Goal: Task Accomplishment & Management: Use online tool/utility

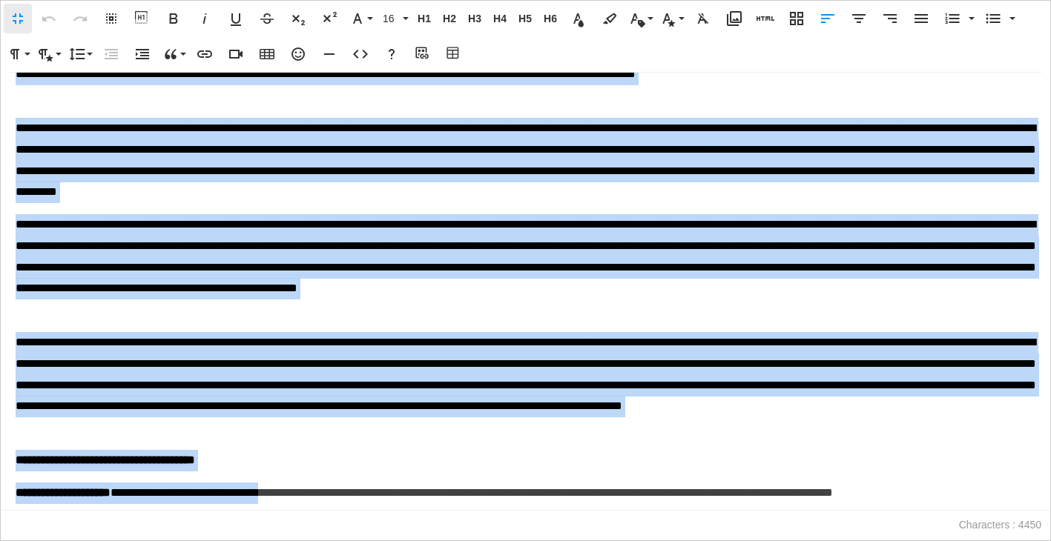
scroll to position [339, 0]
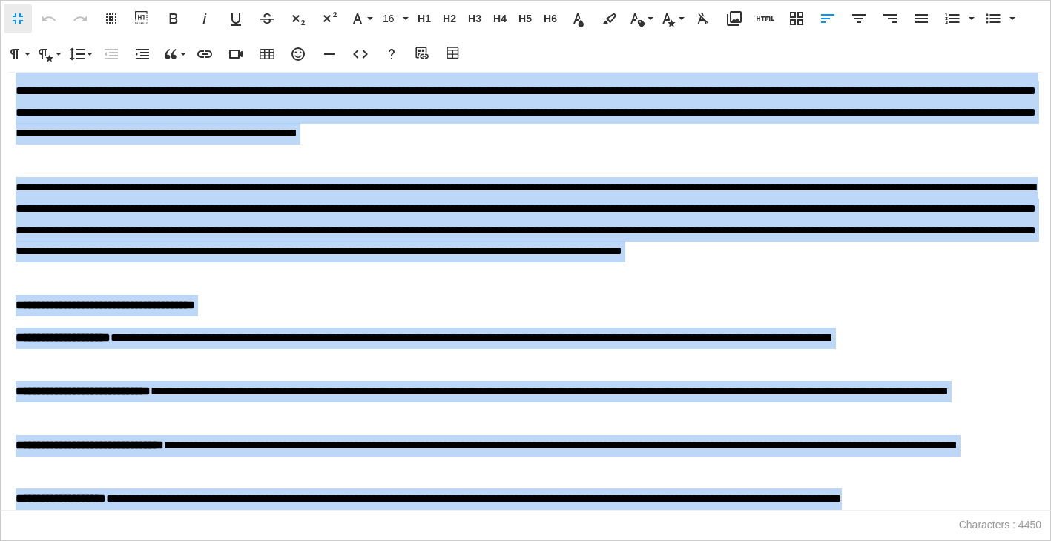
drag, startPoint x: 17, startPoint y: 97, endPoint x: 320, endPoint y: 579, distance: 569.0
click at [320, 0] on html "**********" at bounding box center [525, 0] width 1051 height 0
copy div "**********"
click at [502, 318] on div "**********" at bounding box center [525, 292] width 1051 height 438
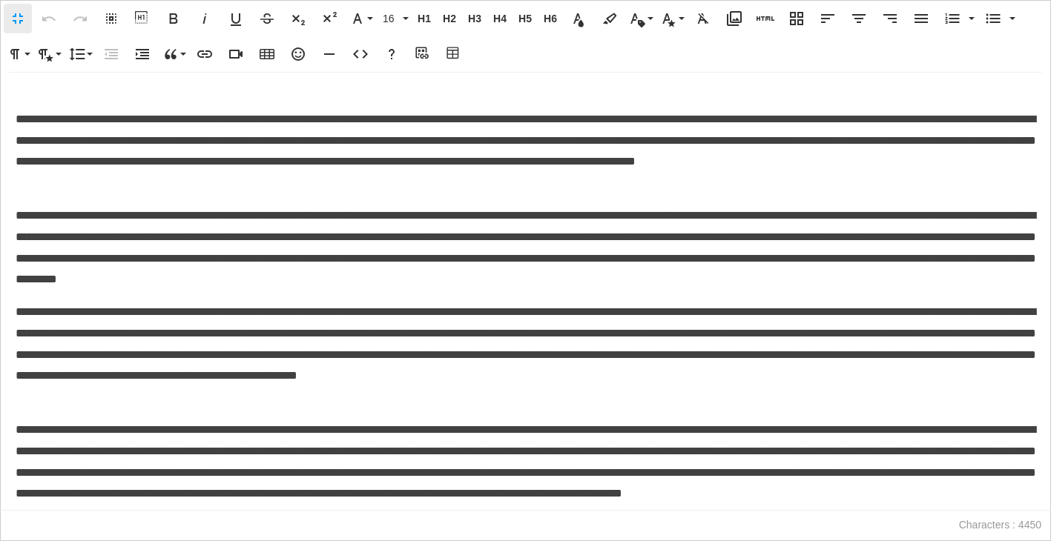
scroll to position [0, 0]
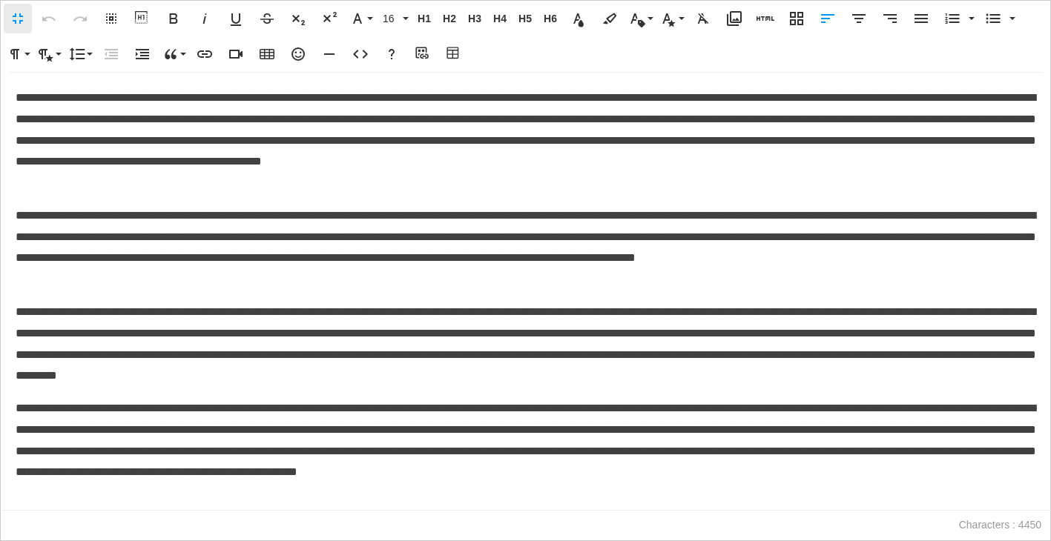
click at [497, 281] on p "**********" at bounding box center [526, 247] width 1020 height 85
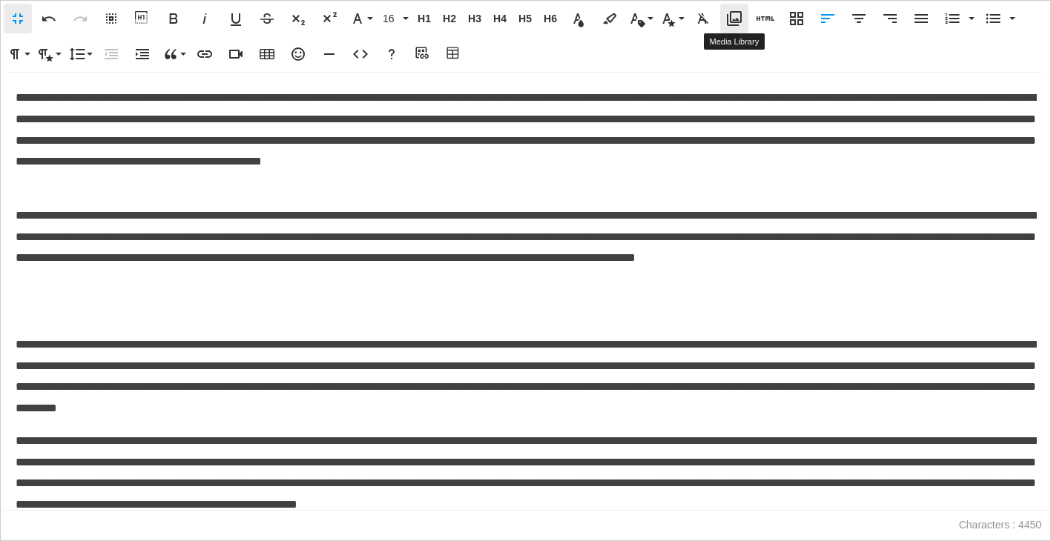
click at [737, 15] on icon "button" at bounding box center [734, 19] width 18 height 18
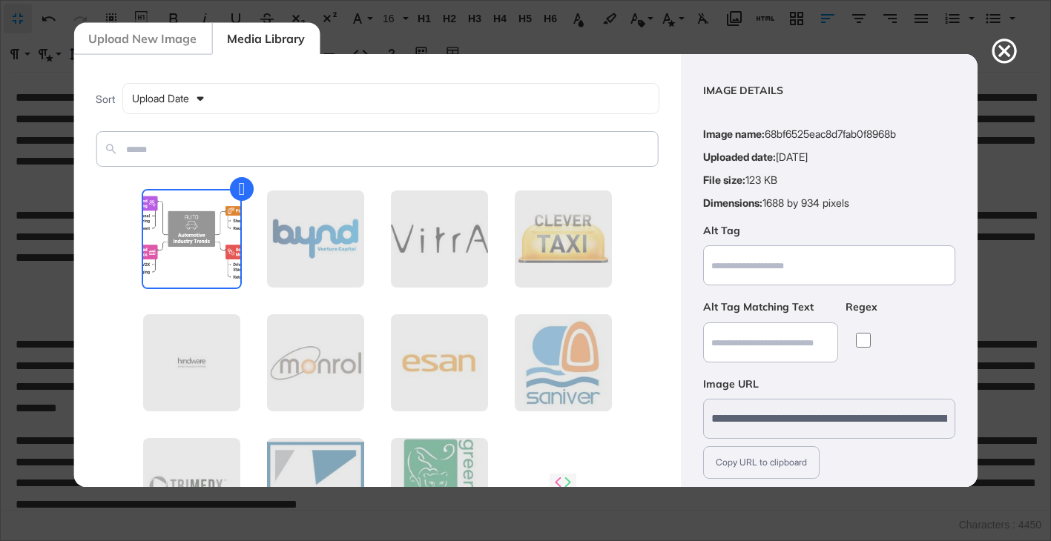
scroll to position [108, 0]
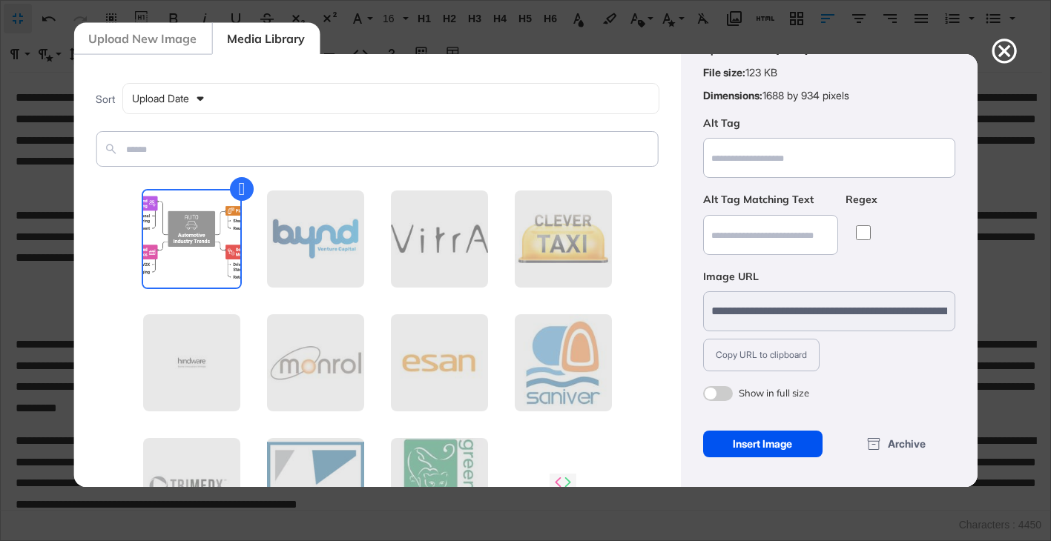
click at [769, 442] on div "Insert Image" at bounding box center [762, 444] width 119 height 27
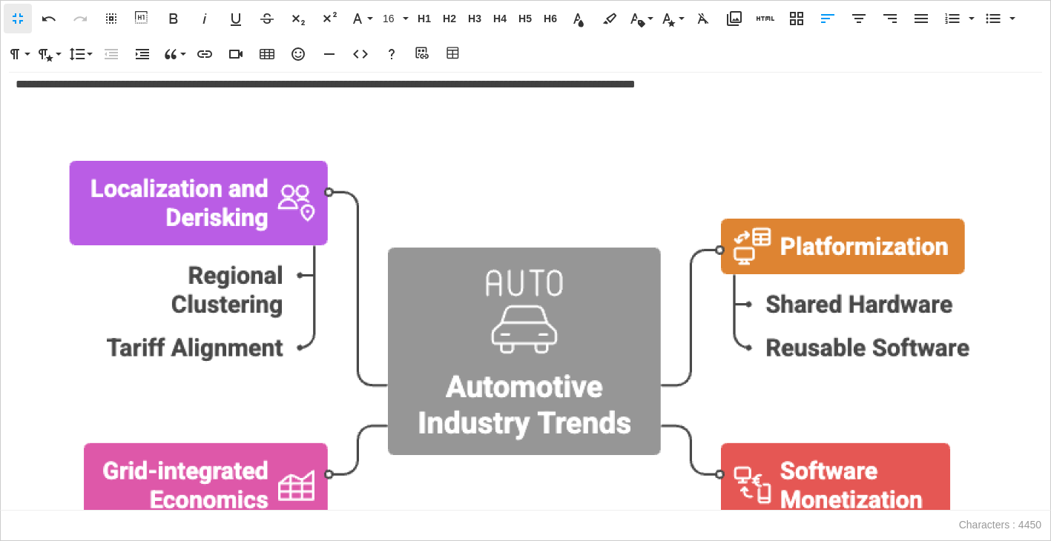
scroll to position [191, 0]
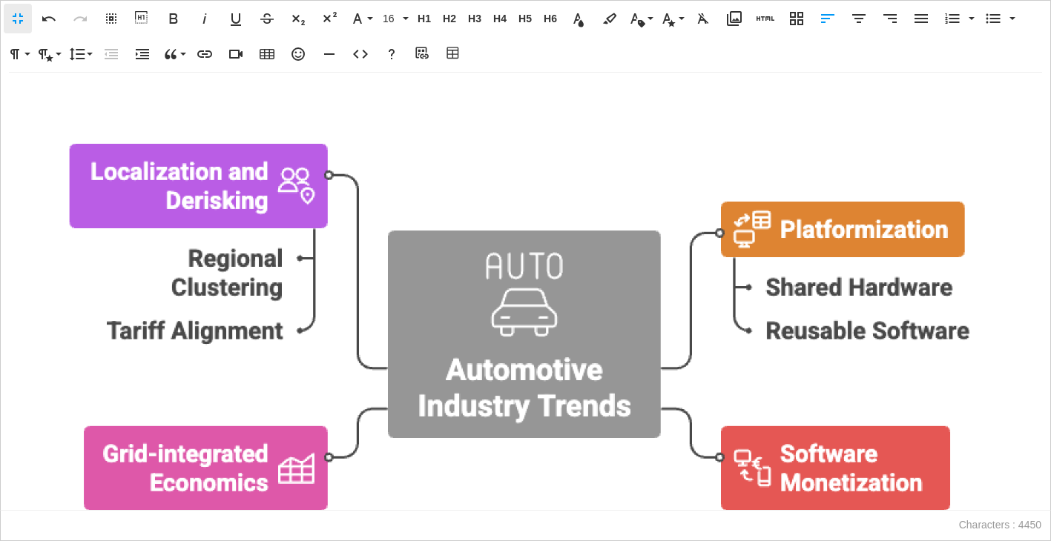
click at [395, 322] on img at bounding box center [526, 393] width 1020 height 564
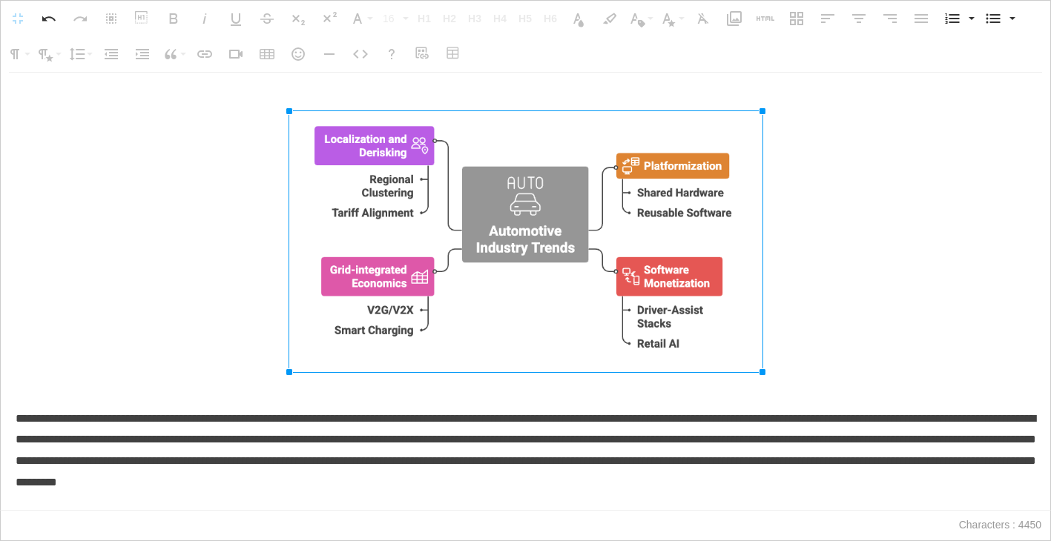
drag, startPoint x: 15, startPoint y: 111, endPoint x: 562, endPoint y: 204, distance: 554.6
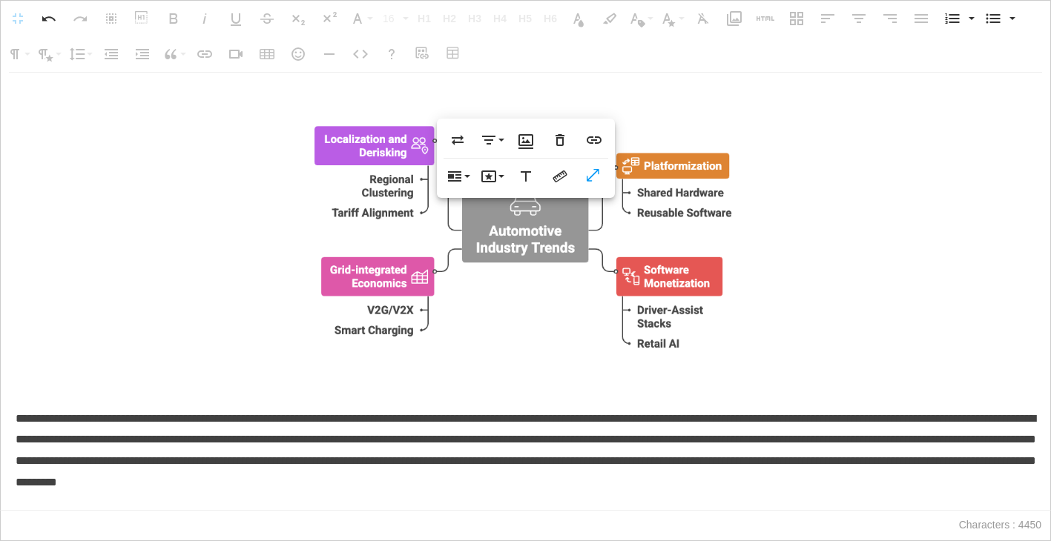
click at [443, 280] on img at bounding box center [525, 241] width 473 height 261
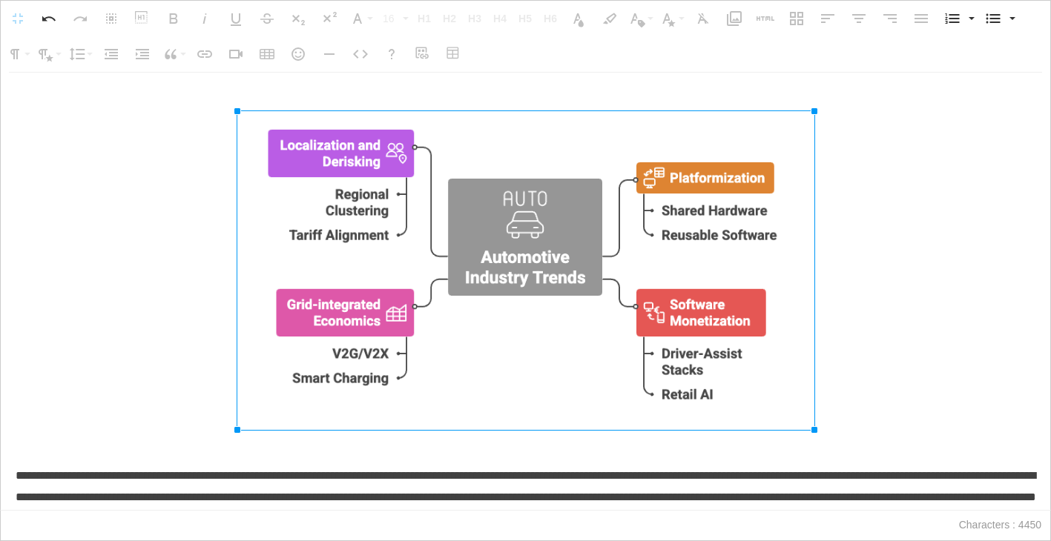
drag, startPoint x: 292, startPoint y: 113, endPoint x: 186, endPoint y: 111, distance: 105.4
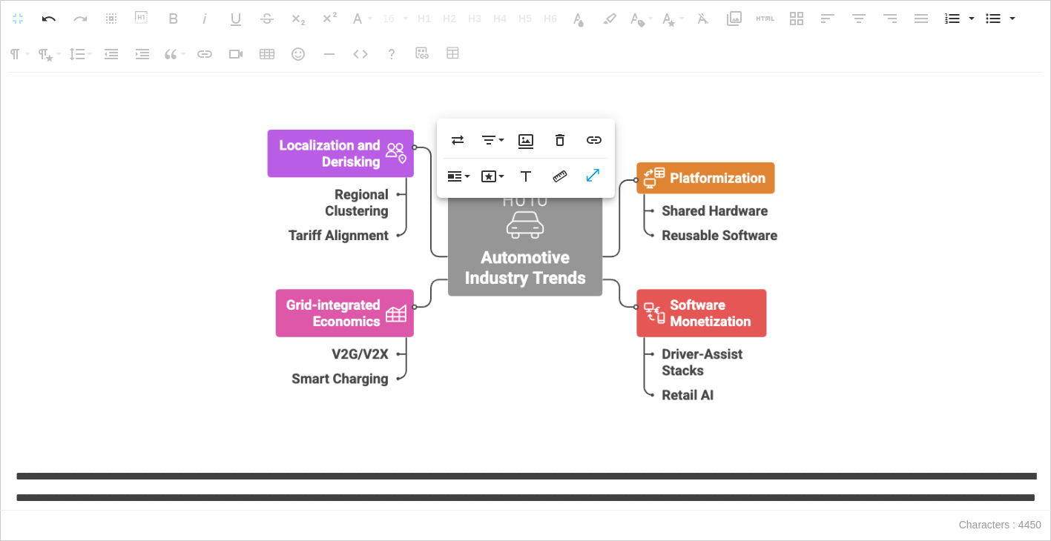
click at [706, 260] on img at bounding box center [526, 270] width 579 height 319
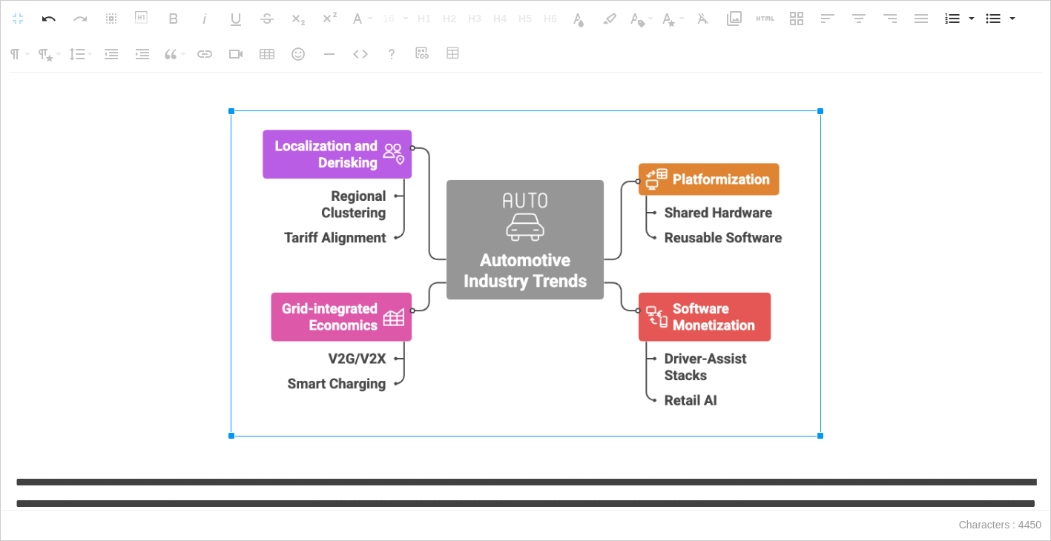
drag, startPoint x: 814, startPoint y: 111, endPoint x: 826, endPoint y: 99, distance: 16.3
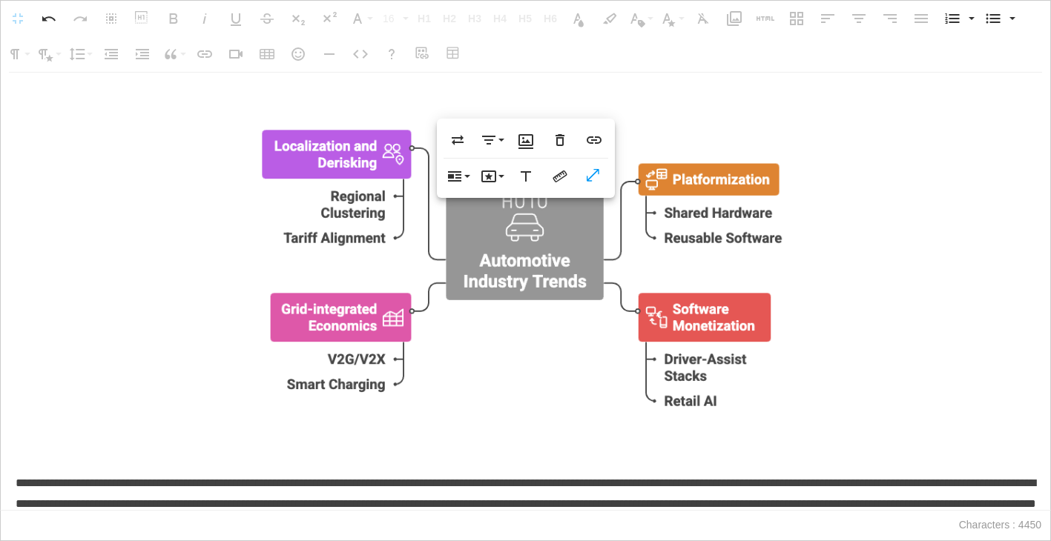
click at [415, 452] on p at bounding box center [526, 286] width 1020 height 351
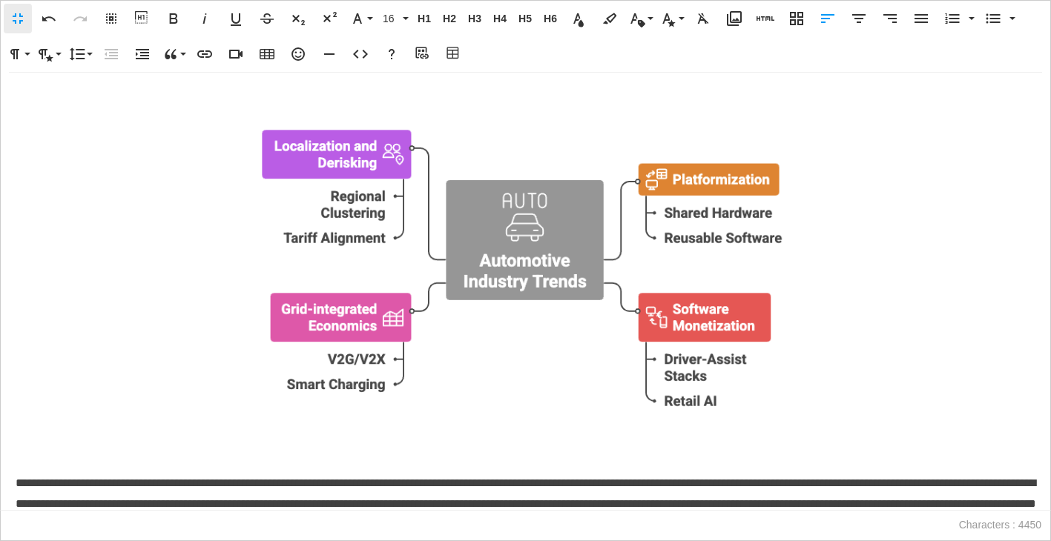
click at [397, 445] on p at bounding box center [526, 286] width 1020 height 351
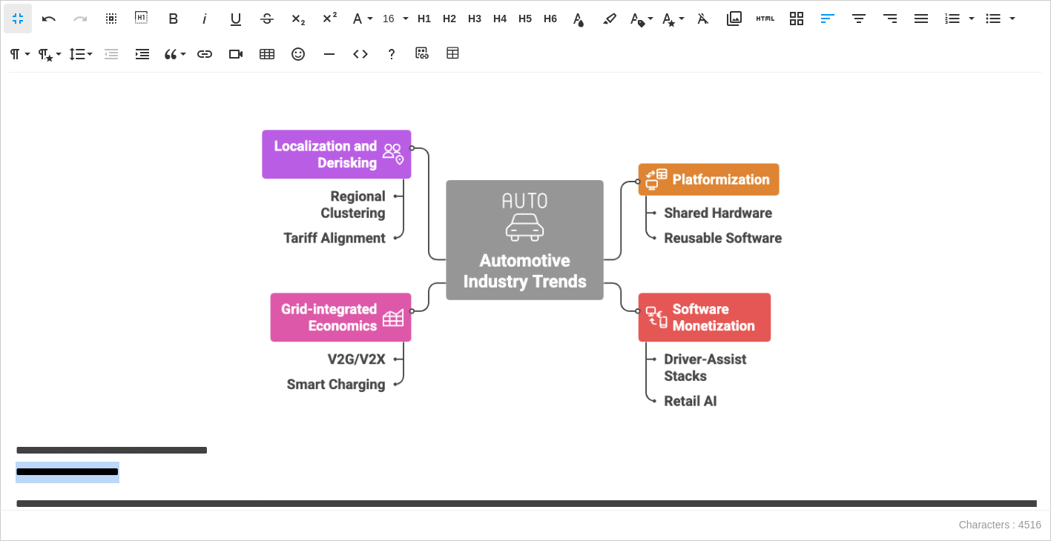
drag, startPoint x: 183, startPoint y: 470, endPoint x: -1, endPoint y: 470, distance: 184.7
click at [0, 0] on html "**********" at bounding box center [525, 0] width 1051 height 0
click at [207, 19] on icon "button" at bounding box center [205, 19] width 18 height 18
click at [172, 465] on p "**********" at bounding box center [526, 297] width 1020 height 372
drag, startPoint x: 170, startPoint y: 470, endPoint x: 14, endPoint y: 456, distance: 156.4
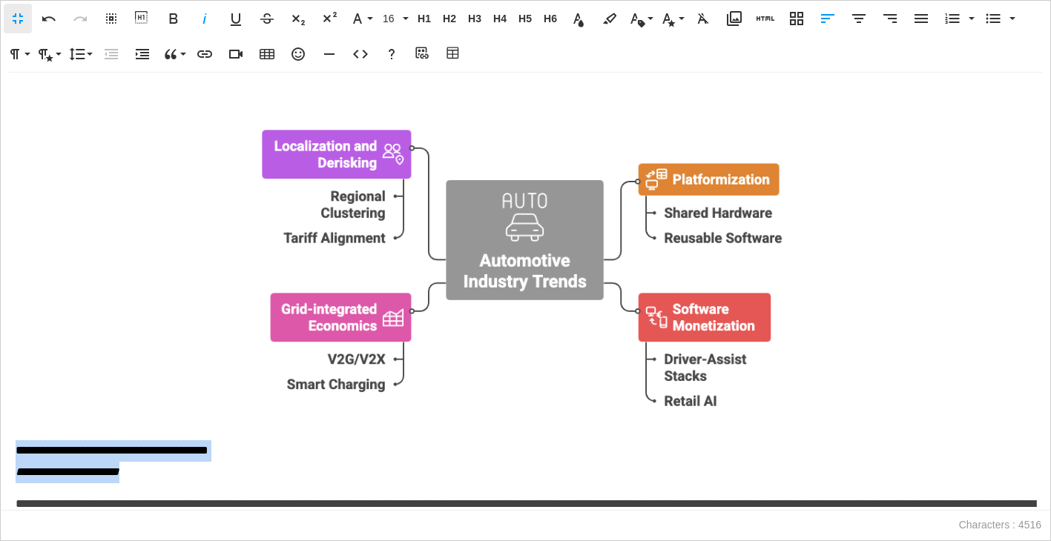
click at [14, 456] on div "**********" at bounding box center [525, 292] width 1051 height 438
click at [863, 17] on icon "button" at bounding box center [859, 19] width 18 height 18
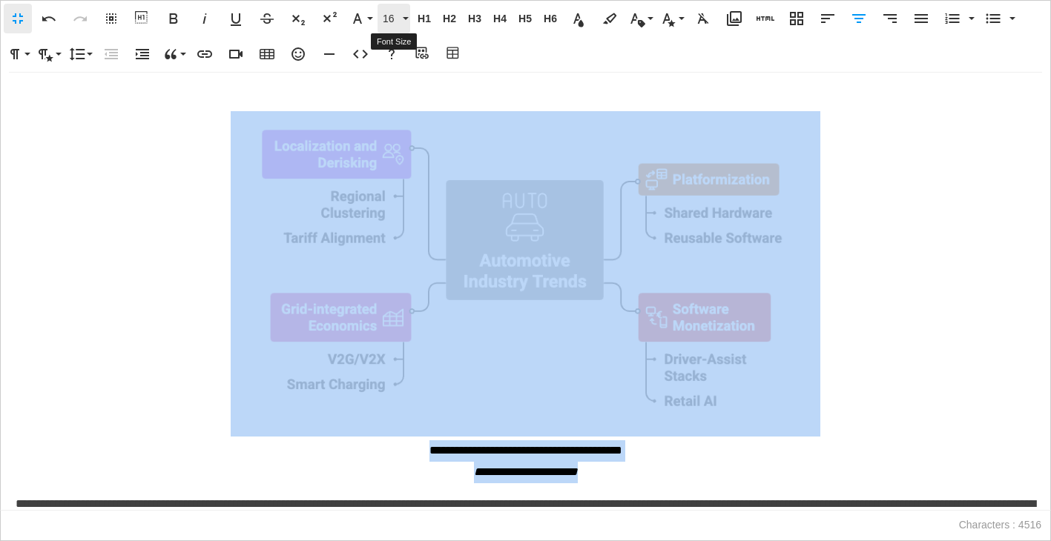
click at [392, 15] on span "16" at bounding box center [391, 19] width 22 height 13
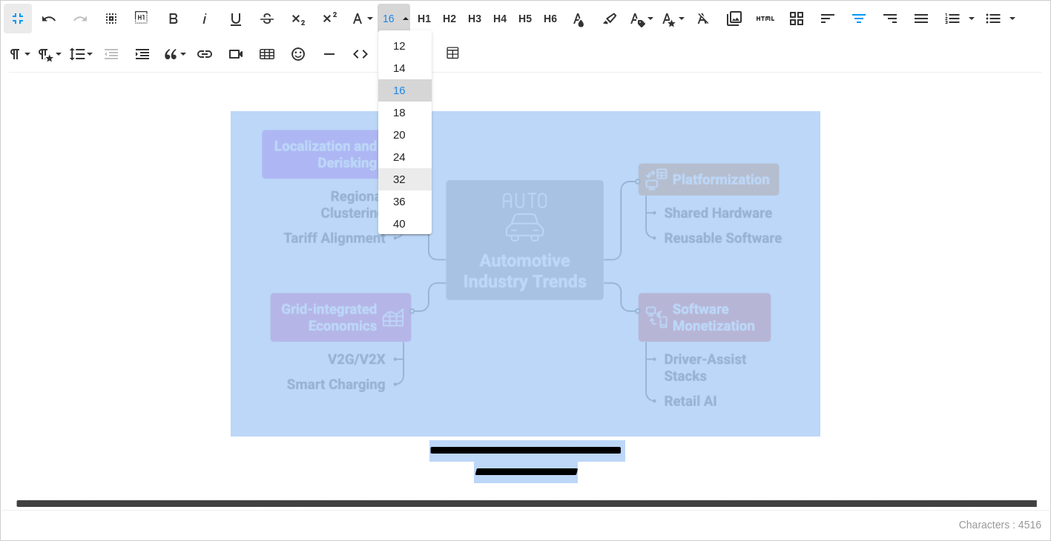
scroll to position [0, 0]
click at [403, 115] on link "14" at bounding box center [404, 114] width 53 height 22
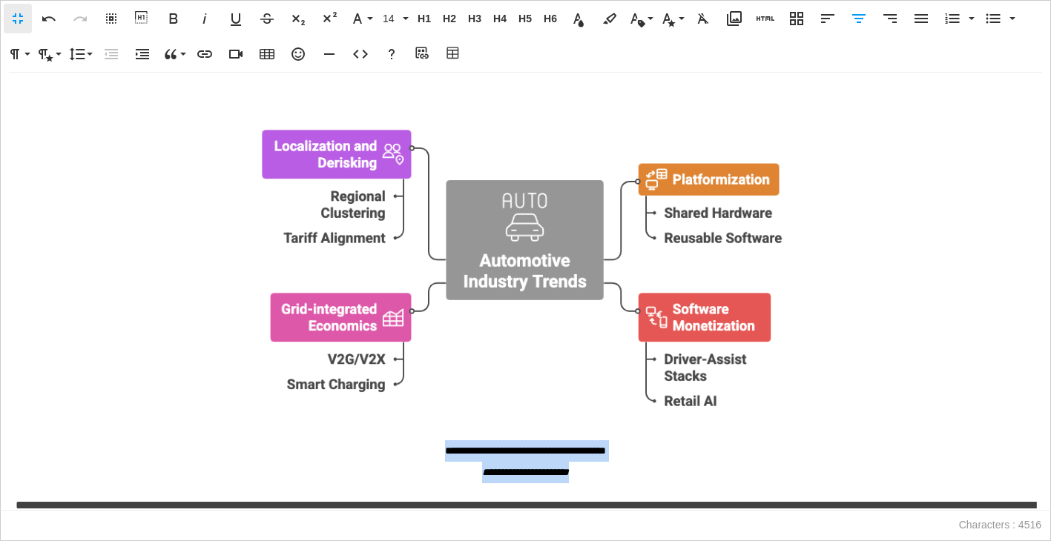
click at [536, 455] on span "**********" at bounding box center [525, 451] width 161 height 10
click at [544, 312] on img at bounding box center [526, 274] width 590 height 326
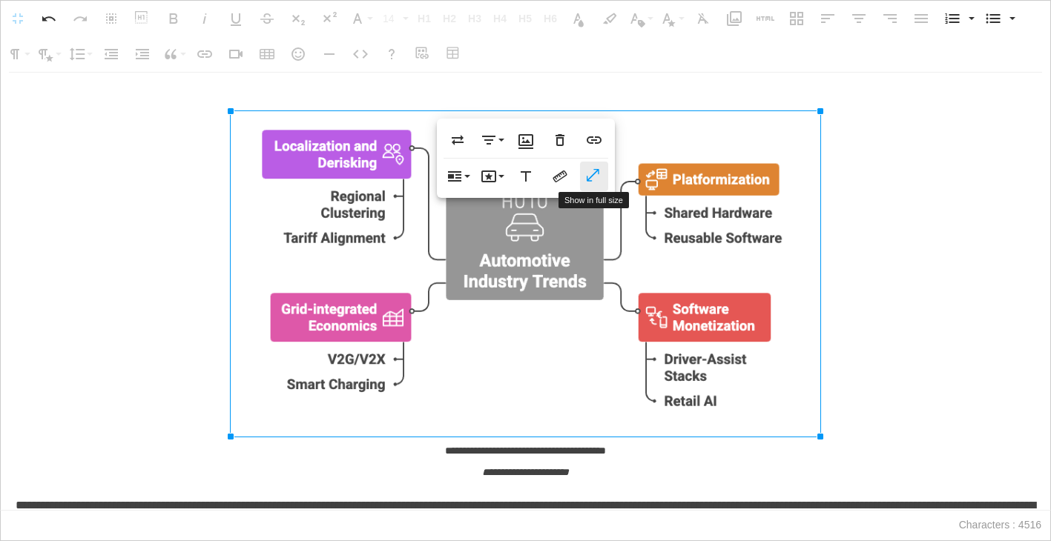
click at [587, 174] on icon "button" at bounding box center [594, 176] width 18 height 15
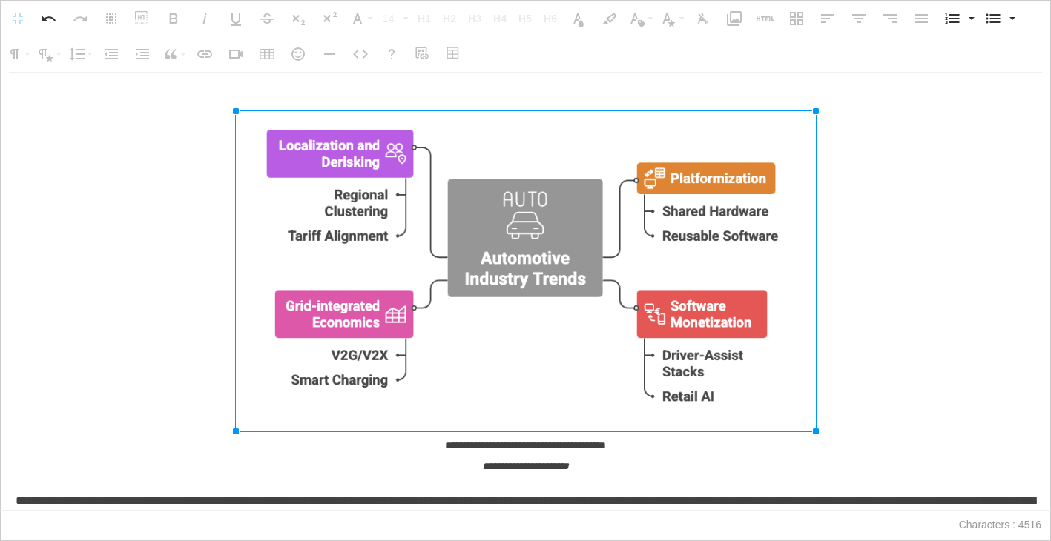
drag, startPoint x: 229, startPoint y: 108, endPoint x: 239, endPoint y: 108, distance: 9.7
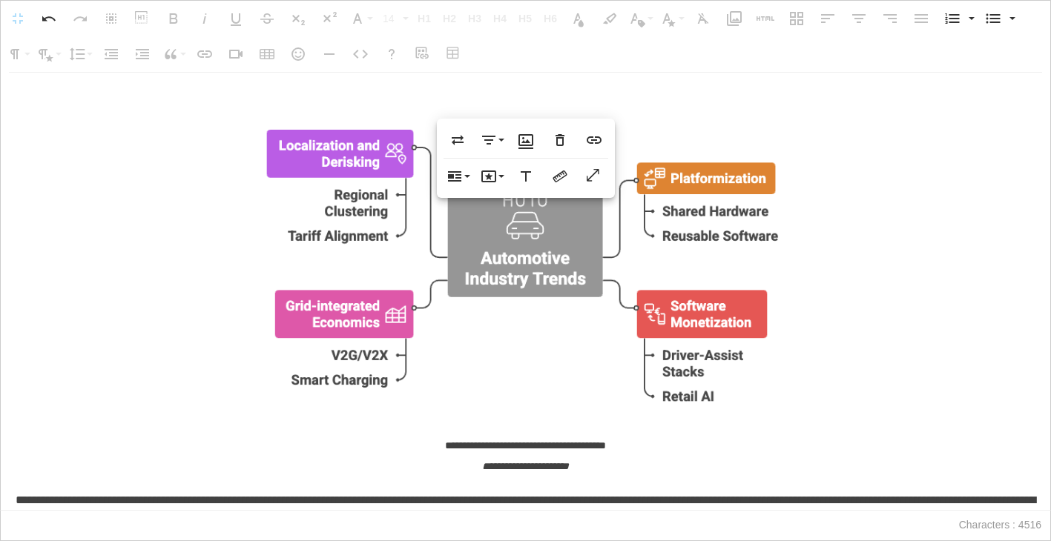
click at [120, 254] on p "**********" at bounding box center [526, 295] width 1020 height 368
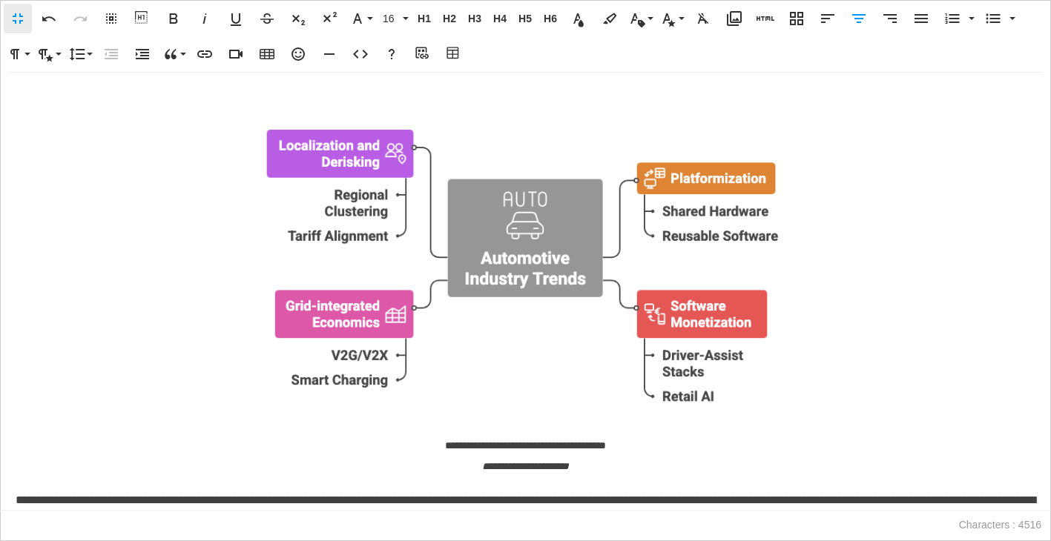
click at [8, 12] on button "Fullscreen" at bounding box center [18, 19] width 28 height 30
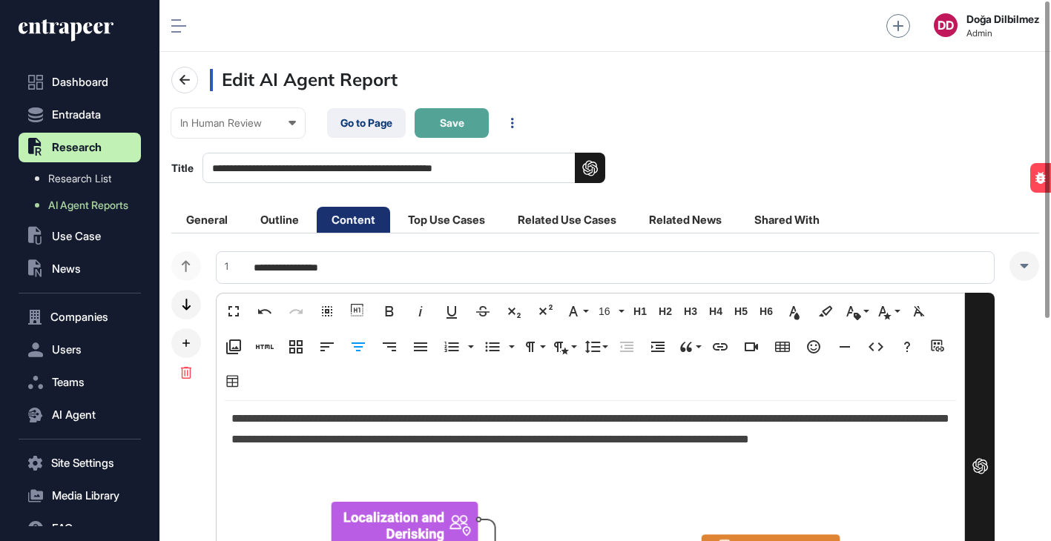
click at [451, 125] on span "Save" at bounding box center [452, 123] width 24 height 10
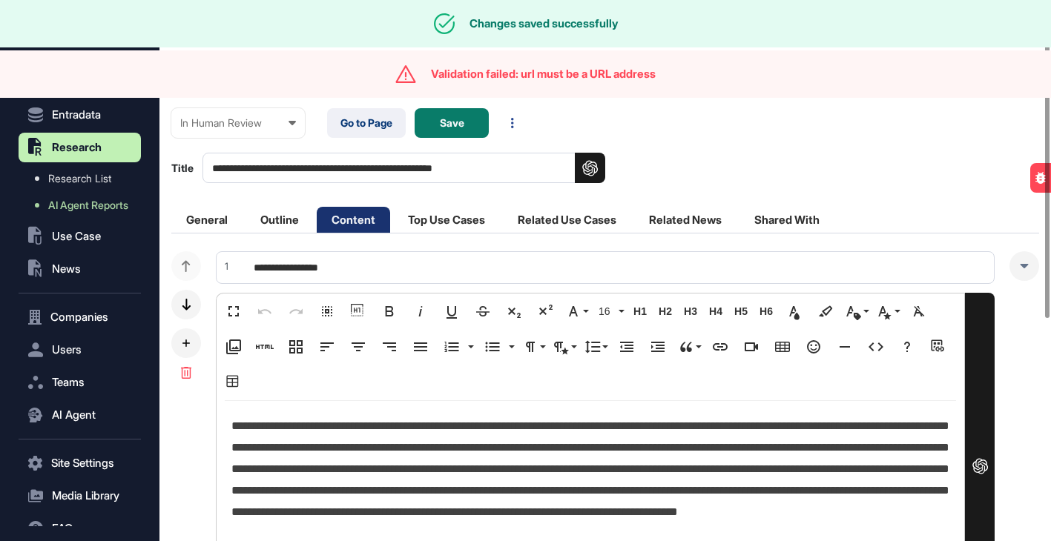
scroll to position [541, 892]
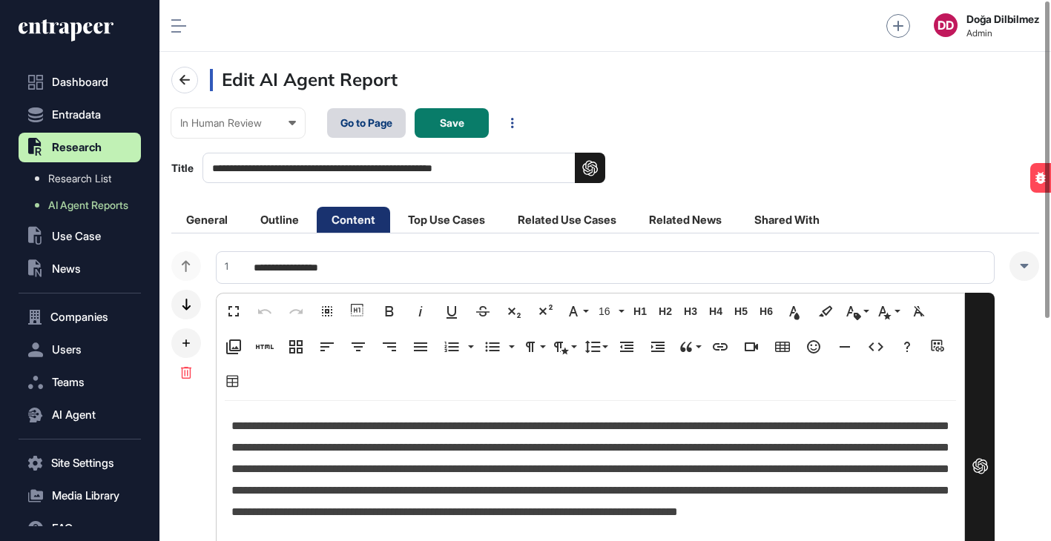
click at [377, 131] on link "Go to Page" at bounding box center [366, 123] width 79 height 30
click at [226, 216] on li "General" at bounding box center [206, 220] width 71 height 26
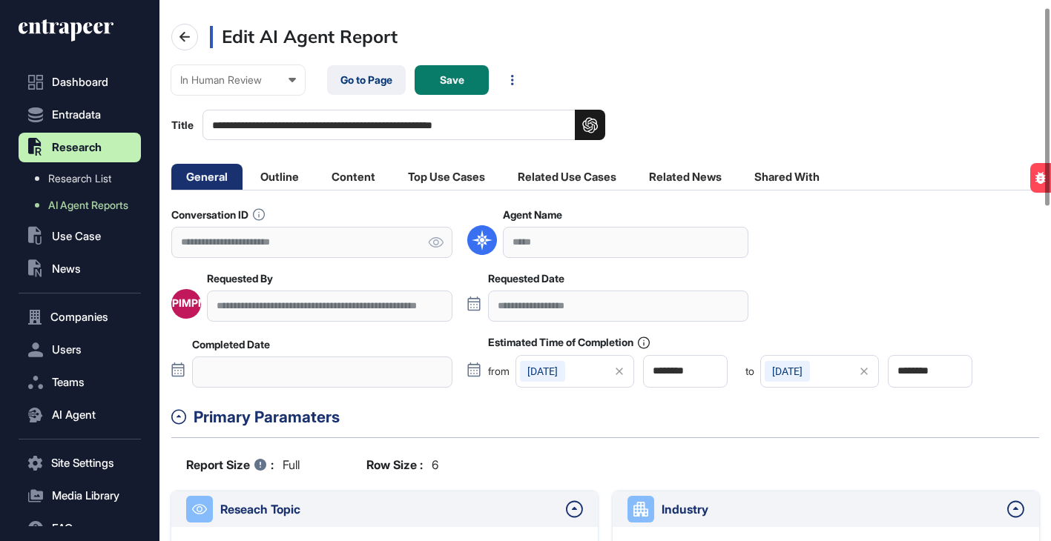
scroll to position [19, 0]
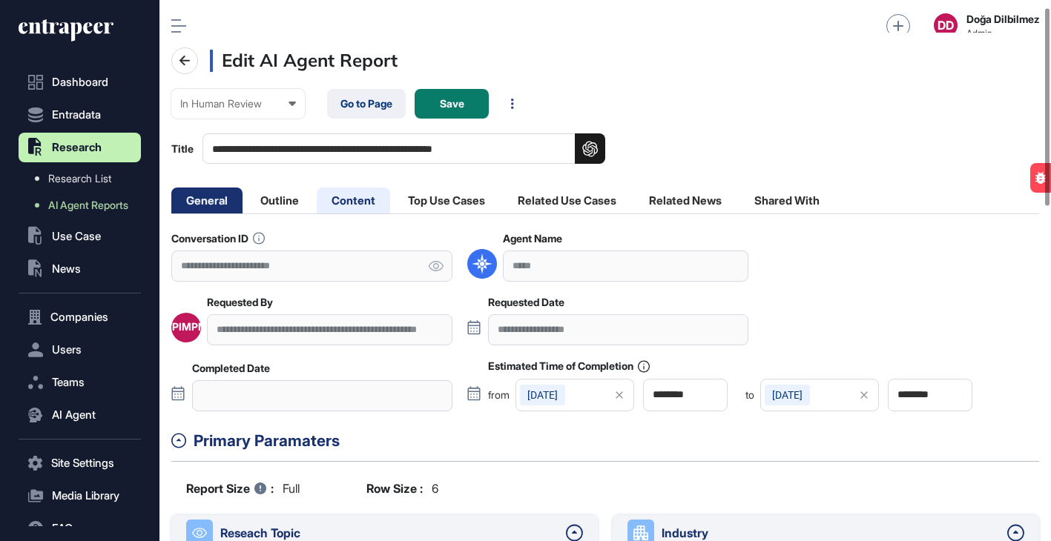
click at [347, 193] on li "Content" at bounding box center [353, 201] width 73 height 26
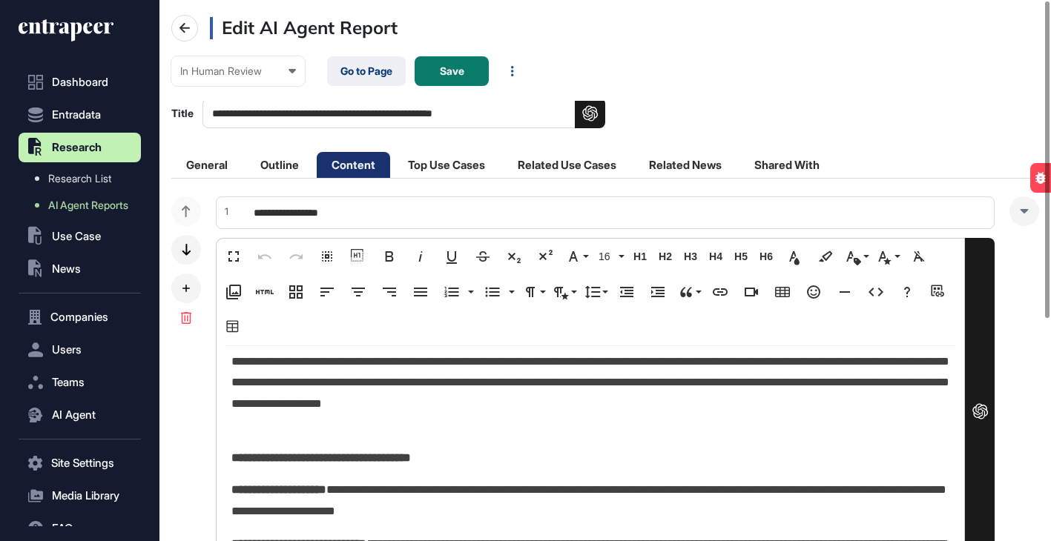
scroll to position [0, 0]
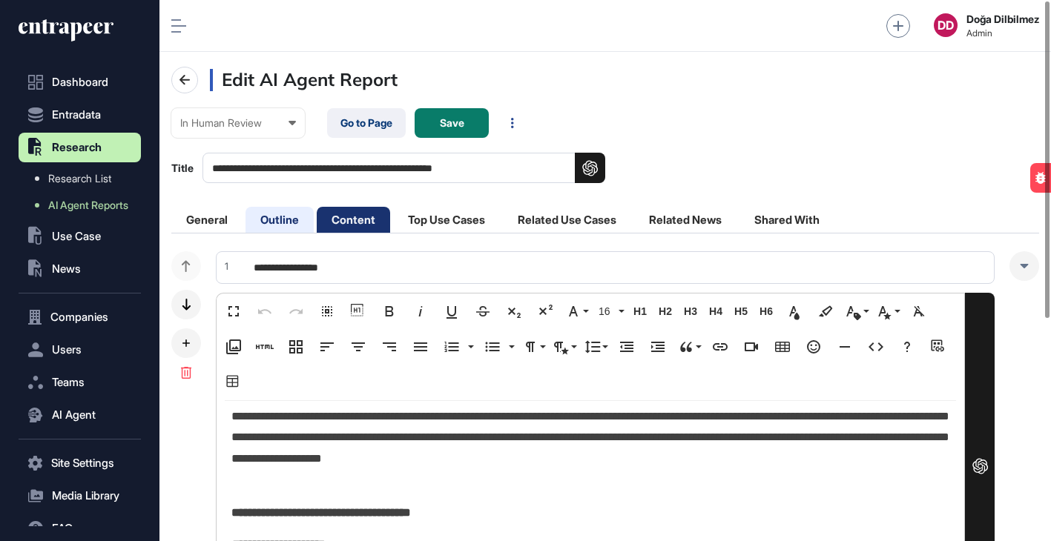
click at [280, 227] on li "Outline" at bounding box center [280, 220] width 68 height 26
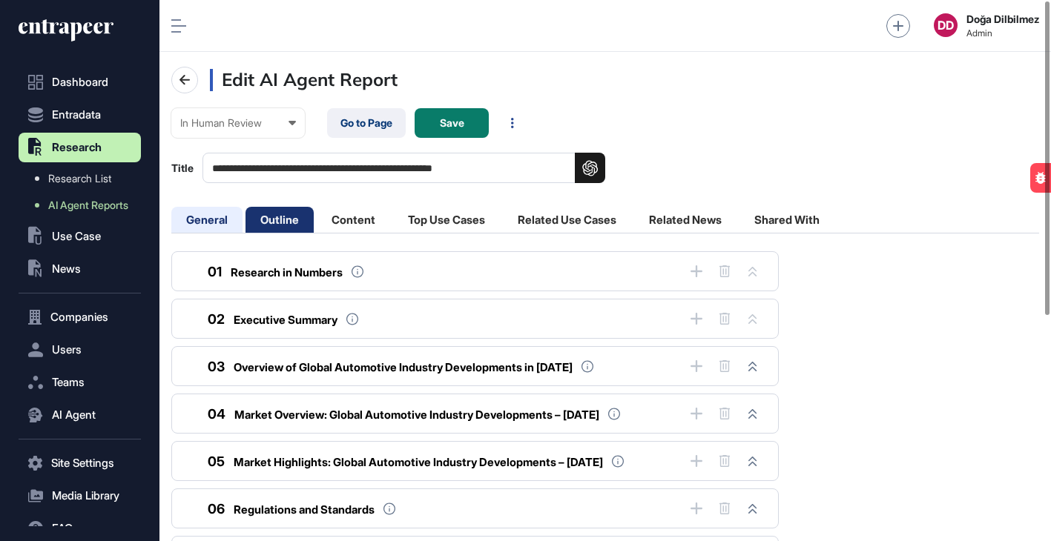
click at [198, 216] on li "General" at bounding box center [206, 220] width 71 height 26
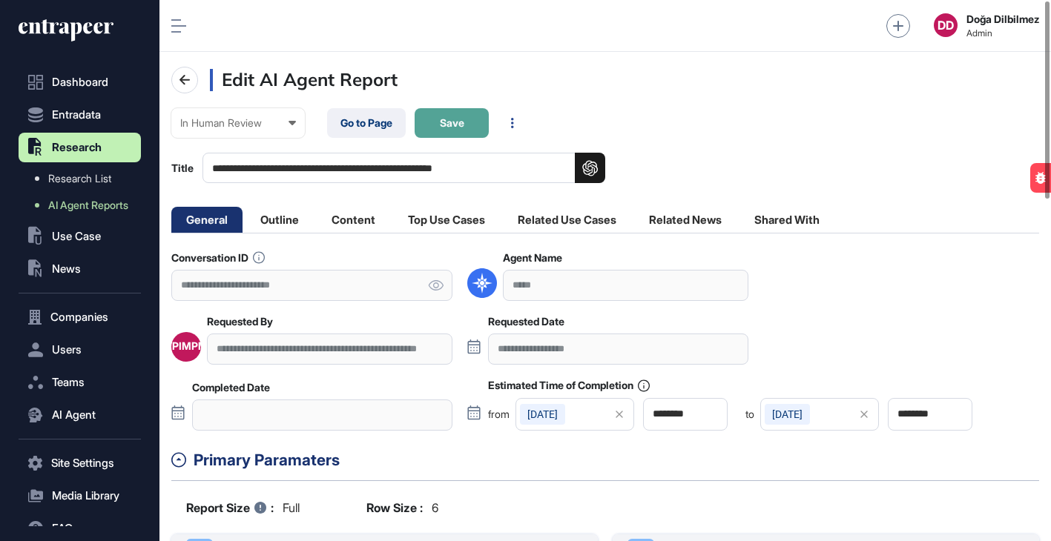
click at [456, 121] on span "Save" at bounding box center [452, 123] width 24 height 10
click at [341, 222] on li "Content" at bounding box center [353, 220] width 73 height 26
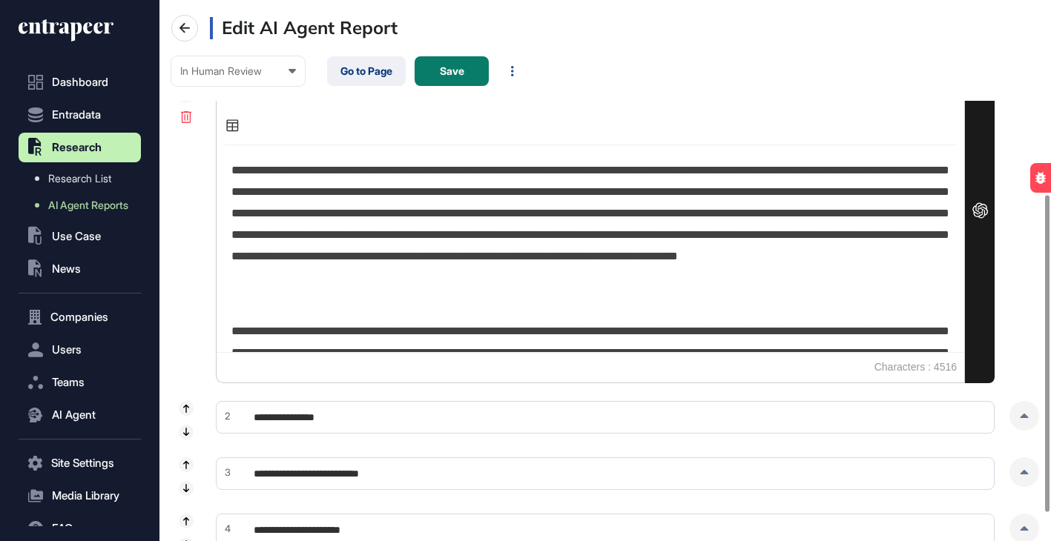
scroll to position [332, 0]
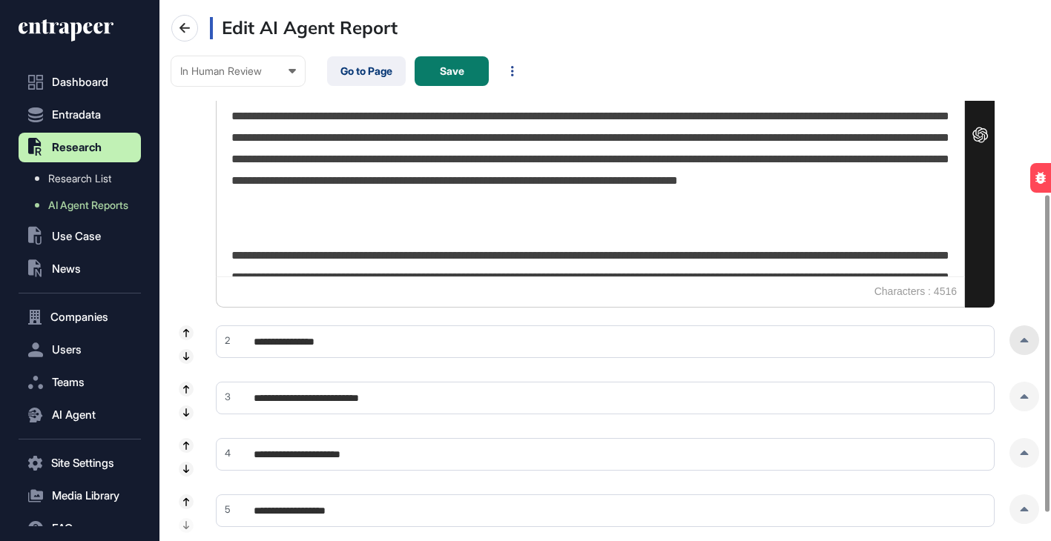
click at [1024, 345] on div at bounding box center [1025, 341] width 30 height 30
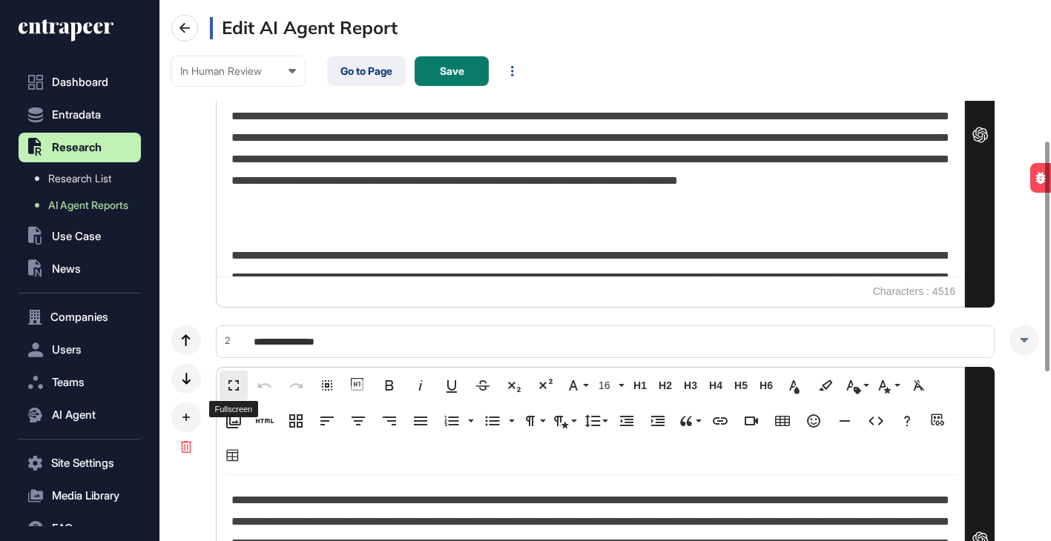
scroll to position [1, 7]
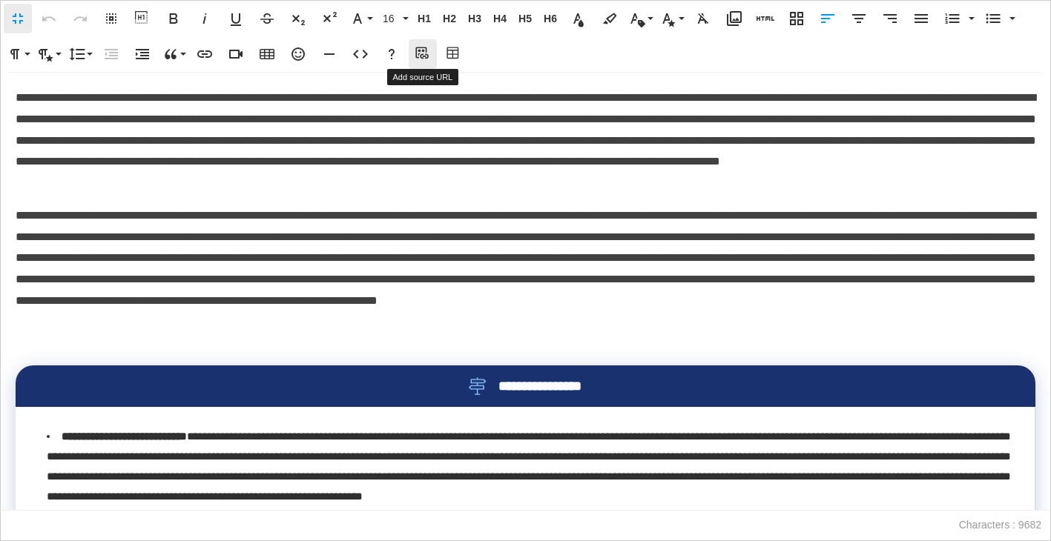
click at [419, 56] on icon "button" at bounding box center [423, 54] width 18 height 15
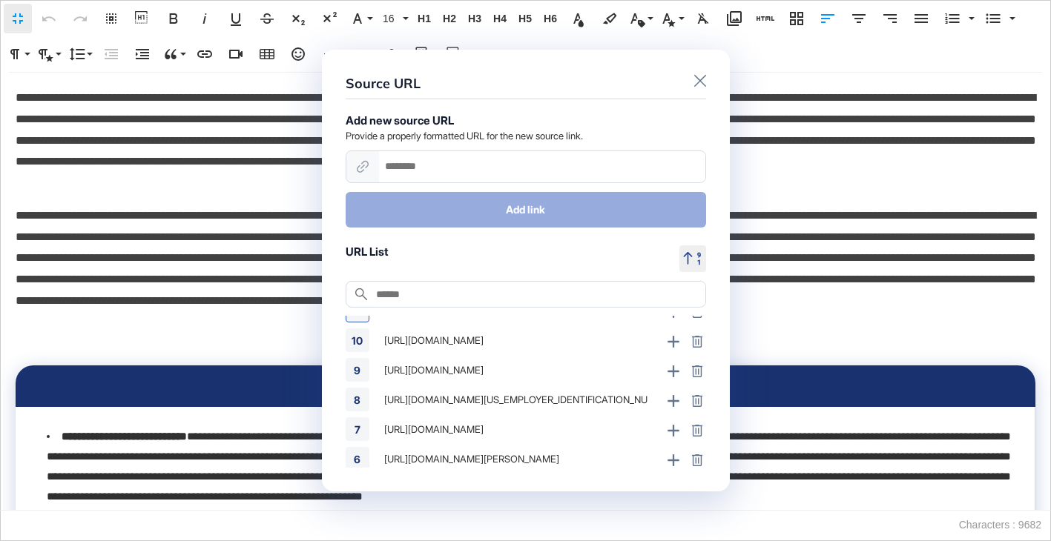
scroll to position [0, 0]
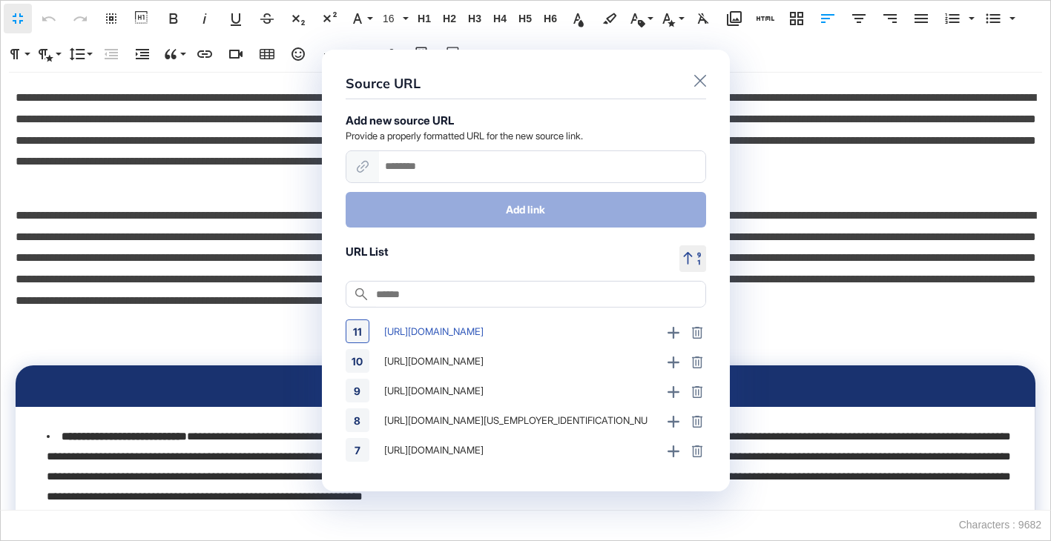
click at [507, 329] on div "https://www.autocarpro.in/news/ktm-india-launches-160-duke-motorcycle-at-rs-184…" at bounding box center [518, 332] width 286 height 24
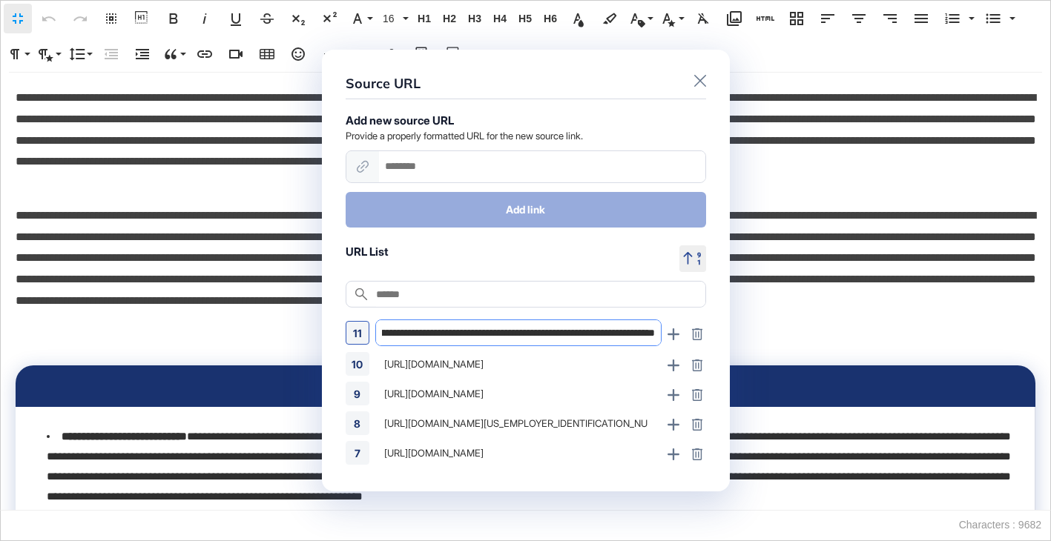
scroll to position [0, 208]
click at [573, 360] on div "https://www.electrive.com/2025/08/15/vw-and-xpeng-expand-cooperation-once-again…" at bounding box center [518, 364] width 286 height 24
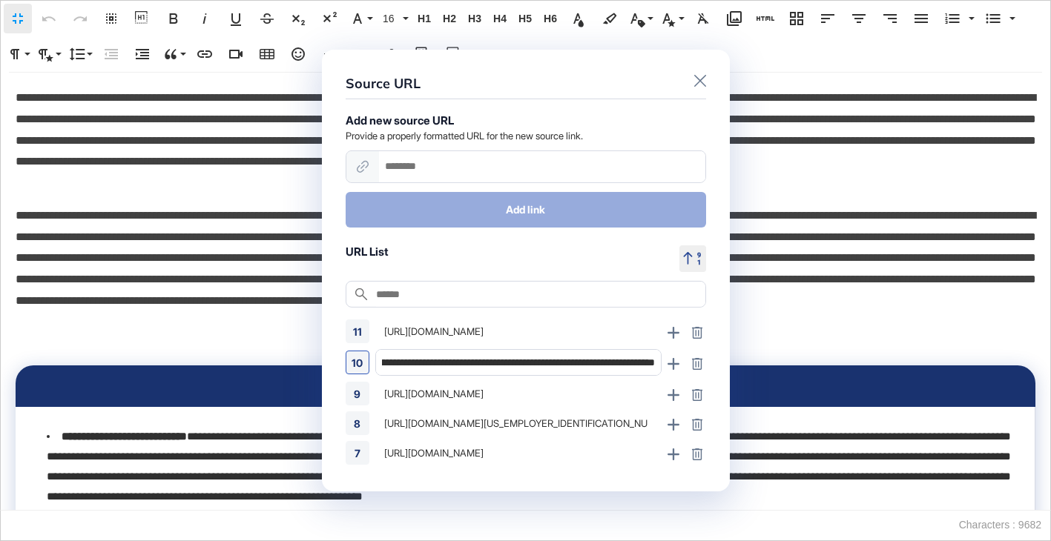
scroll to position [0, 273]
click at [562, 391] on div "https://chinaevhome.com/2025/08/20/byd-partners-with-veho-group-to-expand-sales…" at bounding box center [518, 394] width 286 height 24
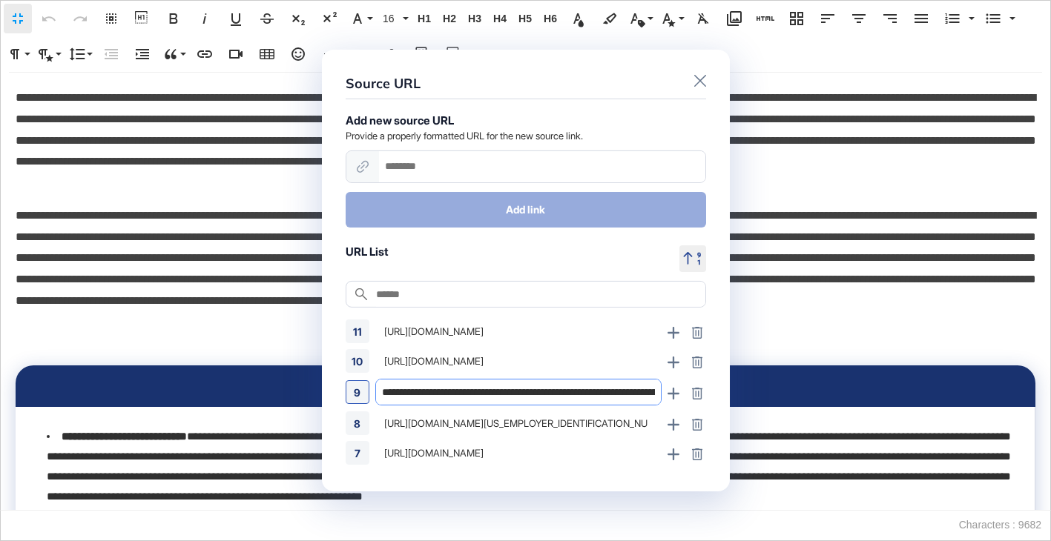
scroll to position [0, 320]
click at [546, 423] on div "https://cbs4indy.com/business/press-releases/ein-presswire/840907038/auto-isac-…" at bounding box center [518, 424] width 286 height 24
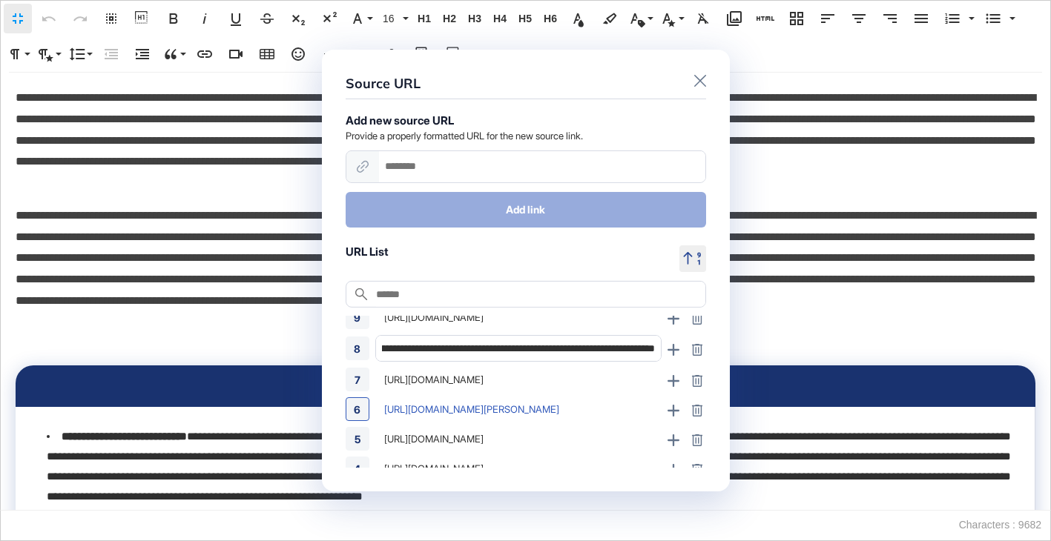
scroll to position [53, 0]
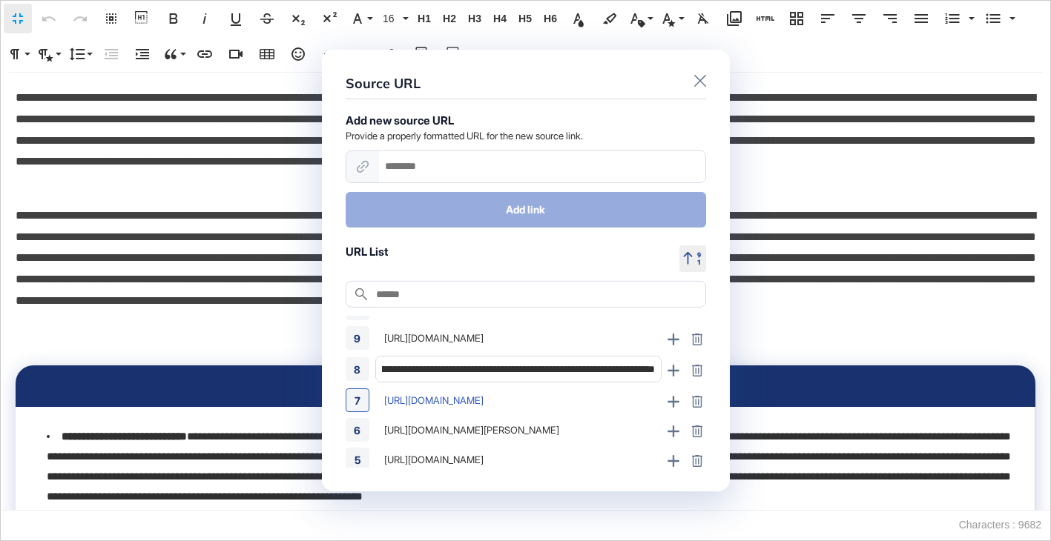
click at [484, 405] on div "https://www.electrive.com/2025/08/14/eu-commission-gives-green-light-for-bosch-…" at bounding box center [518, 401] width 286 height 24
type input "**********"
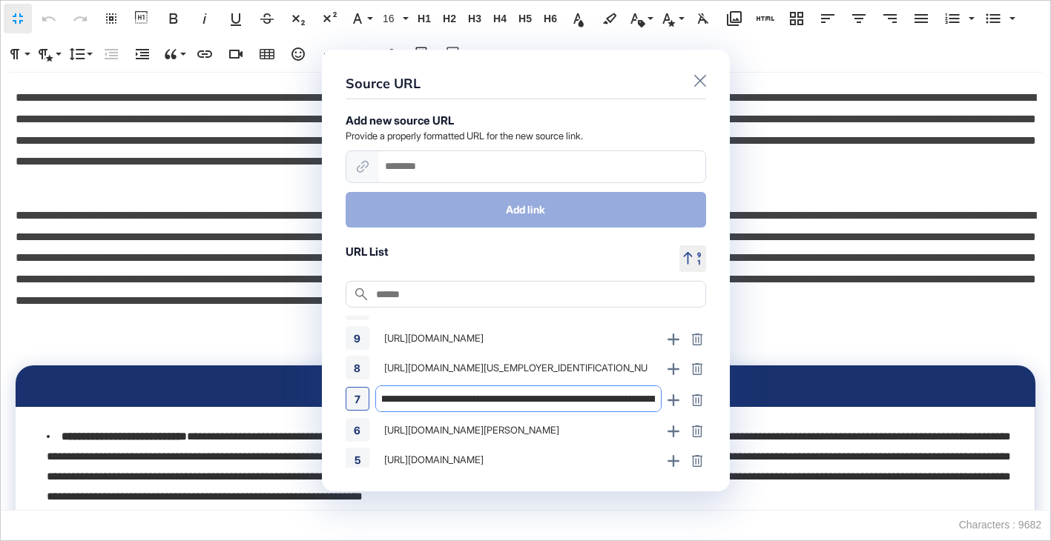
scroll to position [0, 355]
click at [523, 428] on div "https://www.globenewswire.com/news-release/2025/08/12/3131696/0/en/Holley-Perfo…" at bounding box center [518, 430] width 286 height 24
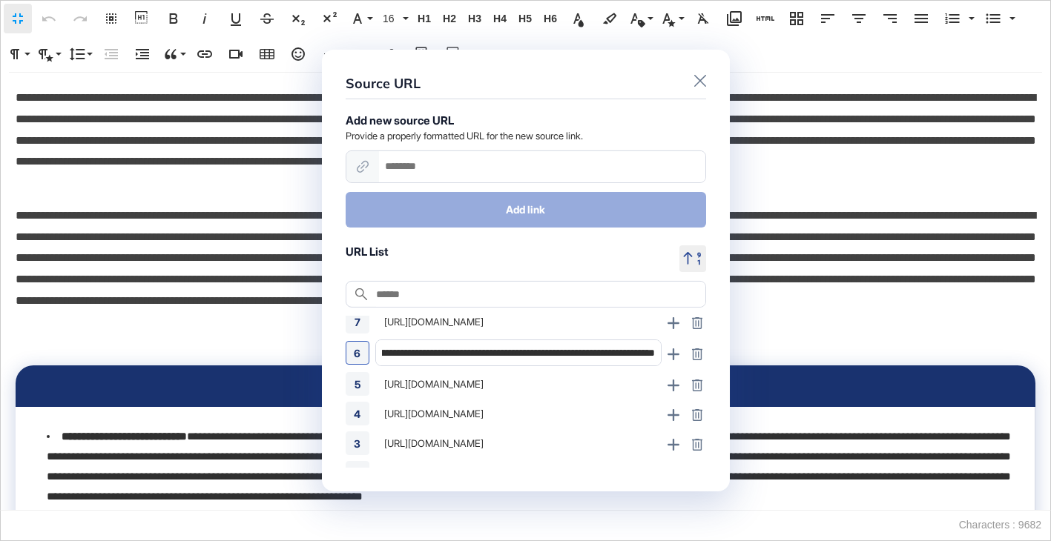
scroll to position [136, 0]
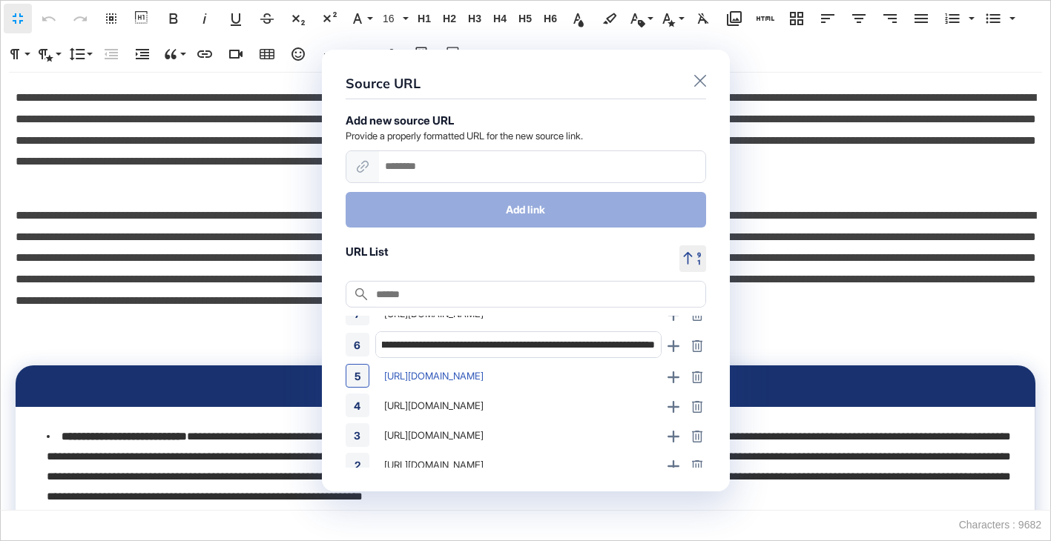
click at [539, 378] on div "https://www.businesswire.com/news/home/20250826461023/en/o9-joins-Catena-X-Comm…" at bounding box center [518, 376] width 286 height 24
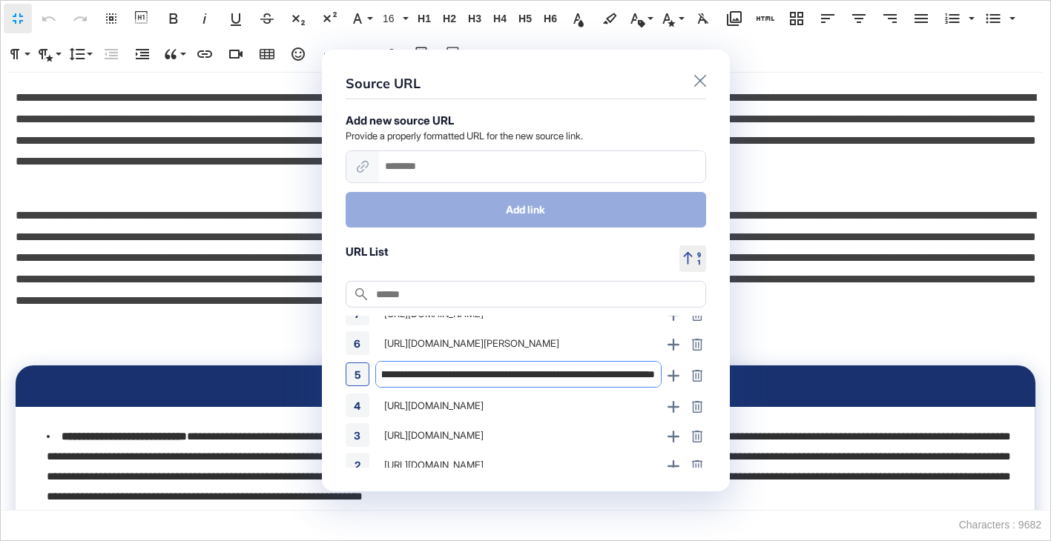
scroll to position [0, 569]
click at [530, 408] on div "https://news.engineering.utoronto.ca/new-partnership-between-nissan-and-u-of-t-…" at bounding box center [518, 406] width 286 height 24
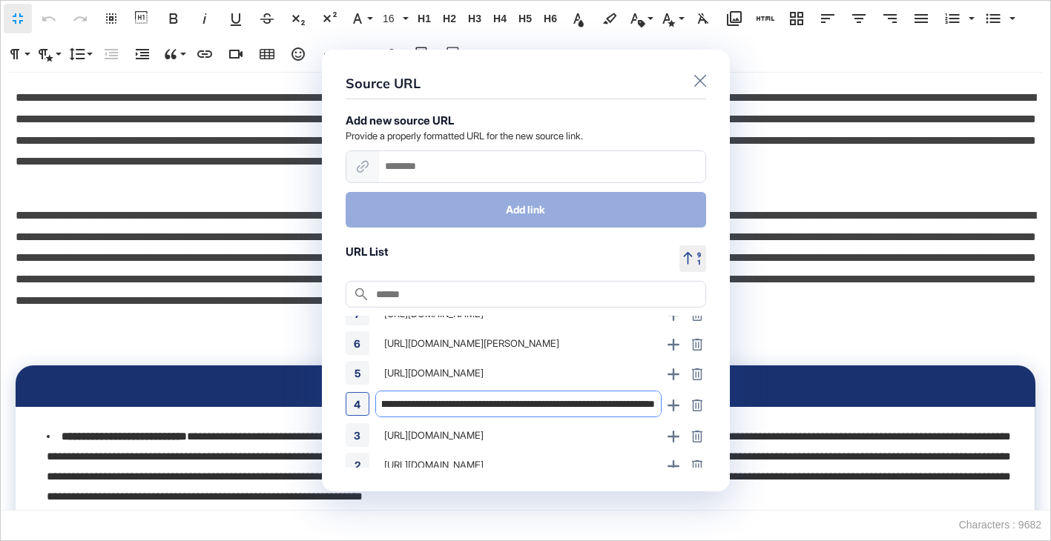
scroll to position [0, 490]
click at [561, 434] on div "https://www.prnewswire.com/news-releases/forddirect-partners-with-podium-to-del…" at bounding box center [518, 436] width 286 height 24
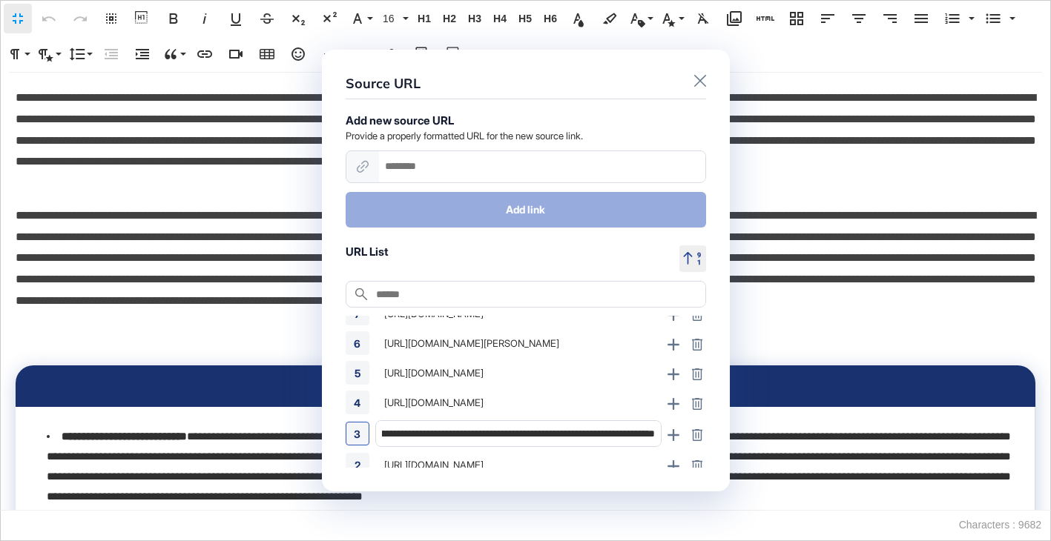
scroll to position [178, 0]
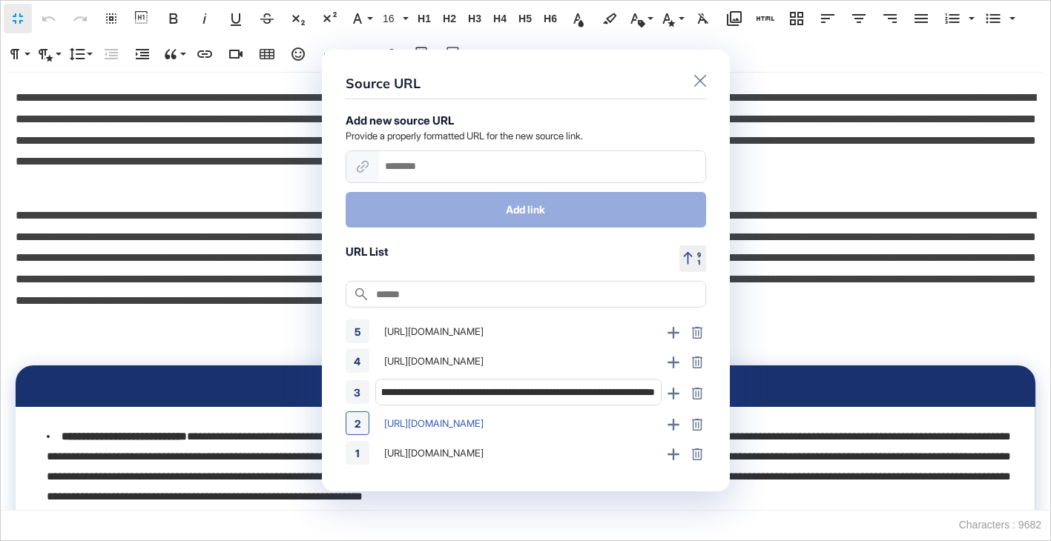
click at [530, 421] on div "https://cariad.technology/de/en/news/stories/automated-driving-alliance-ai-next…" at bounding box center [518, 424] width 286 height 24
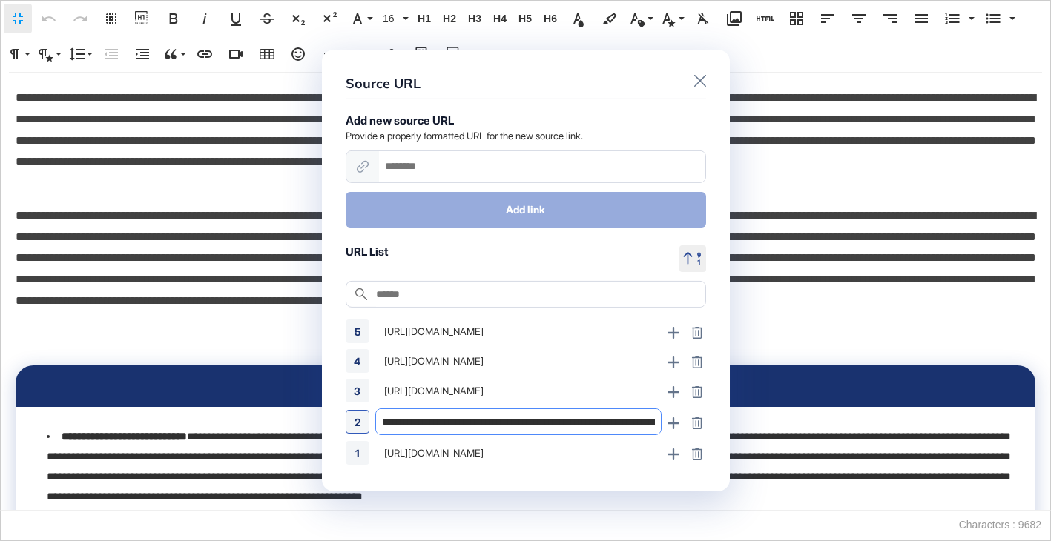
scroll to position [0, 175]
click at [570, 442] on div "https://www.hyundainews.com/en-us/releases/4526" at bounding box center [518, 453] width 286 height 24
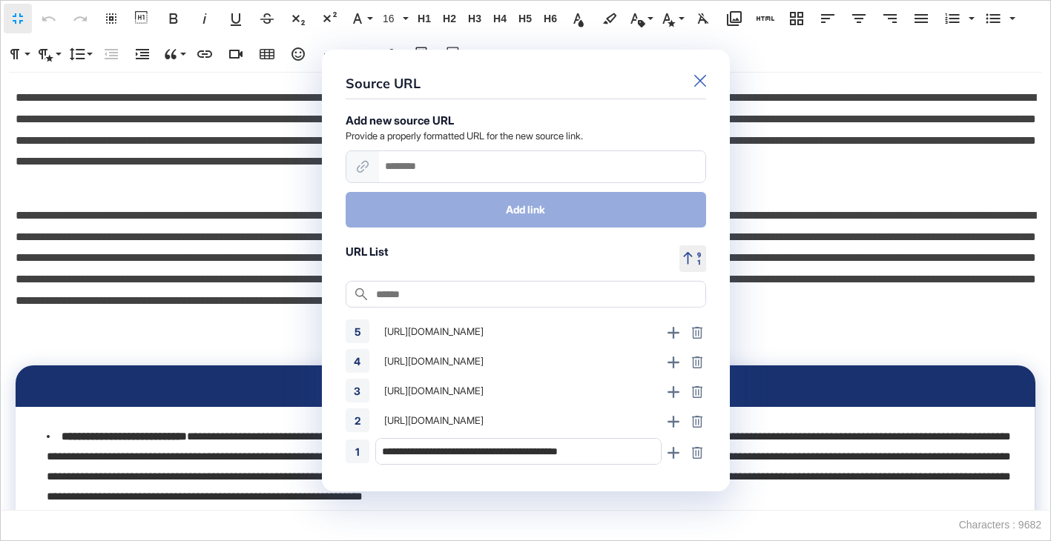
click at [697, 77] on icon at bounding box center [700, 81] width 12 height 12
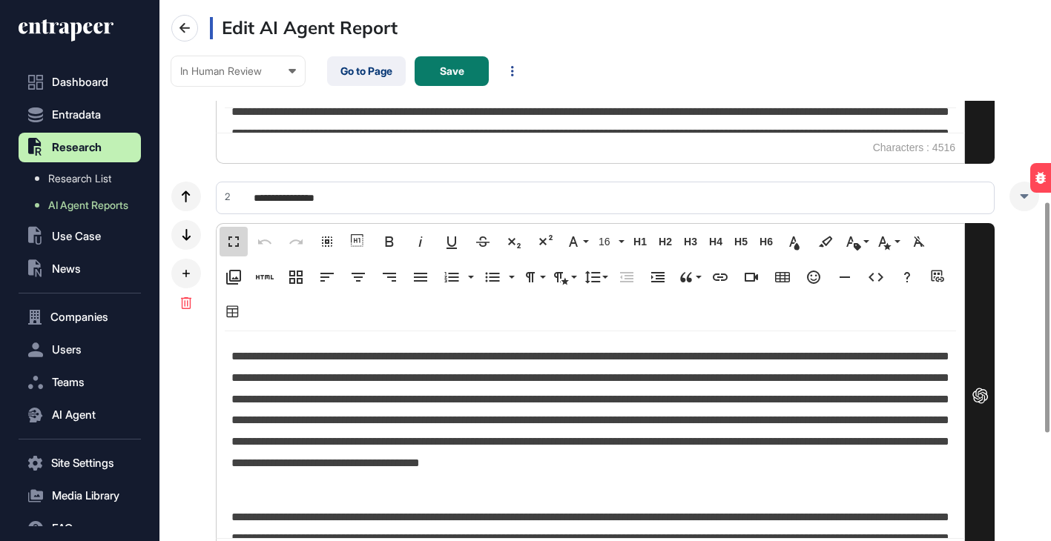
scroll to position [1, 7]
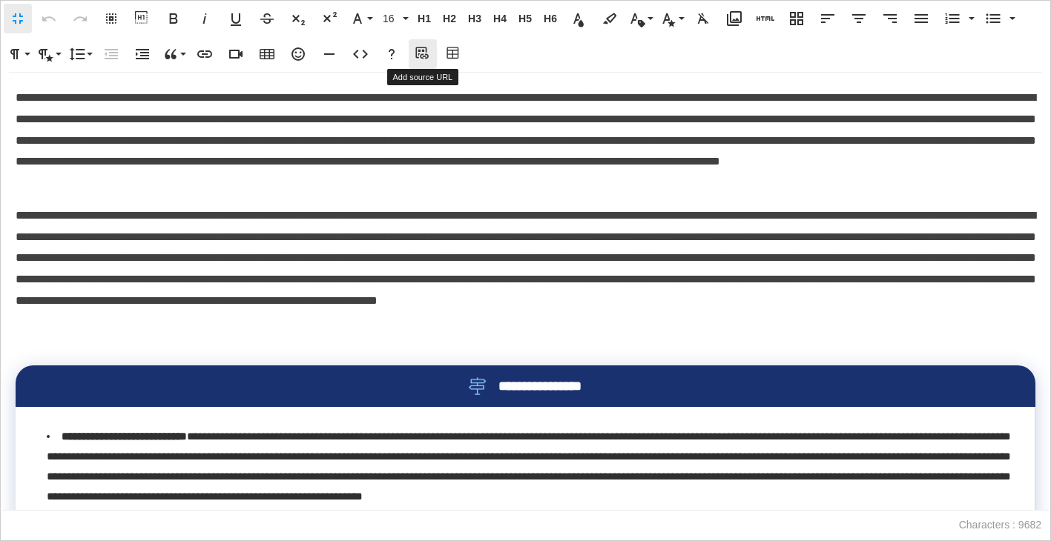
click at [424, 52] on icon "button" at bounding box center [423, 54] width 18 height 15
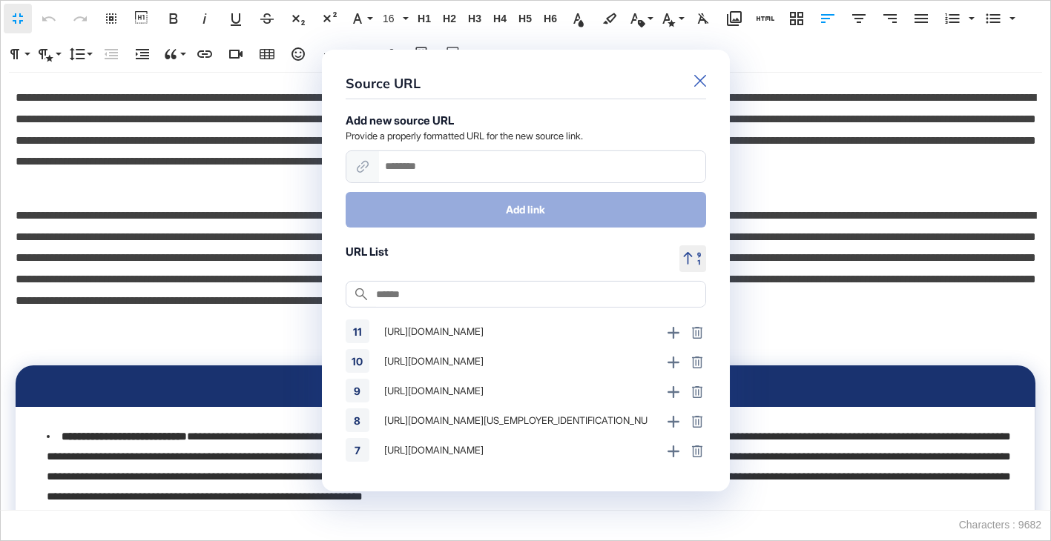
click at [705, 79] on icon at bounding box center [700, 81] width 12 height 12
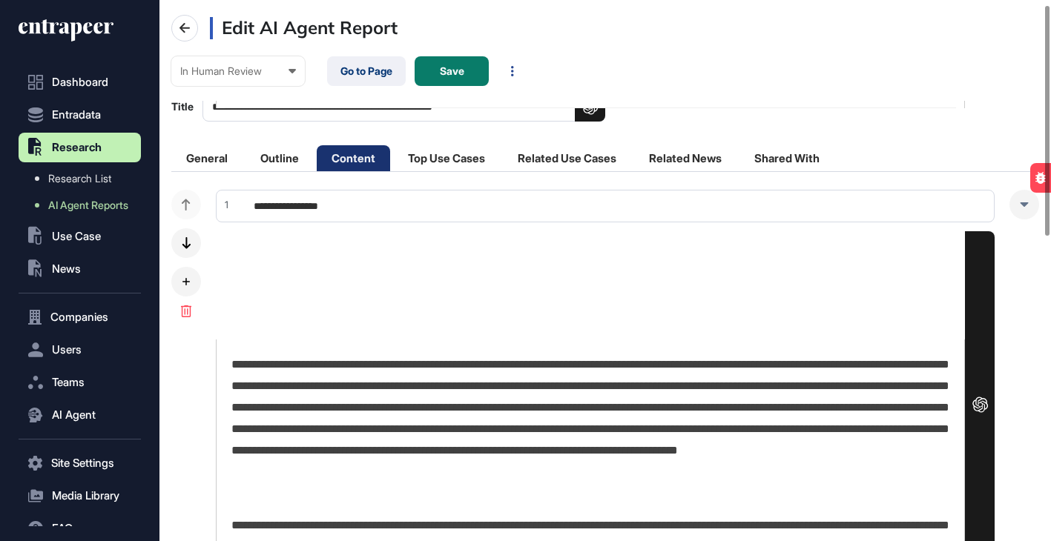
scroll to position [4, 0]
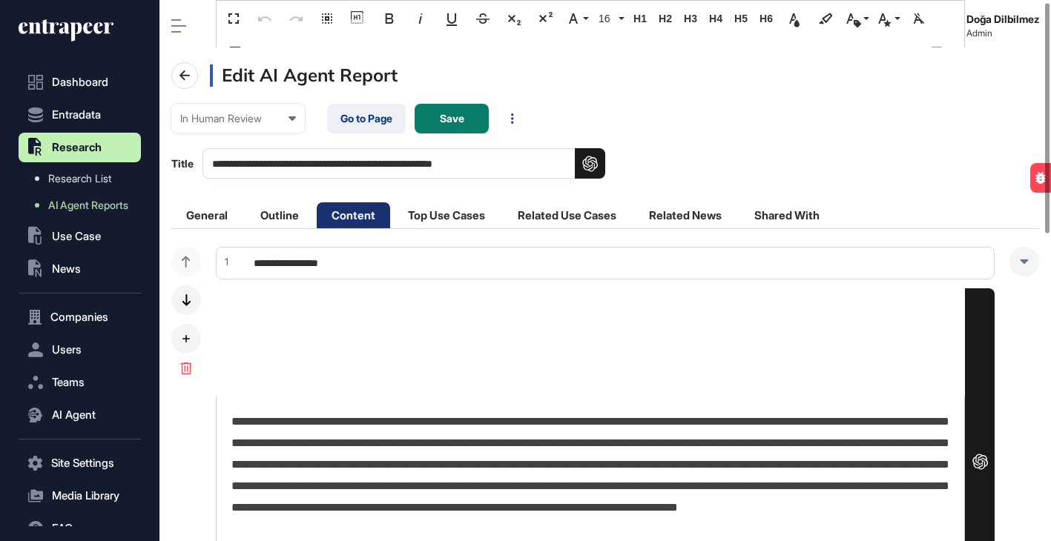
click at [395, 463] on p "**********" at bounding box center [590, 487] width 718 height 150
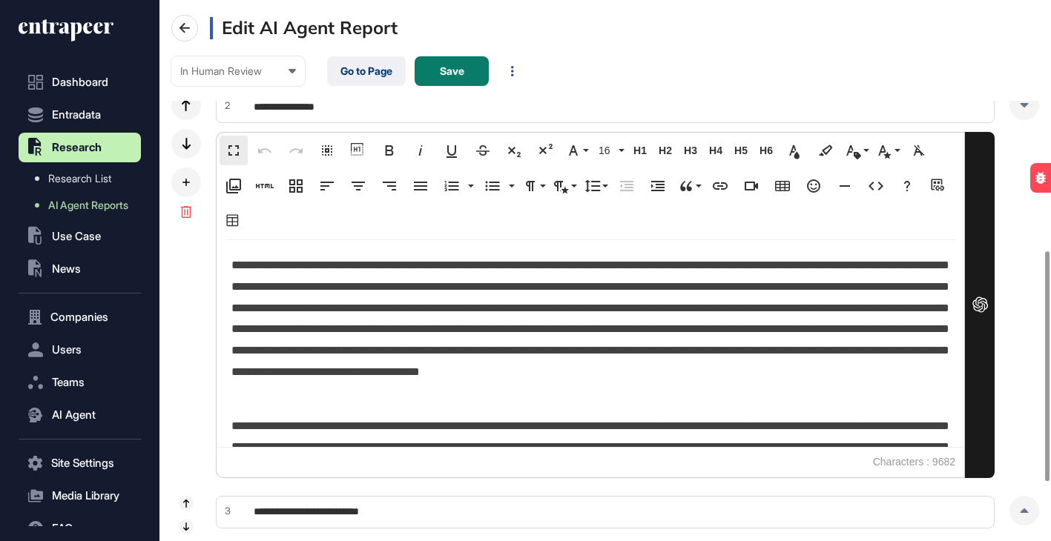
scroll to position [728, 0]
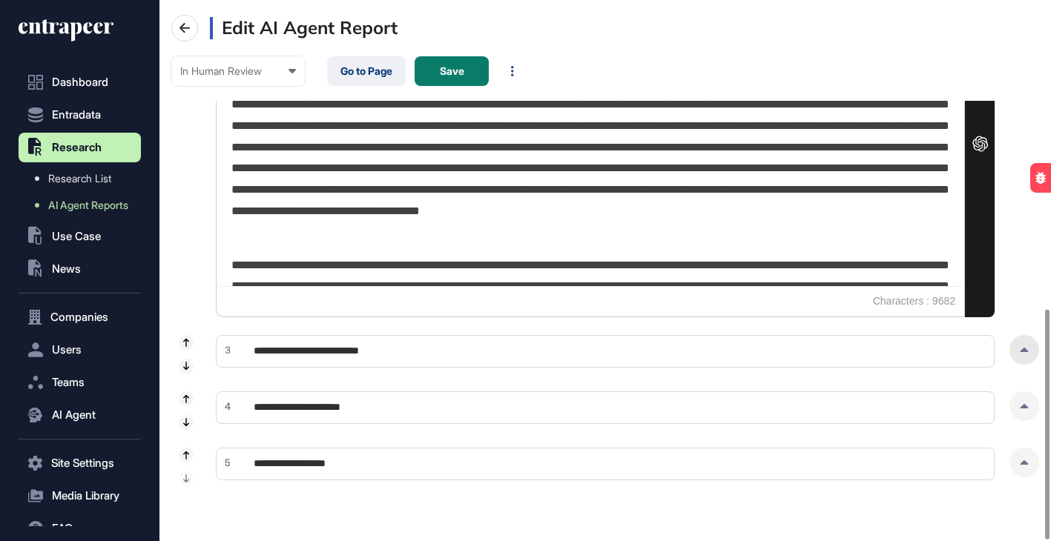
click at [1030, 348] on div at bounding box center [1025, 350] width 30 height 30
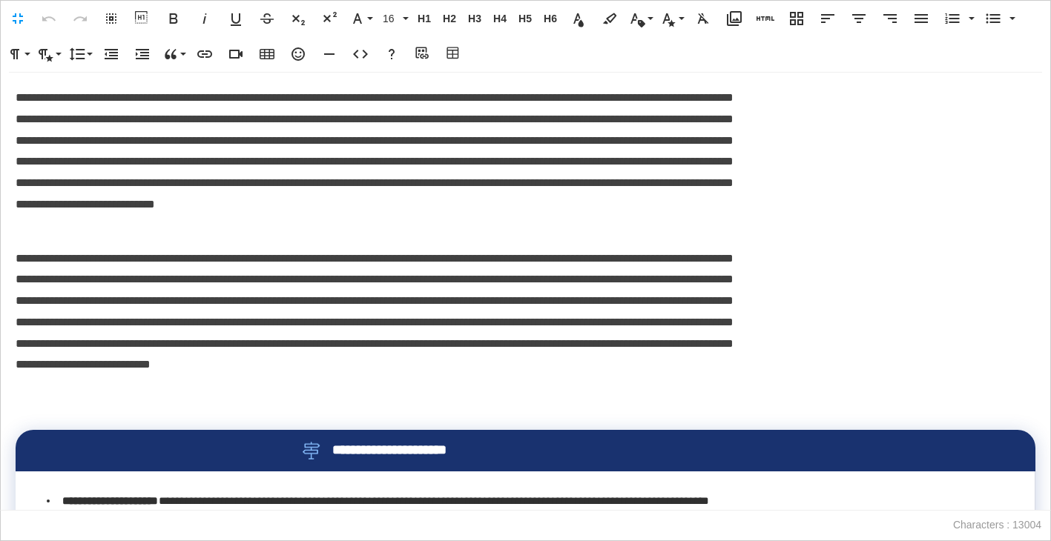
scroll to position [1, 7]
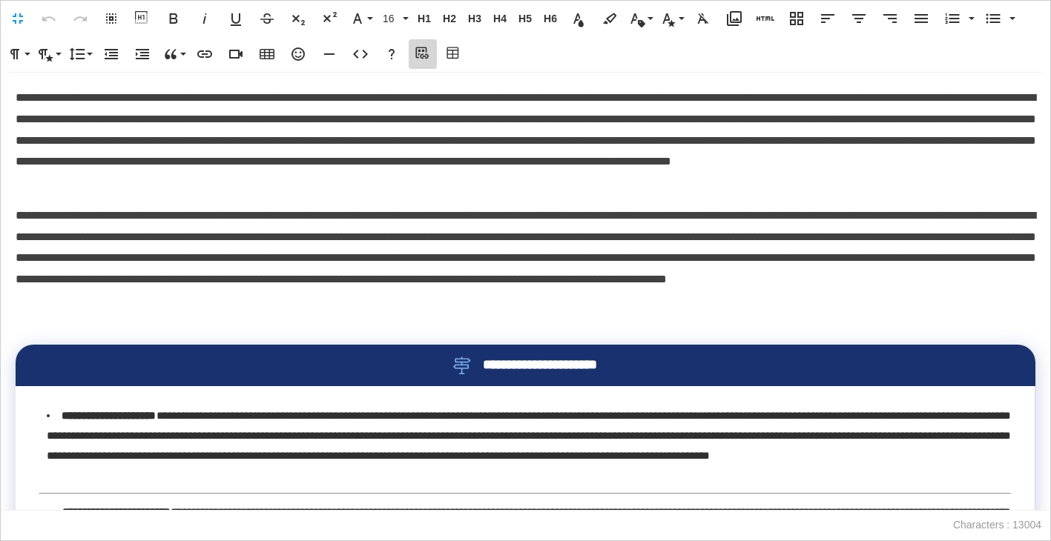
click at [424, 49] on icon "button" at bounding box center [423, 54] width 18 height 15
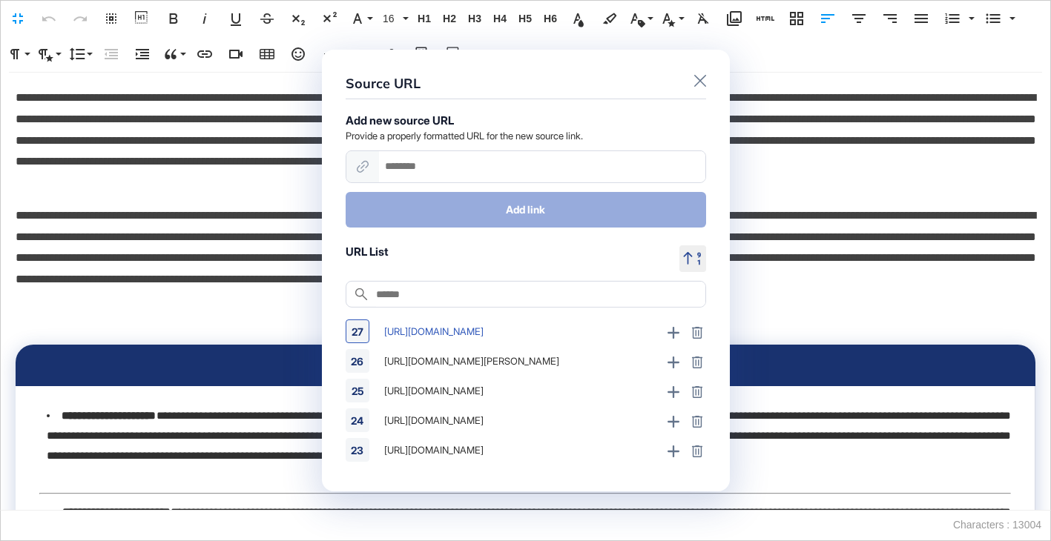
click at [491, 329] on div "https://evmagazine.com/news/how-snowflakes-ai-cloud-revolutionises-auto-manufac…" at bounding box center [518, 332] width 286 height 24
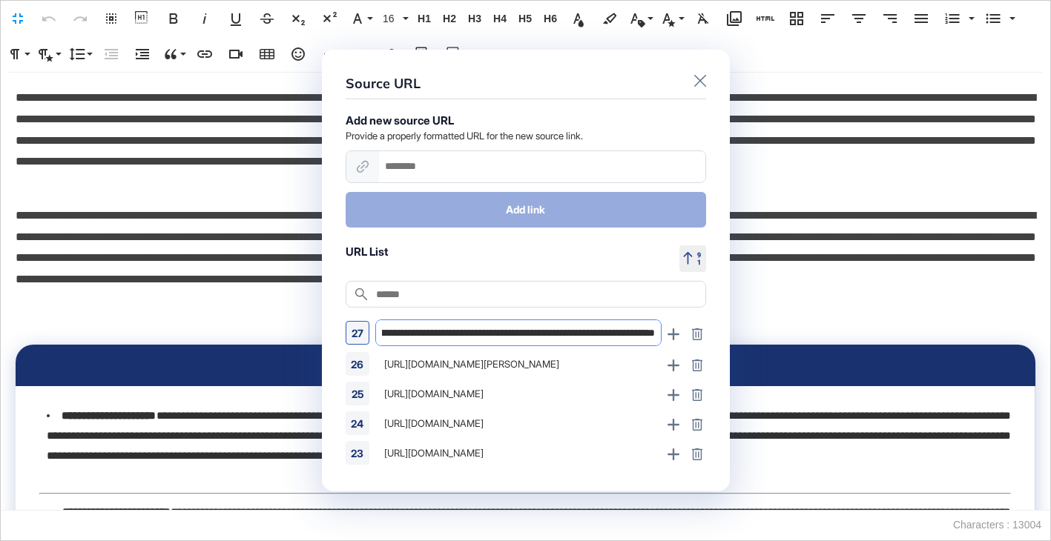
scroll to position [0, 180]
click at [501, 360] on div "https://newsroom.bugatti.com/press-releases/the-brouillard-by-programme-solitai…" at bounding box center [518, 364] width 286 height 24
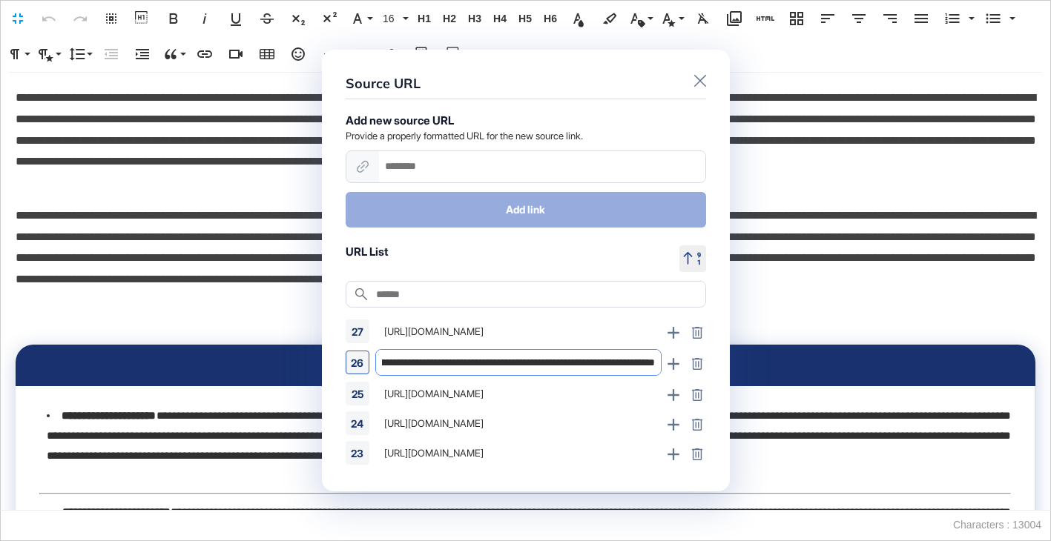
scroll to position [0, 252]
click at [524, 390] on div "https://www.bentleymedia.com/en/newsitem/1731-exp-15-makes-public-debut-at-mont…" at bounding box center [518, 394] width 286 height 24
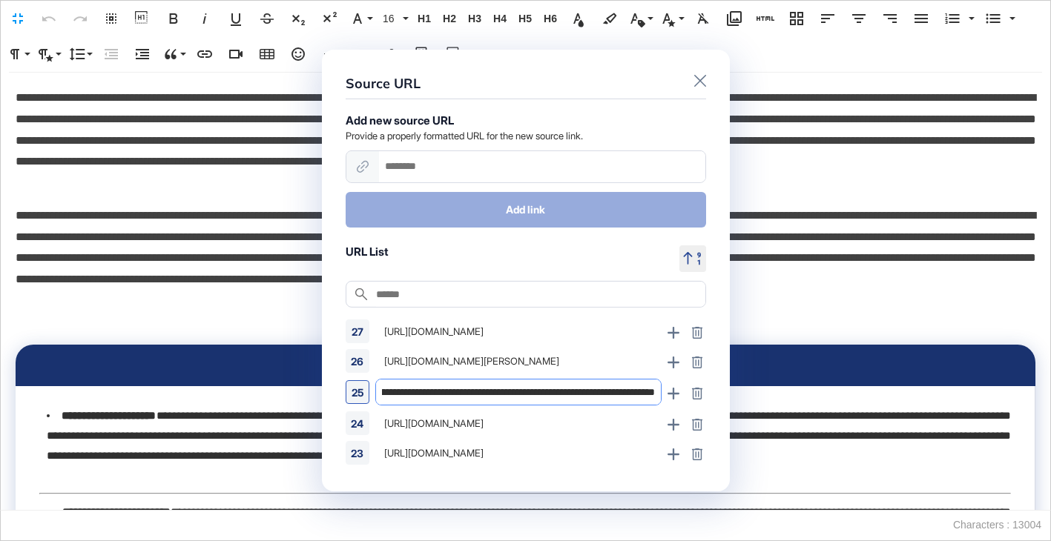
scroll to position [0, 228]
click at [533, 427] on div "https://media.lucidmotors.com/en/newsitem/1042-lucid-gravity-x-concept-a-trail-…" at bounding box center [518, 424] width 286 height 24
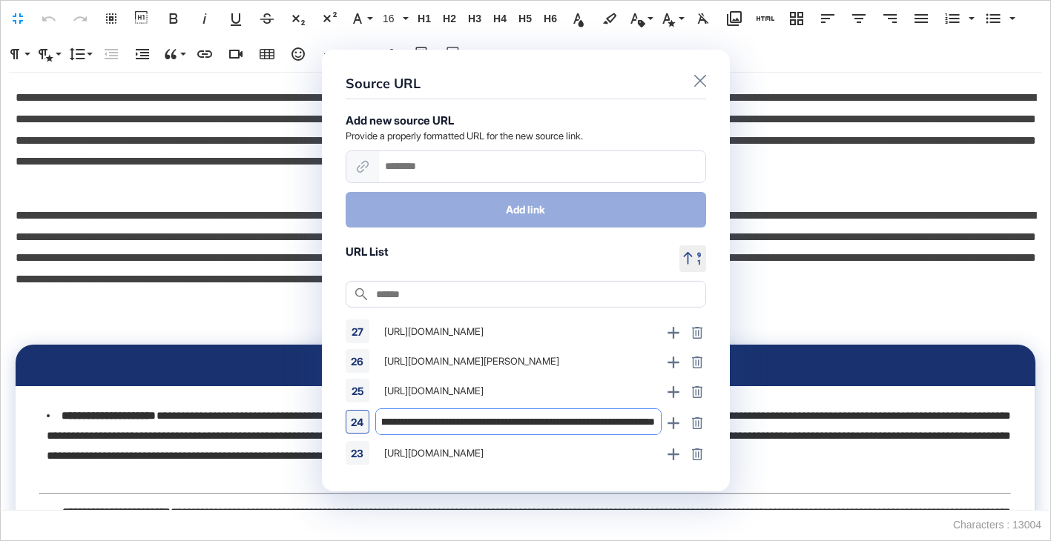
scroll to position [0, 455]
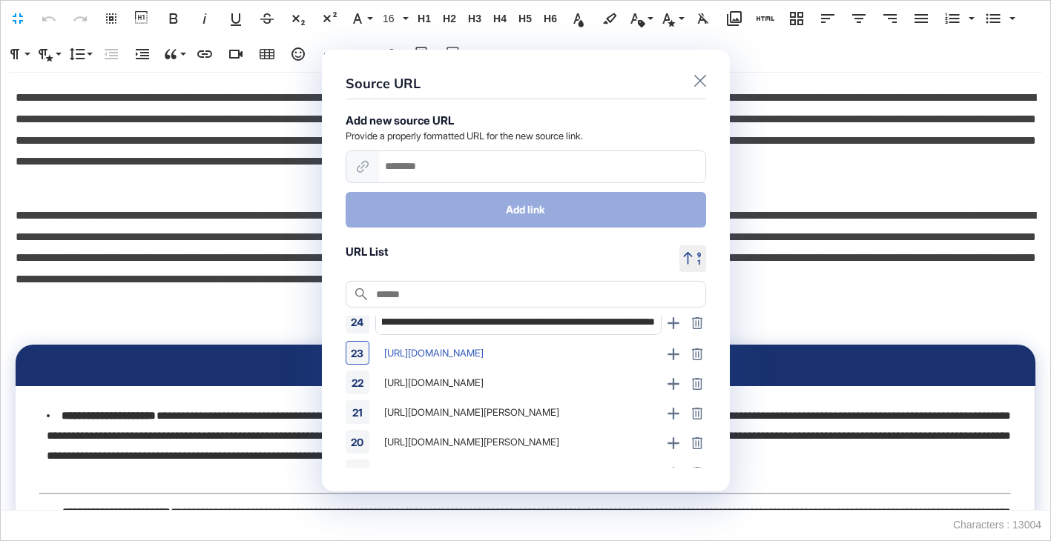
click at [554, 353] on div "https://www.chargepoint.com/about/news/chargepoint-omni-port-now-available-conv…" at bounding box center [518, 353] width 286 height 24
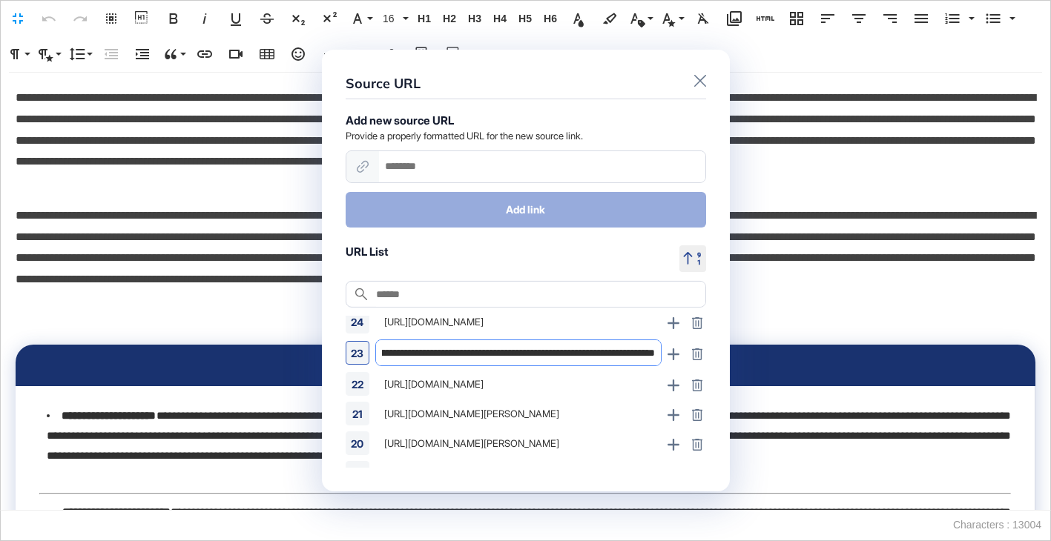
scroll to position [0, 366]
click at [553, 389] on div "https://news.chevrolet.com/newsroom.detail.html/Pages/news/us/en/2025/aug/0815-…" at bounding box center [518, 384] width 286 height 24
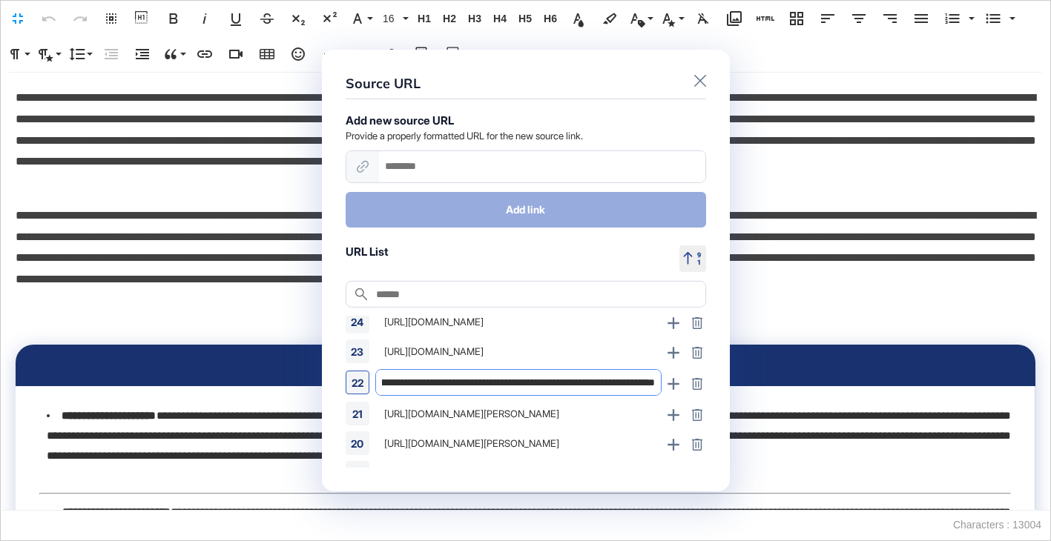
scroll to position [0, 539]
click at [544, 413] on div "https://www.chargepoint.com/about/news/chargepoint-and-eaton-launch-breakthroug…" at bounding box center [518, 414] width 286 height 24
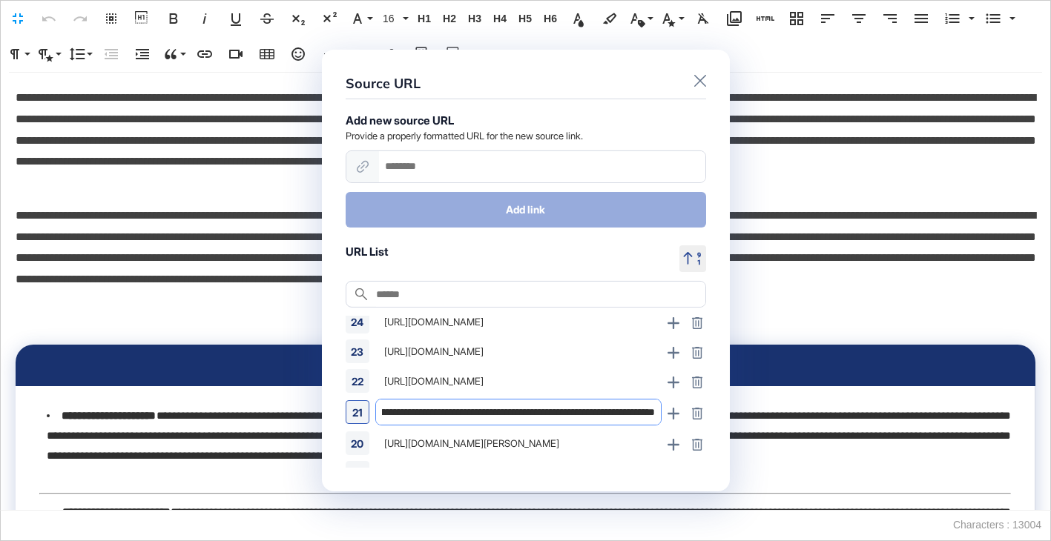
scroll to position [0, 352]
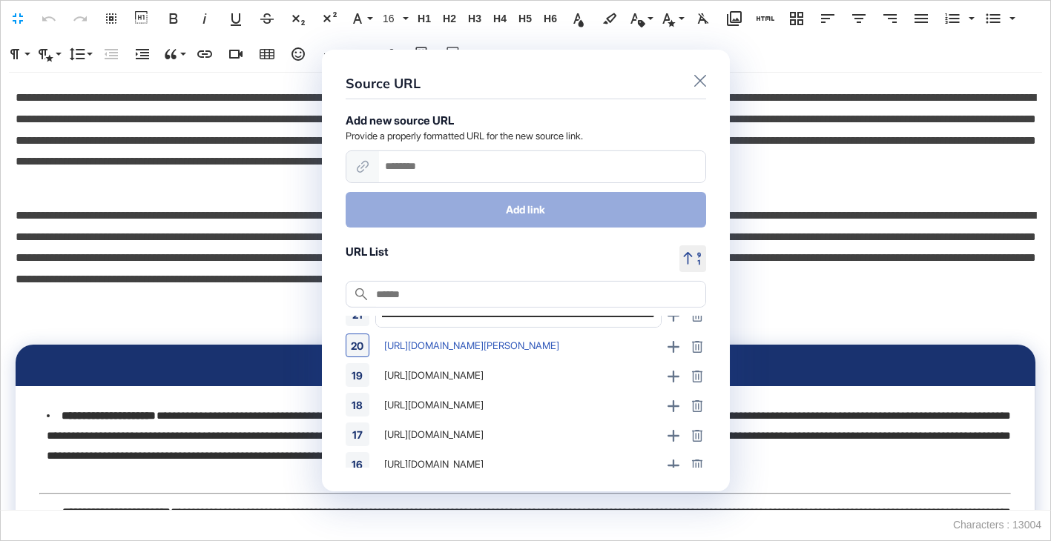
click at [556, 347] on div "https://www.hennesseyspecialvehicles.com/news/hennessey-unveils-1-of-1-manual-v…" at bounding box center [518, 346] width 286 height 24
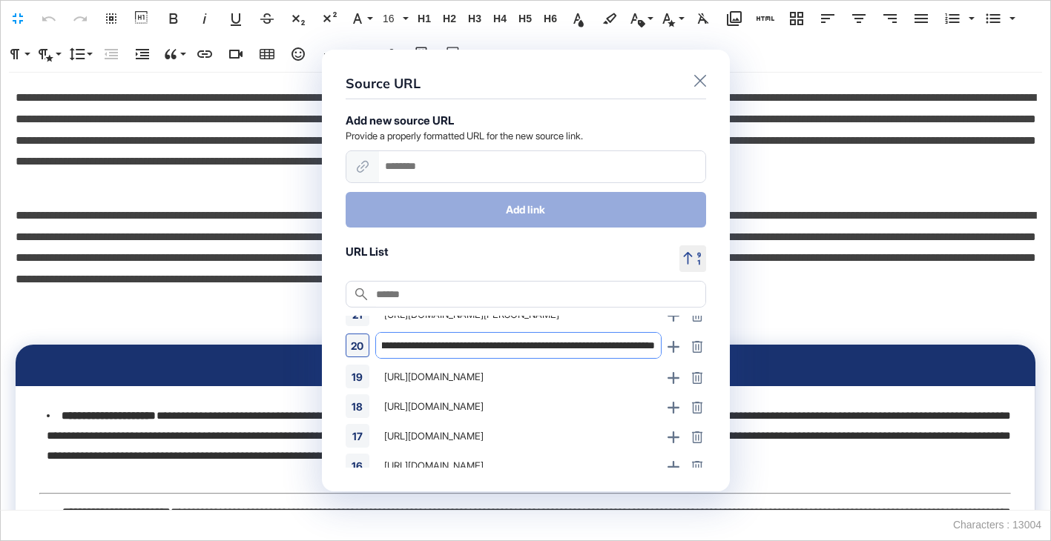
scroll to position [0, 361]
click at [518, 375] on div "https://www.roadandtrack.com/news/a65780529/volkswagen-uk-locking-id-3-horsepow…" at bounding box center [518, 377] width 286 height 24
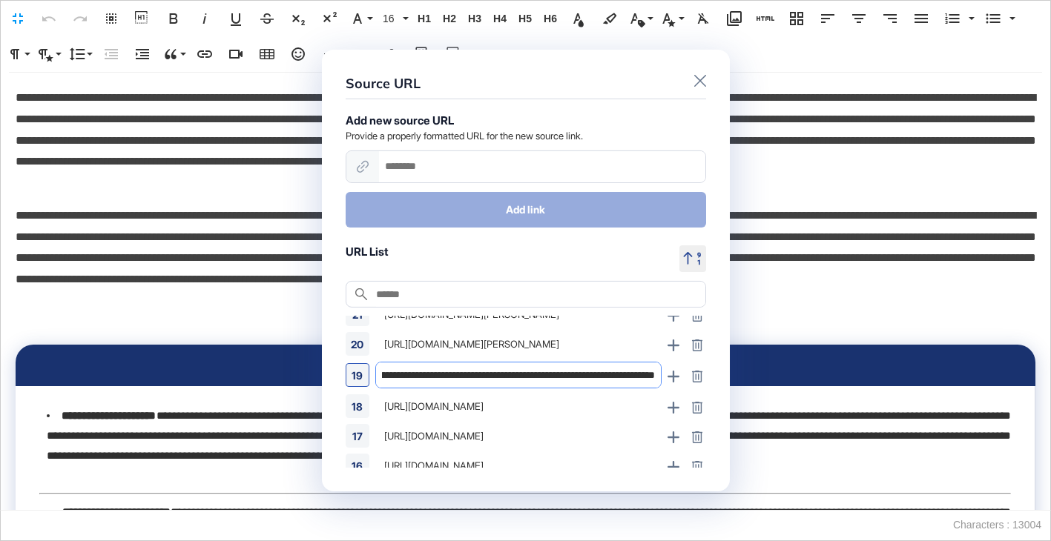
scroll to position [0, 283]
click at [495, 400] on div "https://www.automotivedive.com/news/nissan-electrum-partner-energy-marketplace-…" at bounding box center [518, 407] width 286 height 24
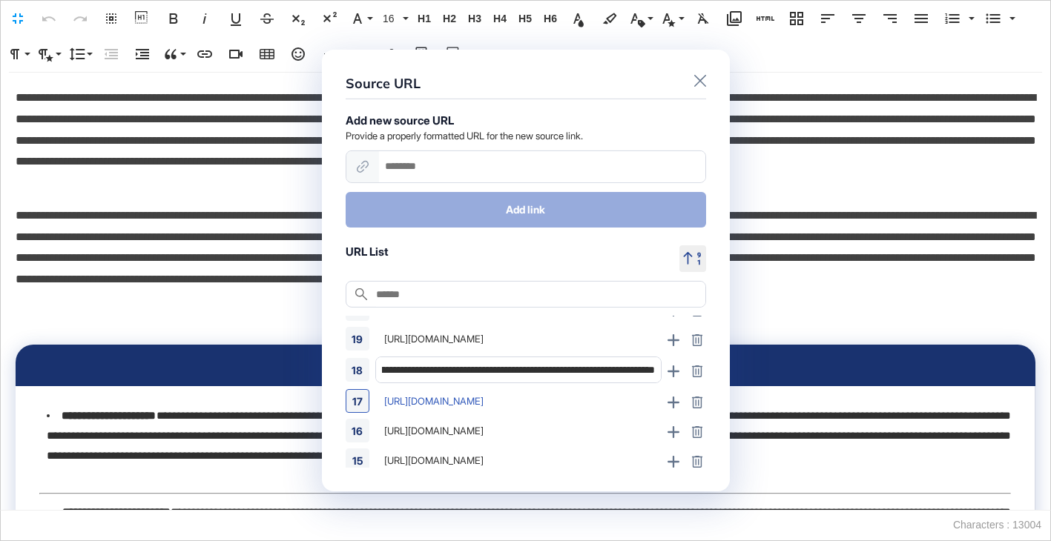
scroll to position [238, 0]
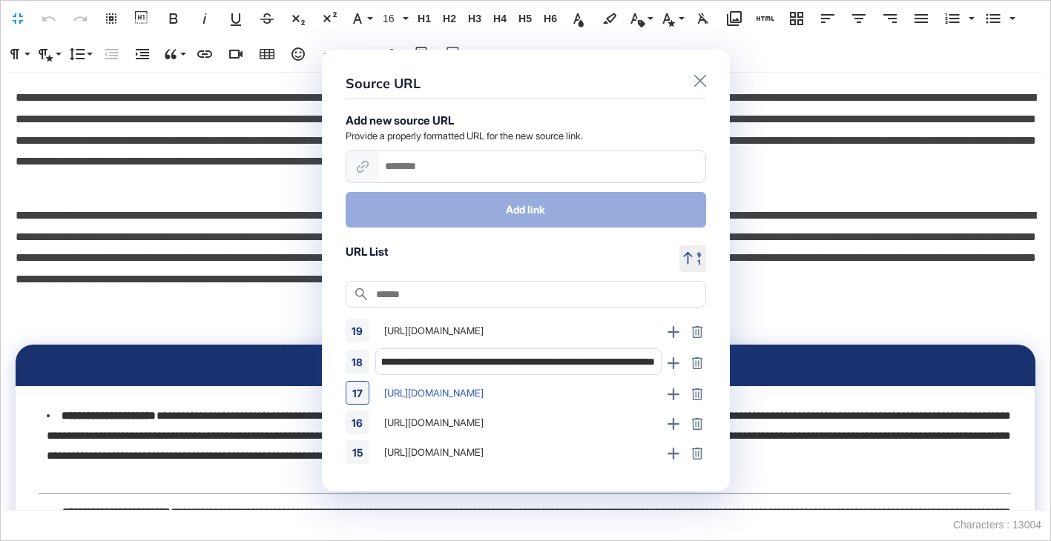
click at [525, 394] on div "https://www.genesisnewsusa.com/en-us/releases/474" at bounding box center [518, 393] width 286 height 24
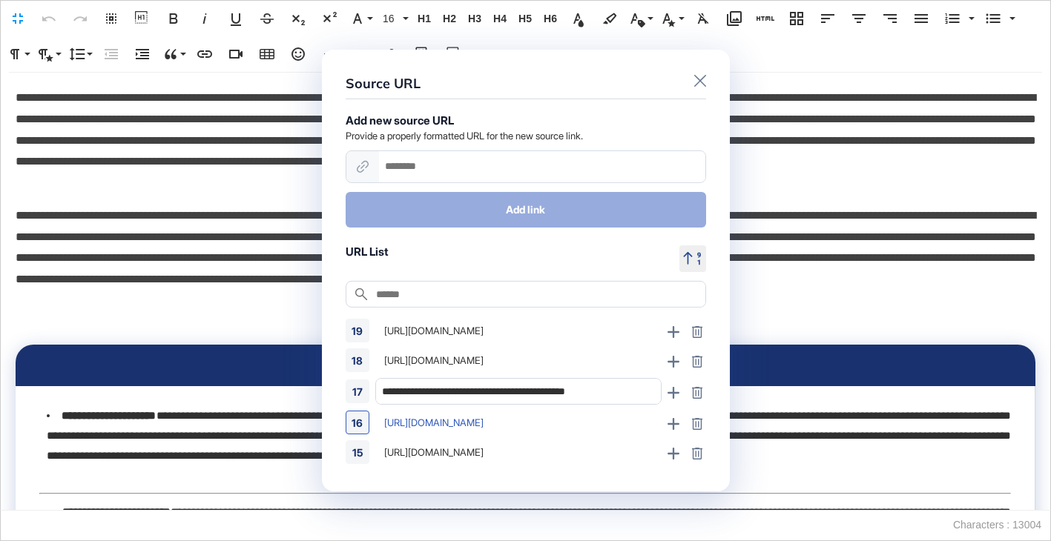
click at [495, 417] on div "https://bydukmedia.com/en/news-articles/byd-launches-china%E2%80%99s-first-nev-…" at bounding box center [518, 423] width 286 height 24
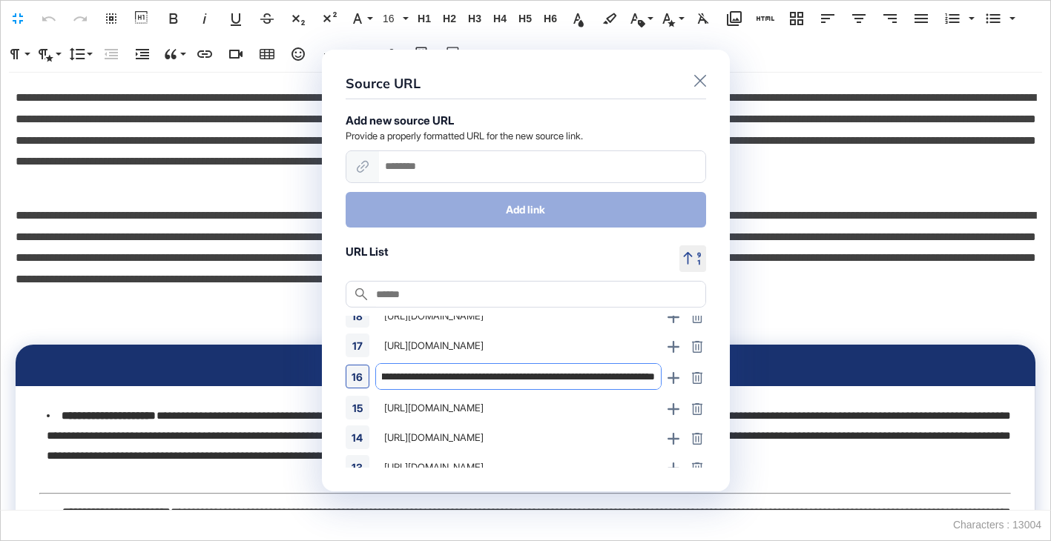
scroll to position [0, 447]
click at [493, 405] on div "https://www.caranddriver.com/news/a65702081/cadillac-elevated-velocity-concept-…" at bounding box center [518, 408] width 286 height 24
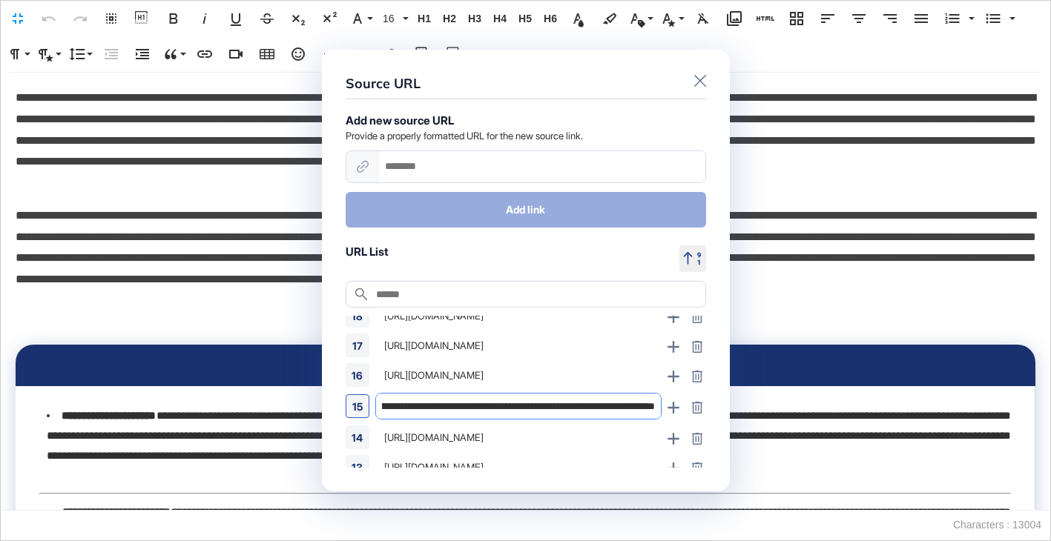
scroll to position [0, 189]
click at [508, 437] on div "https://media.ford.com/content/fordmedia/img/me/en/news/2025/08/mustang-gtd-liq…" at bounding box center [518, 438] width 286 height 24
type input "**********"
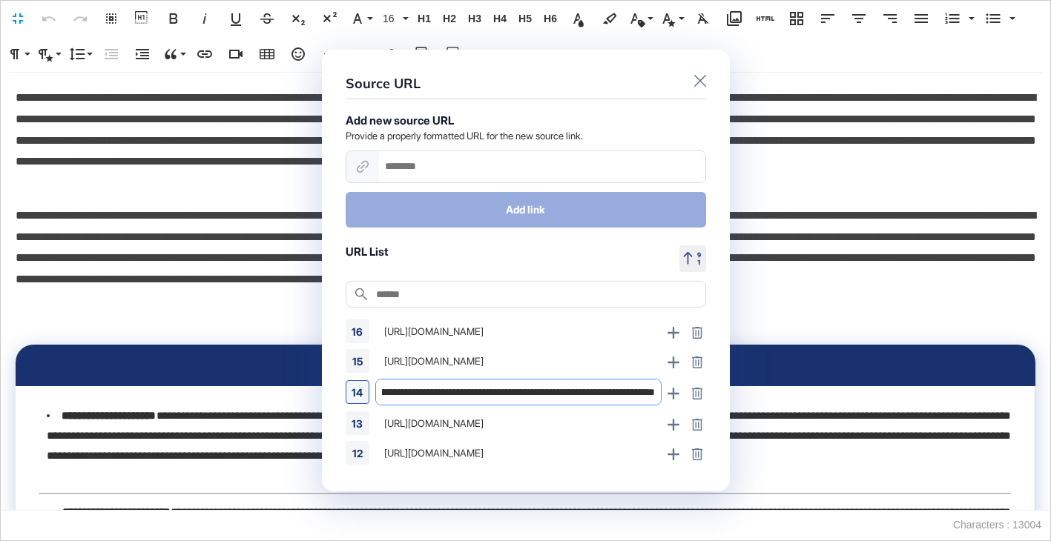
scroll to position [0, 430]
click at [502, 423] on div "https://www.motoroids.com/lists/big-wheels-turning-all-upcoming-car-launches-re…" at bounding box center [518, 424] width 286 height 24
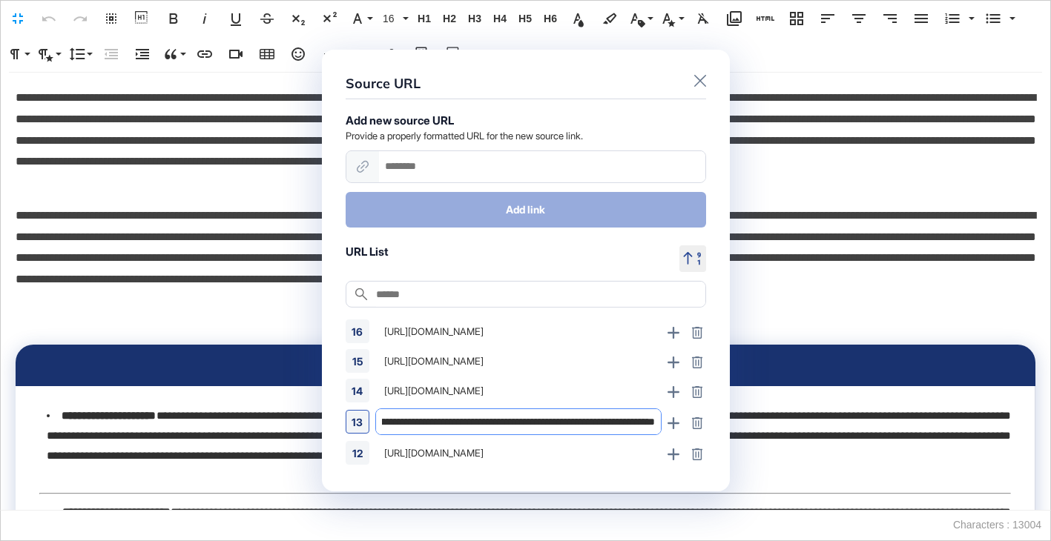
scroll to position [0, 419]
click at [514, 456] on div "https://timesofindia.indiatimes.com/auto/cars/volvo-xc60-facelift-launched-at-r…" at bounding box center [518, 453] width 286 height 24
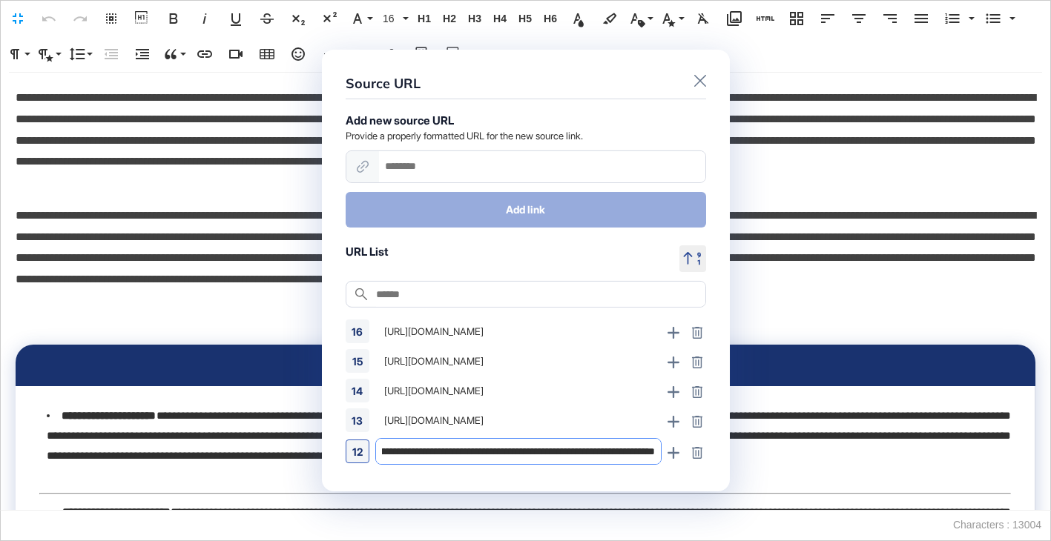
scroll to position [0, 415]
click at [698, 82] on icon at bounding box center [700, 81] width 12 height 12
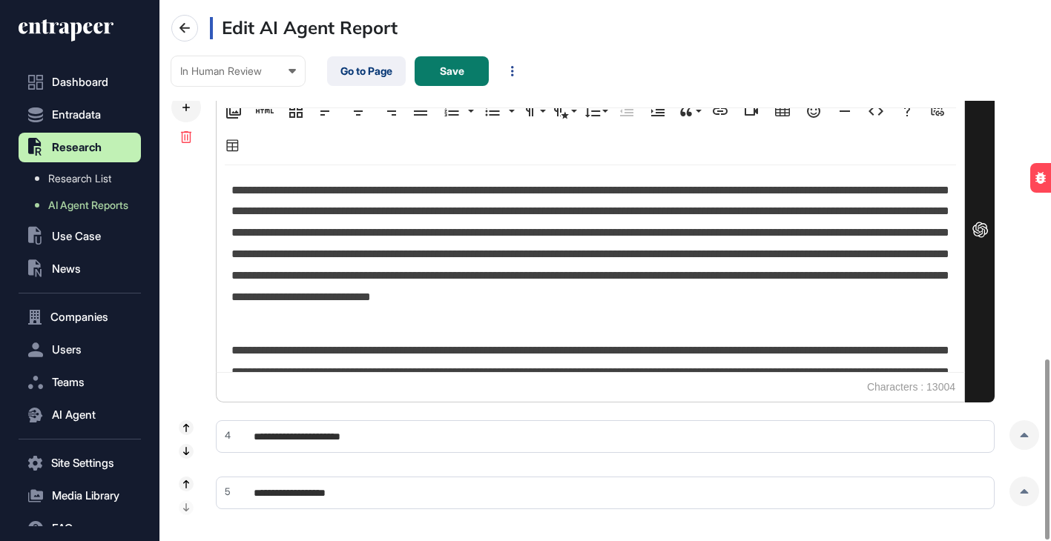
scroll to position [1077, 0]
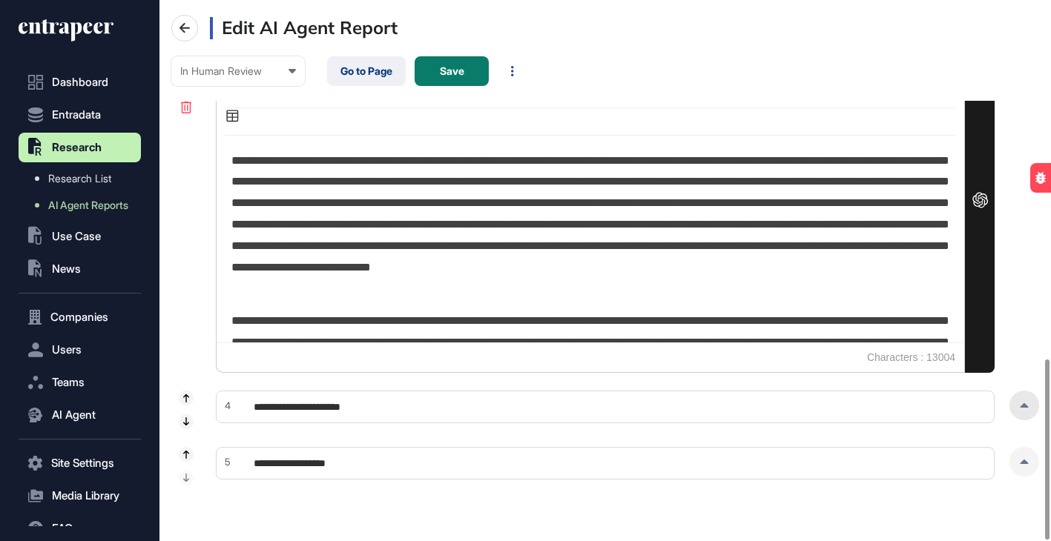
click at [1023, 404] on icon at bounding box center [1024, 406] width 9 height 4
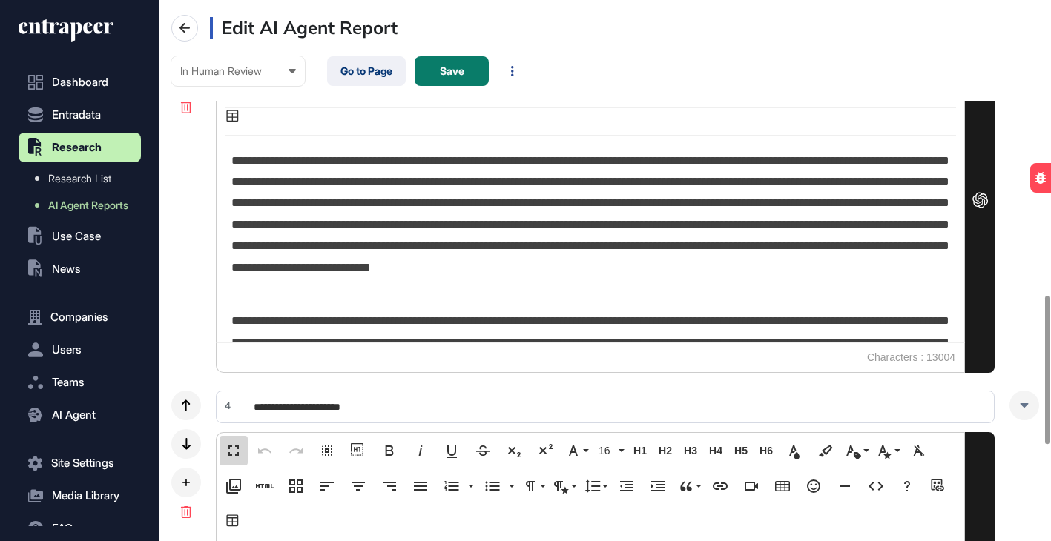
scroll to position [1, 7]
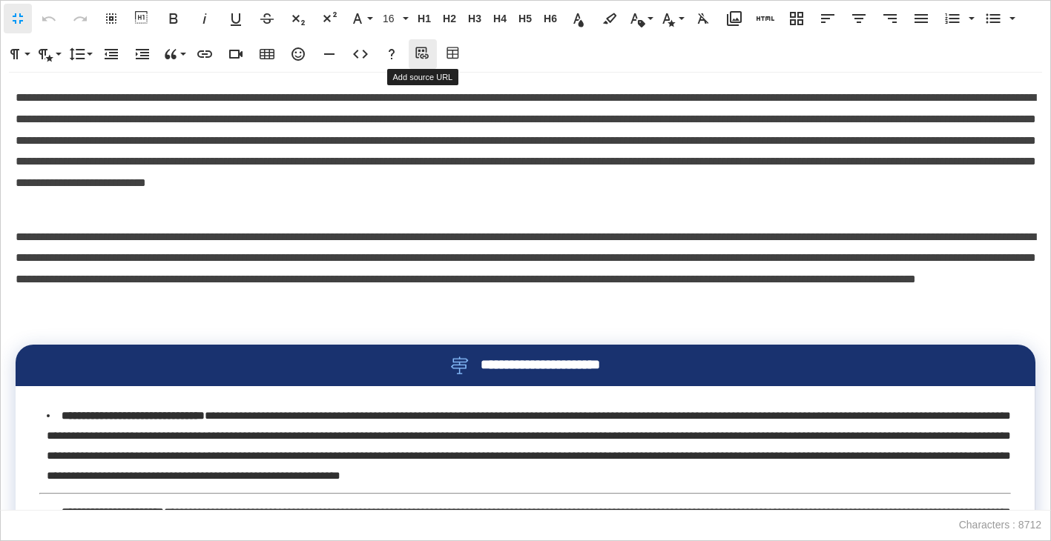
click at [426, 52] on icon "button" at bounding box center [421, 53] width 13 height 12
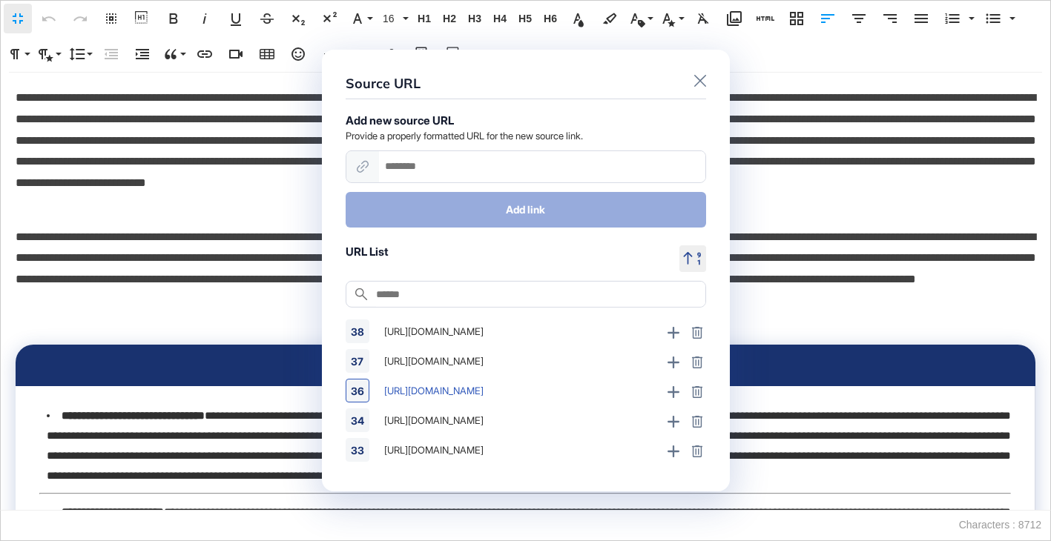
scroll to position [145, 0]
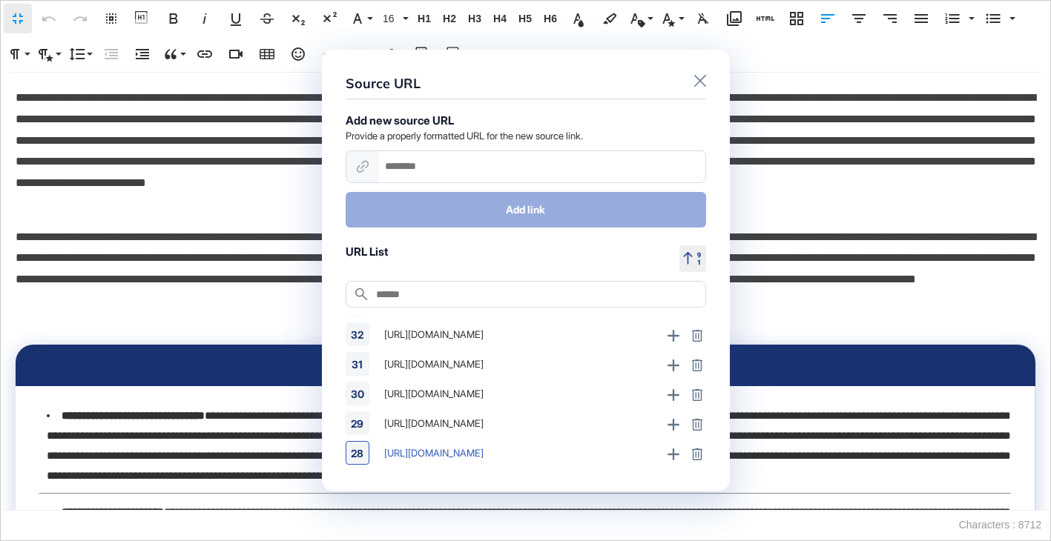
click at [459, 455] on div "https://www.uzdaily.uz/en/new-auto-component-production-launched-in-chirchik-in…" at bounding box center [518, 453] width 286 height 24
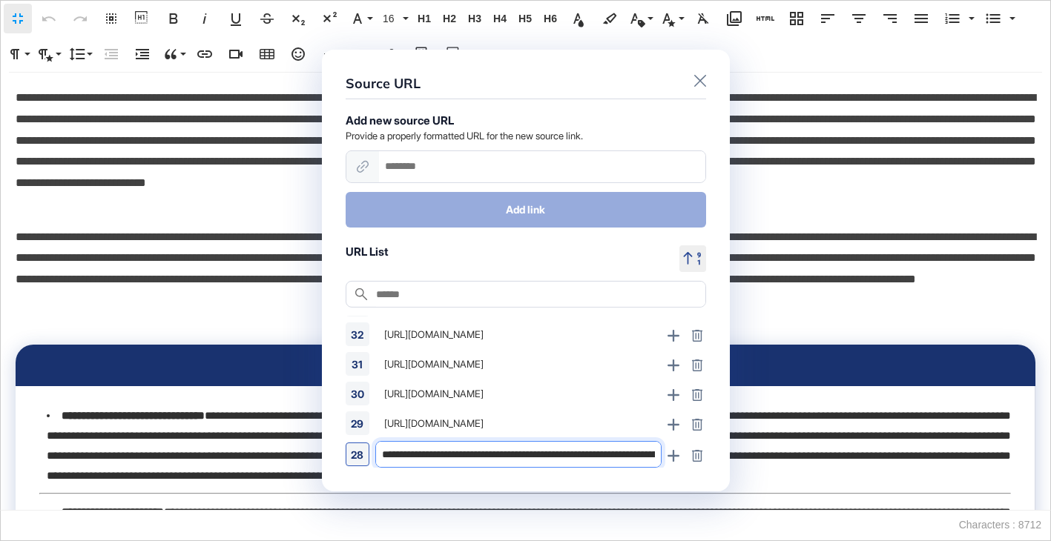
click at [539, 454] on input "**********" at bounding box center [518, 454] width 285 height 25
click at [551, 421] on div "https://www.hyundai.com/worldwide/en/newsroom/detail/hyundai-motor-group-increa…" at bounding box center [518, 424] width 286 height 24
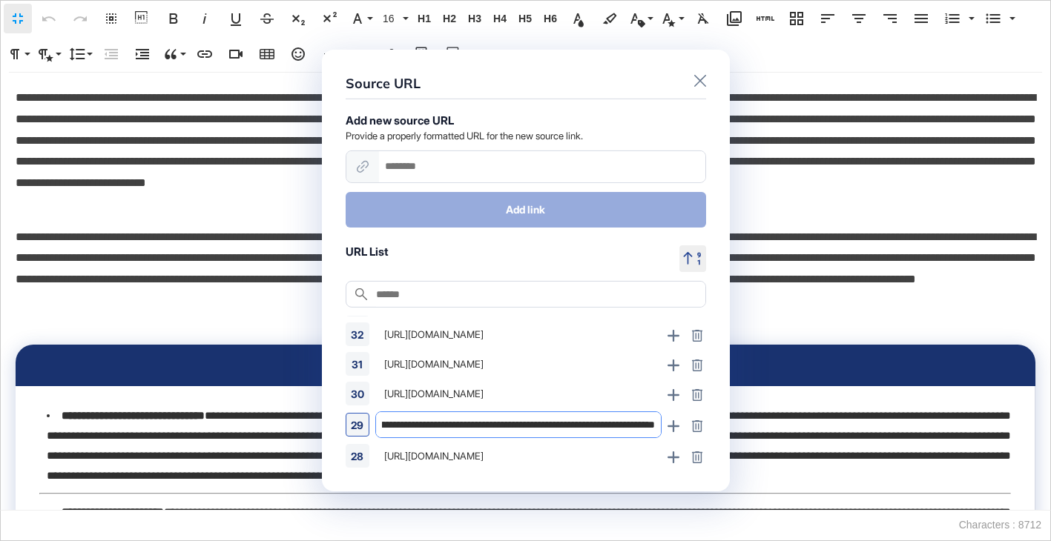
scroll to position [0, 608]
click at [595, 395] on div "https://www.freep.com/story/money/cars/ford/2025/08/11/ford-announces-investmen…" at bounding box center [518, 394] width 286 height 24
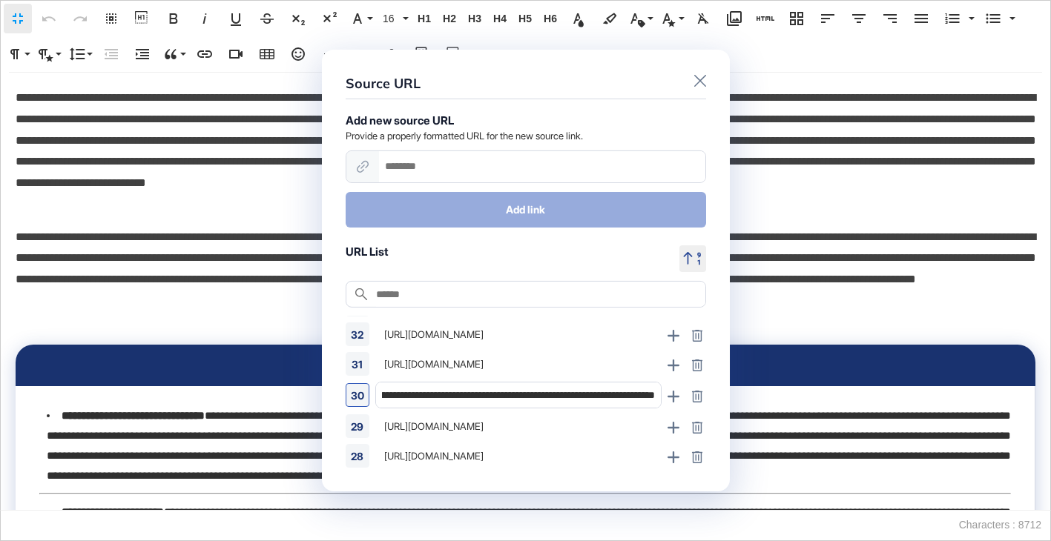
scroll to position [0, 458]
click at [568, 356] on div "https://africa.businessinsider.com/local/markets/egypt-secures-dollar1-billion-…" at bounding box center [518, 364] width 286 height 24
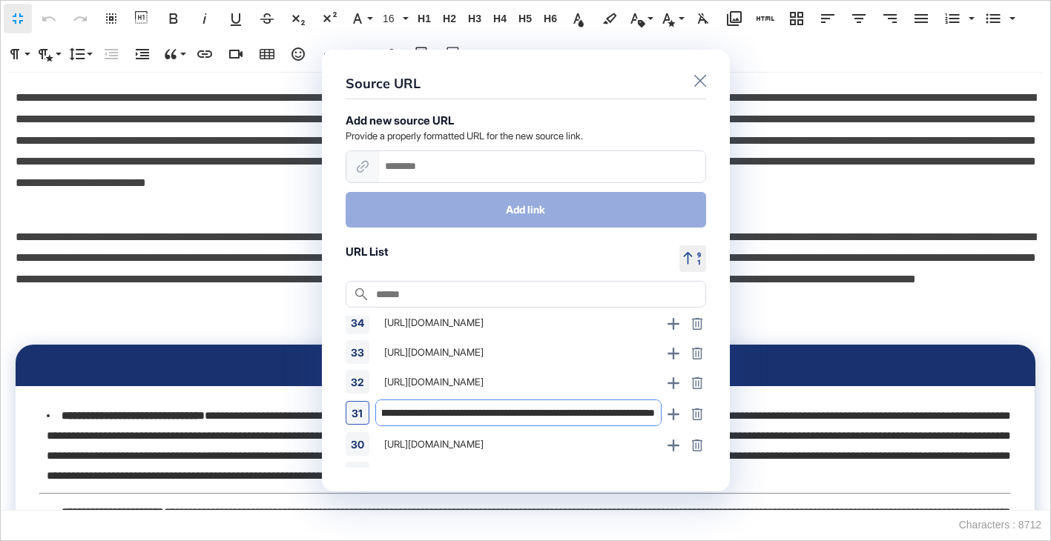
scroll to position [96, 0]
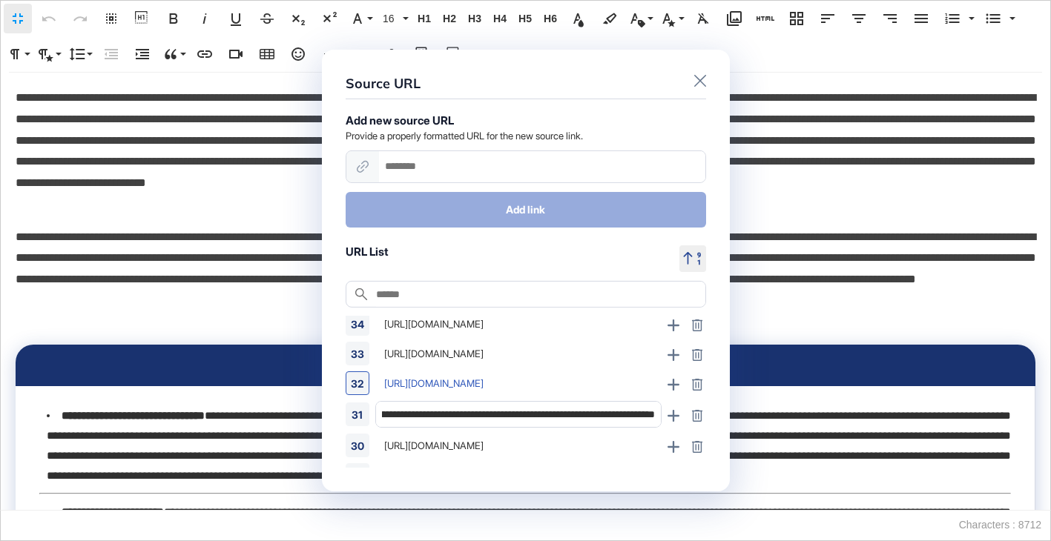
click at [518, 383] on div "https://stockstotrade.com/news/fordmotorcompany-f-news-2025_08_23-2/" at bounding box center [518, 384] width 286 height 24
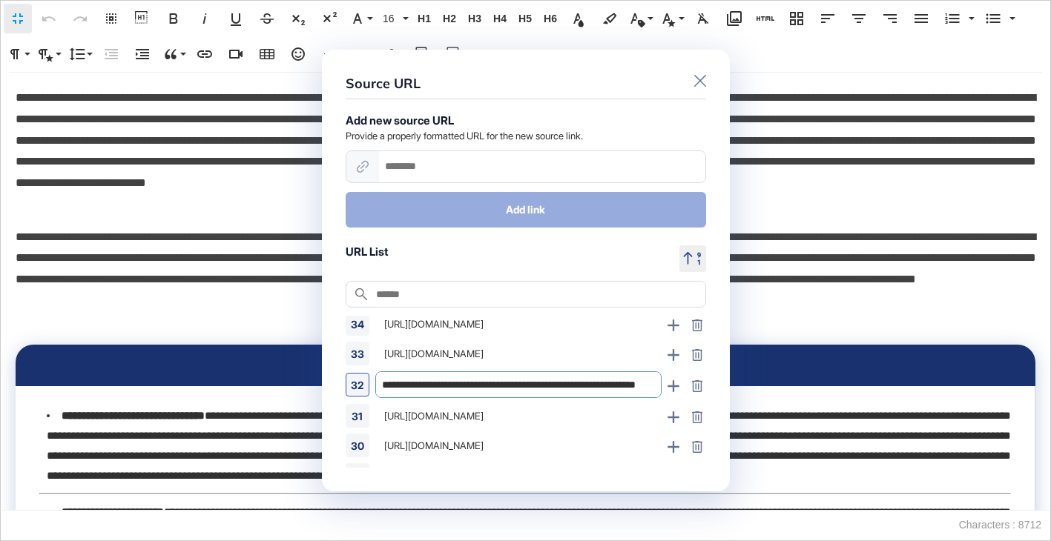
scroll to position [0, 99]
click at [537, 358] on div "https://www.moroccoworldnews.com/2025/08/256206/chinese-auto-electronics-firm-t…" at bounding box center [518, 354] width 286 height 24
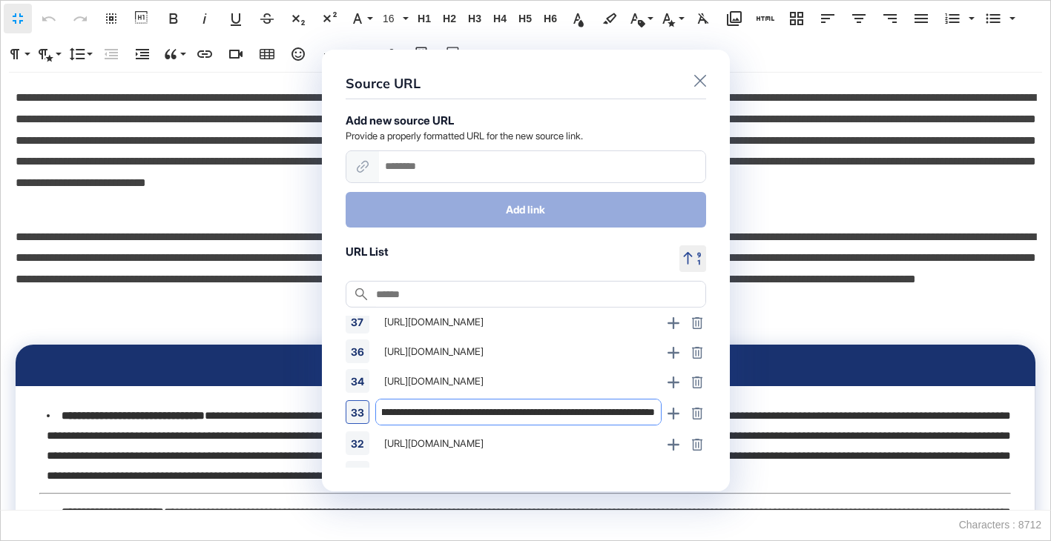
scroll to position [36, 0]
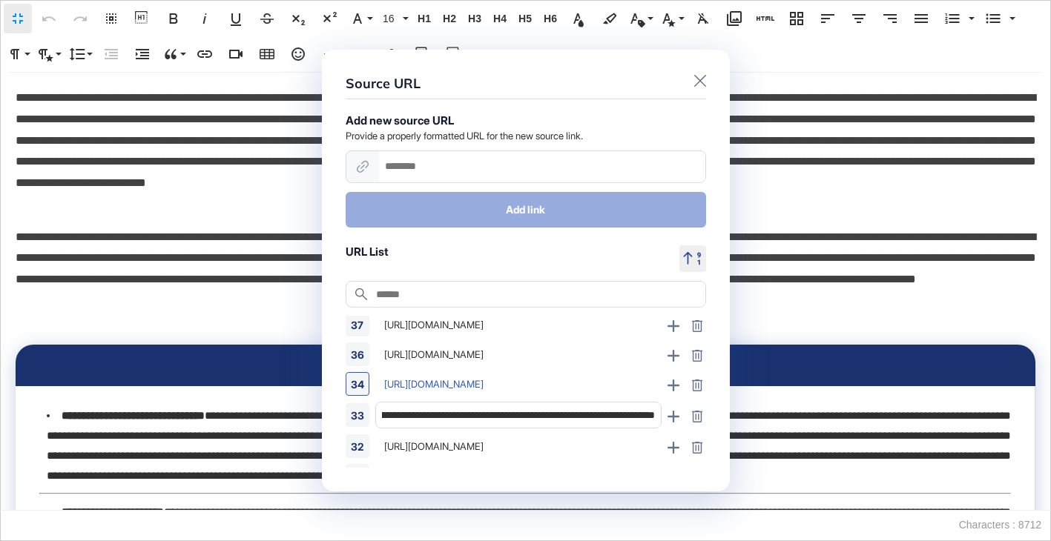
click at [502, 388] on div "https://ackodrive.com/news/maruti-suzuki-s-70-000-crore-investment-a-game-chang…" at bounding box center [518, 384] width 286 height 24
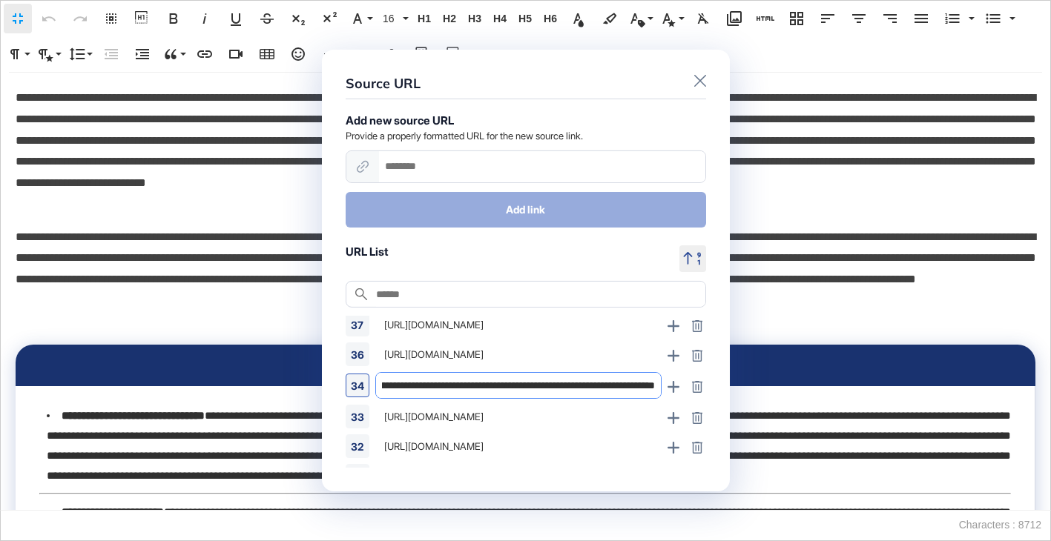
scroll to position [0, 335]
click at [555, 354] on div "https://www.eu-startups.com/2025/08/dutch-cleantech-startup-deftpower-raises-e1…" at bounding box center [518, 355] width 286 height 24
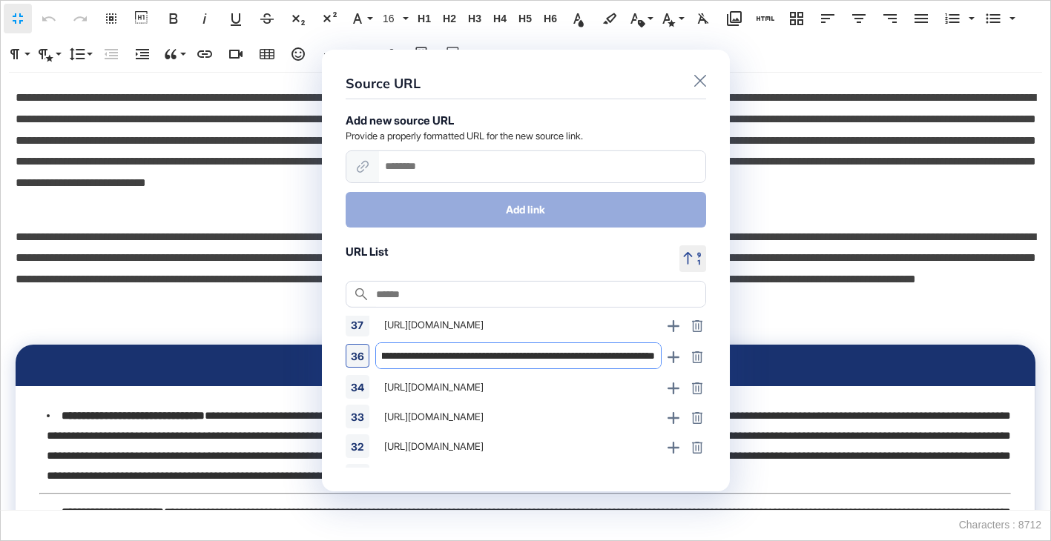
scroll to position [0, 0]
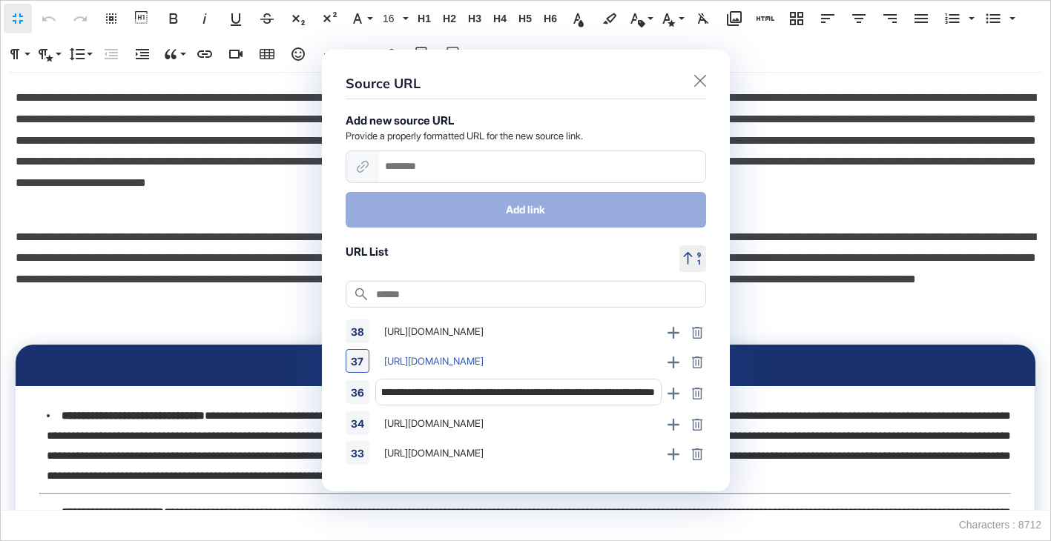
click at [533, 363] on div "https://www.prnewswire.com/news-releases/group-1-automotive-acquires-high-volum…" at bounding box center [518, 361] width 286 height 24
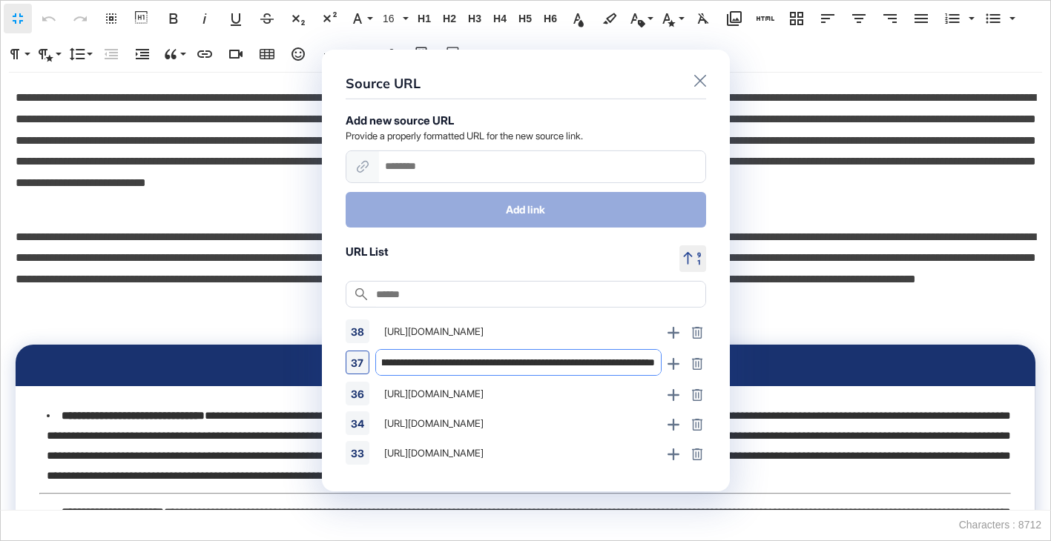
scroll to position [0, 367]
click at [536, 336] on div "https://www.fortuneindia.com/auto/ashok-leyland-to-invest-5000-crore-in-battery…" at bounding box center [518, 332] width 286 height 24
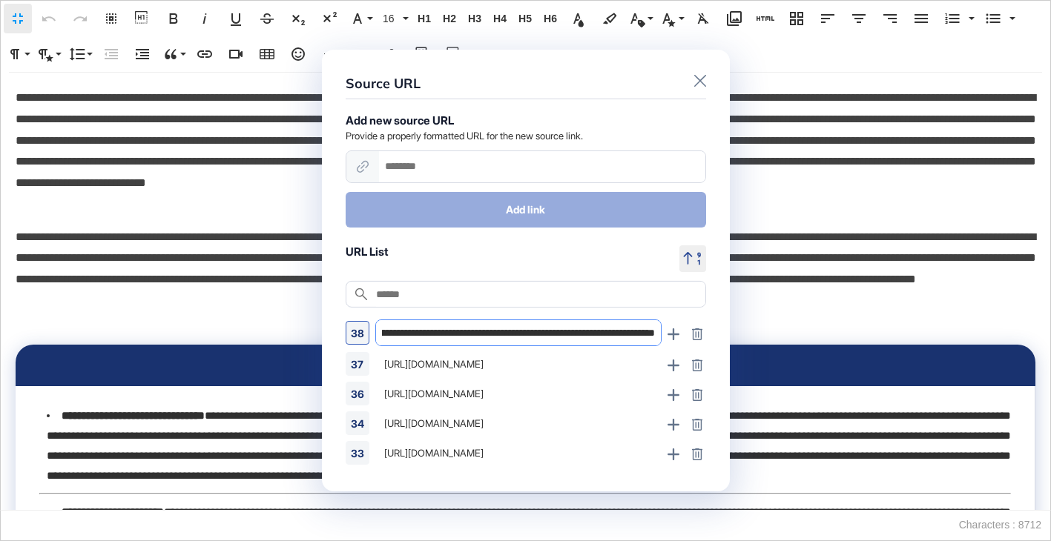
scroll to position [0, 231]
click at [702, 85] on button at bounding box center [700, 79] width 12 height 12
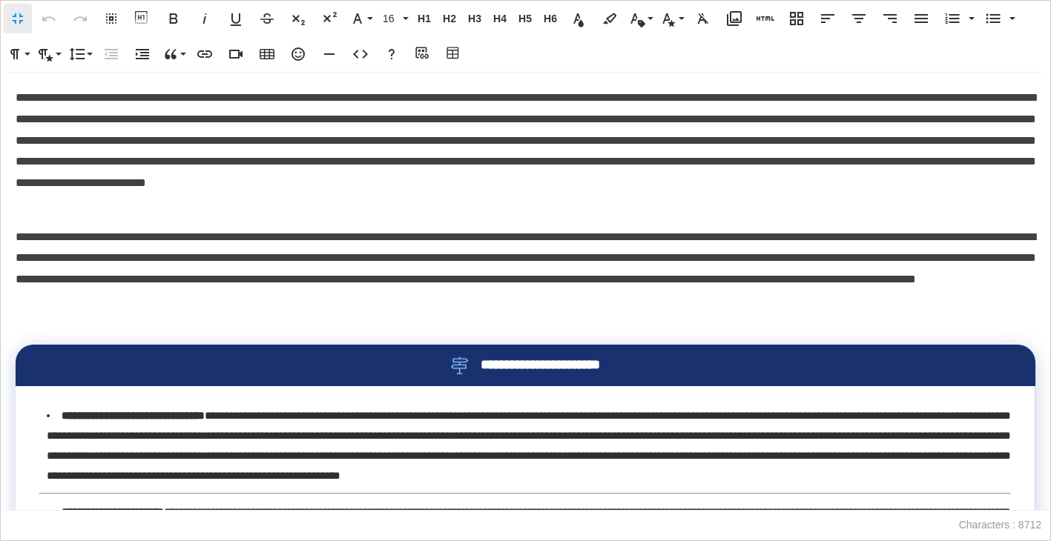
click at [445, 227] on p "**********" at bounding box center [526, 280] width 1020 height 107
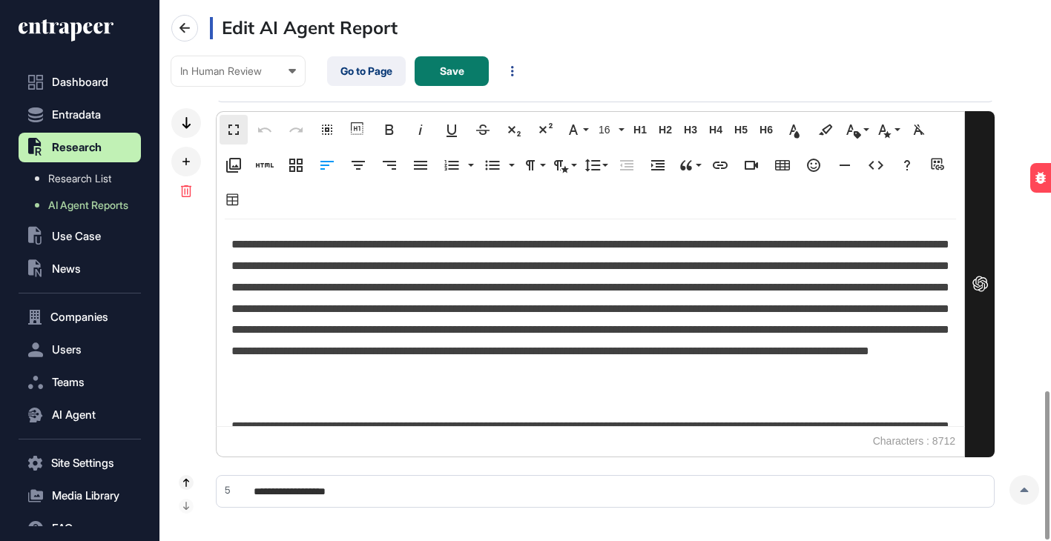
scroll to position [1426, 0]
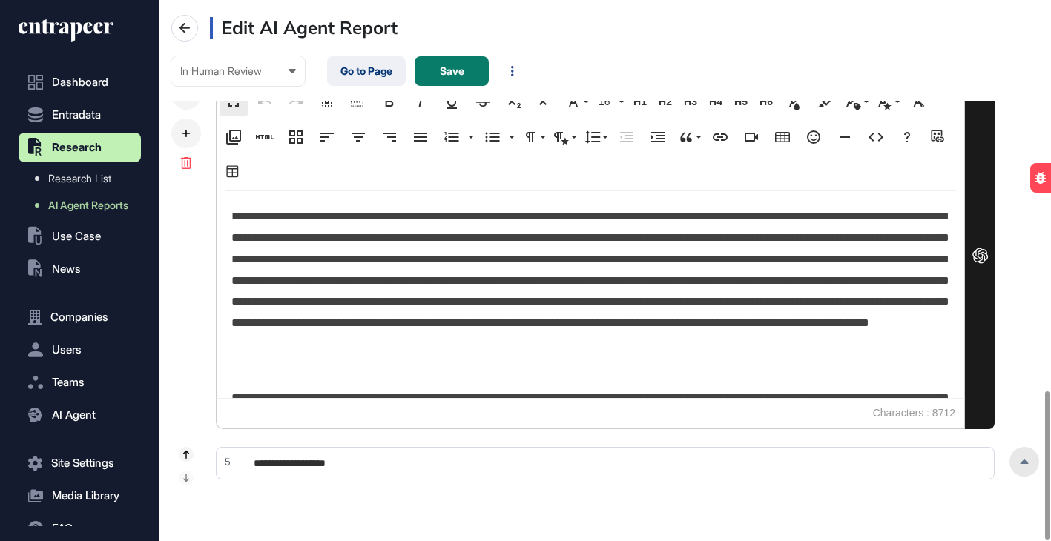
click at [1021, 461] on icon at bounding box center [1024, 462] width 9 height 4
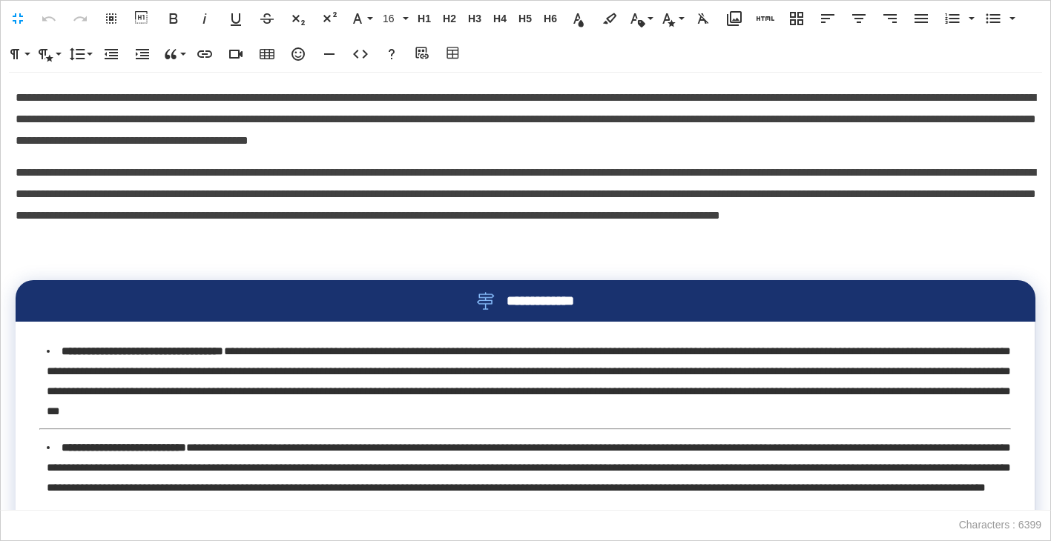
scroll to position [1, 7]
click at [424, 60] on icon "button" at bounding box center [423, 54] width 18 height 15
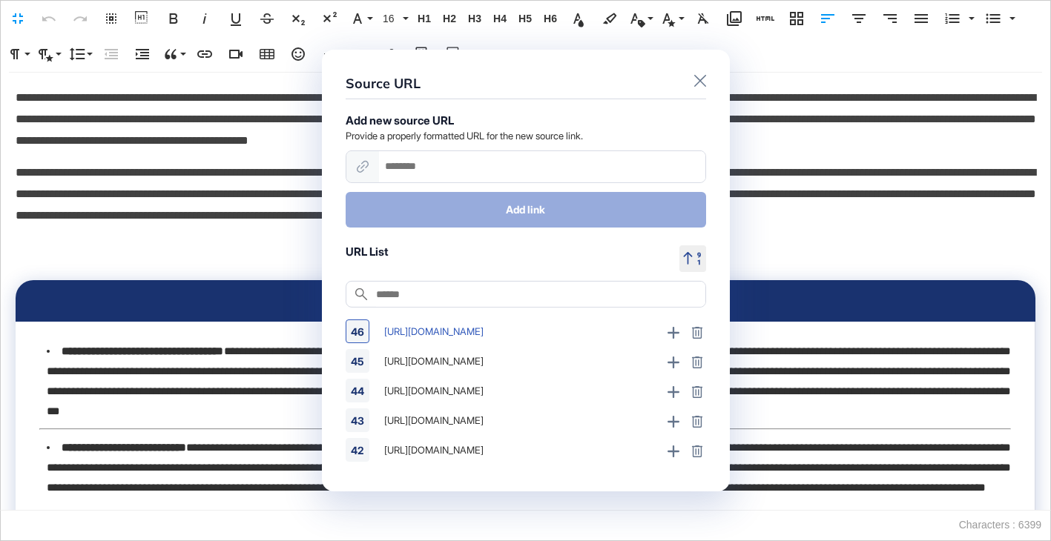
click at [504, 326] on div "https://www.vda.de/en/press/press-releases/2025/250903_production_and_market_in…" at bounding box center [518, 332] width 286 height 24
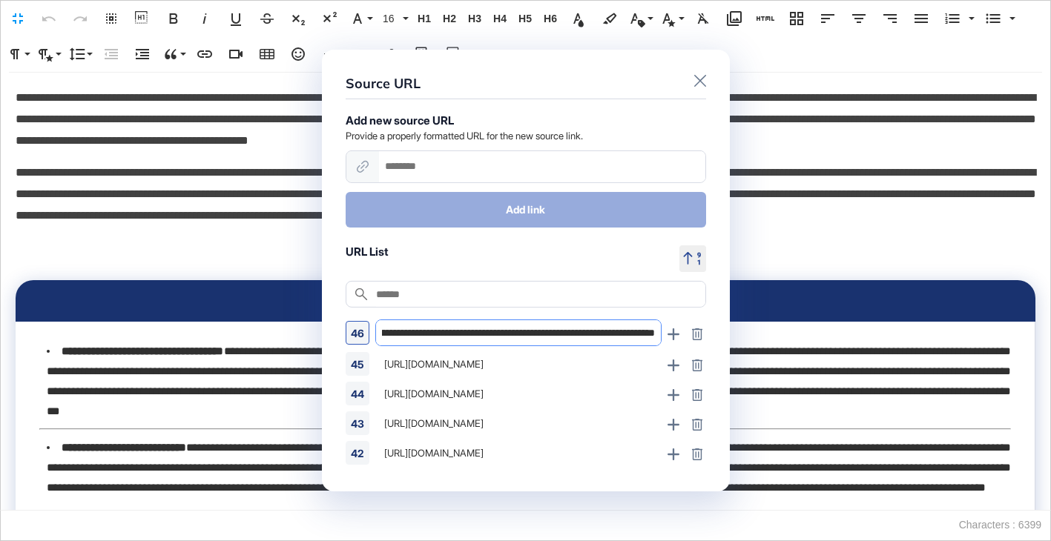
scroll to position [0, 267]
click at [501, 358] on div "https://www.just-auto.com/news/japans-vehicle-market-drops-8-in-august/" at bounding box center [518, 364] width 286 height 24
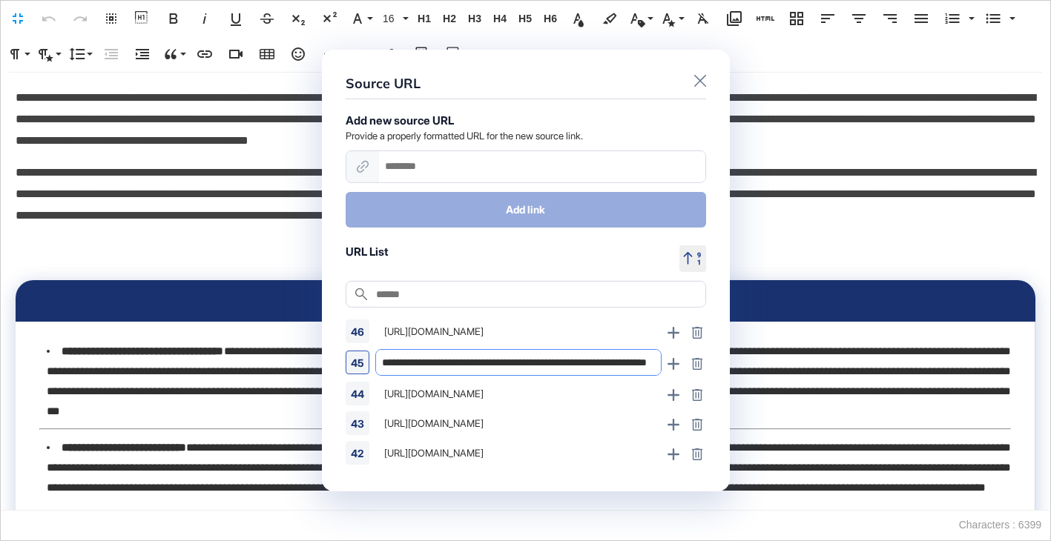
scroll to position [0, 101]
click at [528, 395] on div "https://www.reuters.com/business/autos-transportation/brazil-auto-exports-jump-…" at bounding box center [518, 394] width 286 height 24
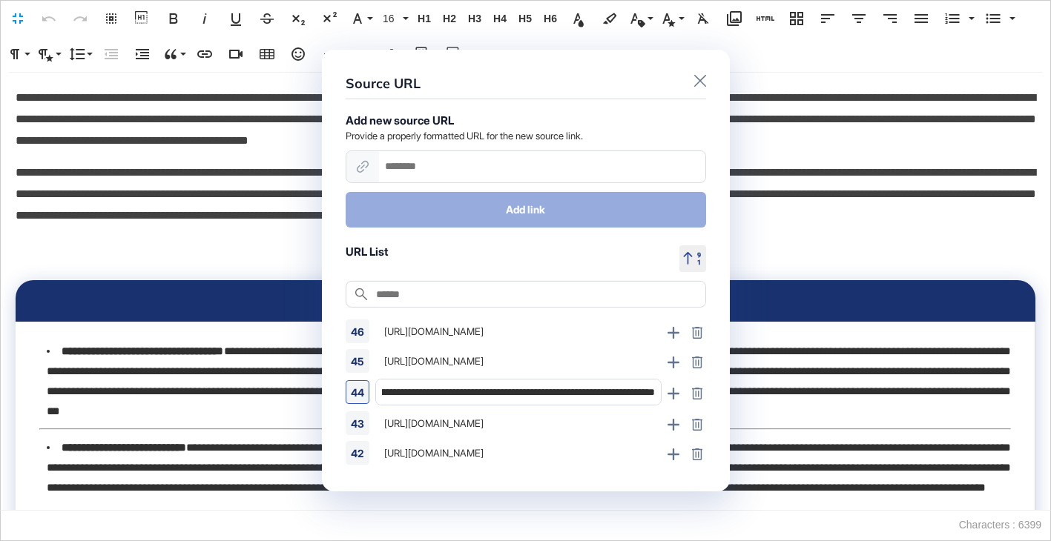
scroll to position [0, 423]
click at [521, 418] on div "https://www.ey.com/en_uk/newsroom/2025/09/uk-new-car-sales-see-modest-fall-in-a…" at bounding box center [518, 424] width 286 height 24
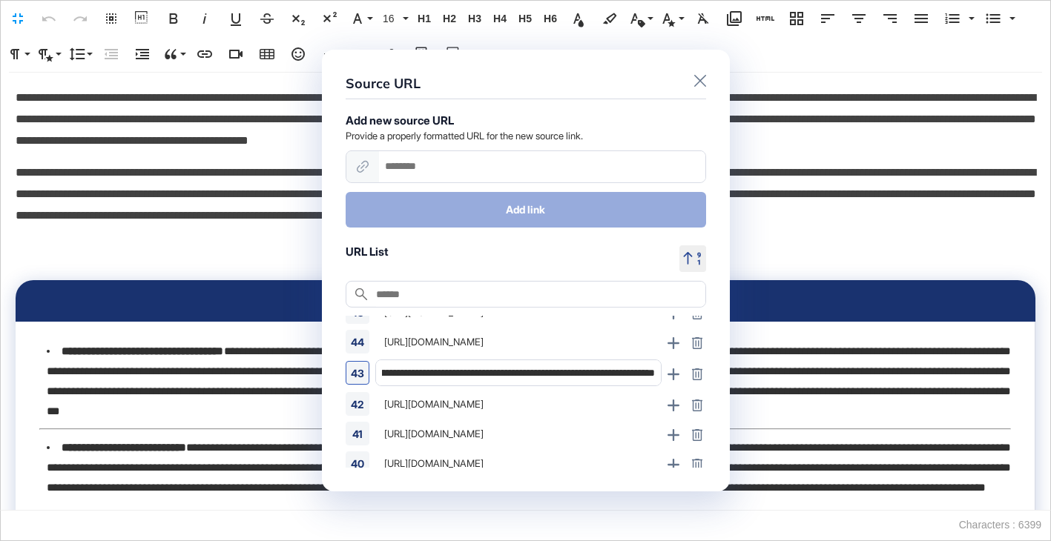
scroll to position [89, 0]
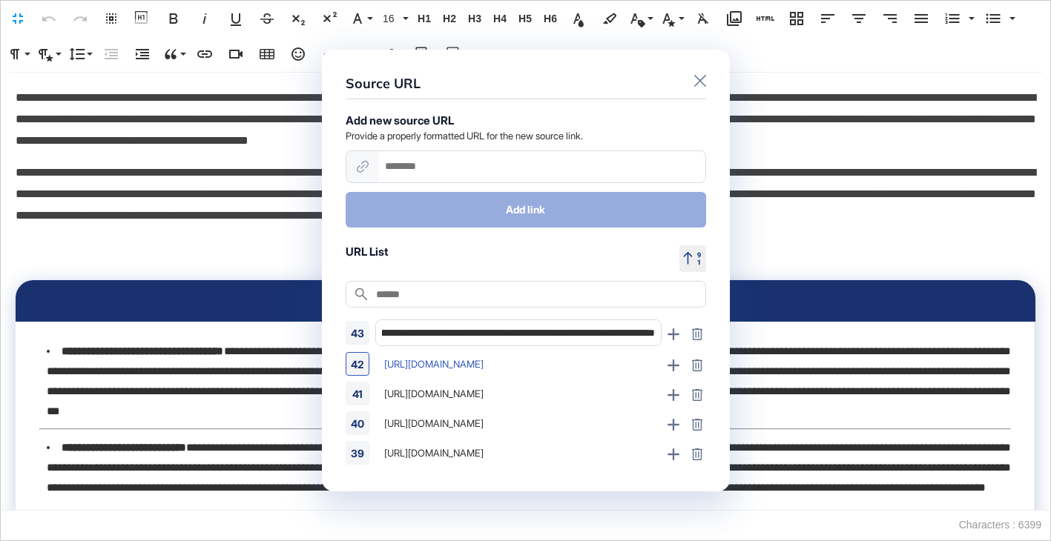
click at [490, 367] on div "https://cnevpost.com/2025/09/01/byd-nev-sales-aug-2025/" at bounding box center [518, 364] width 286 height 24
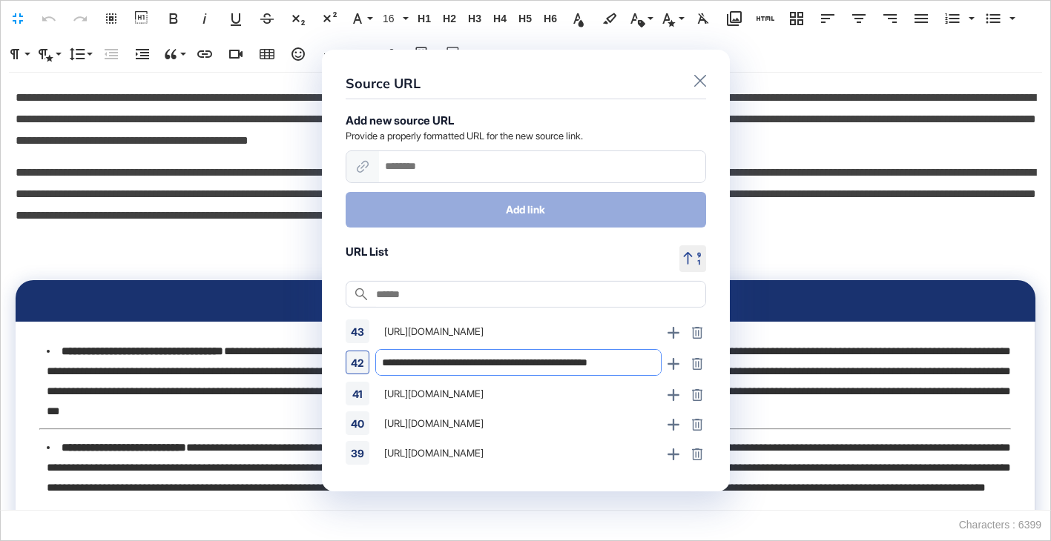
scroll to position [0, 23]
click at [515, 394] on div "https://www.reuters.com/markets/asia/chinas-ev-hybrid-sales-growth-slowest-18-m…" at bounding box center [518, 394] width 286 height 24
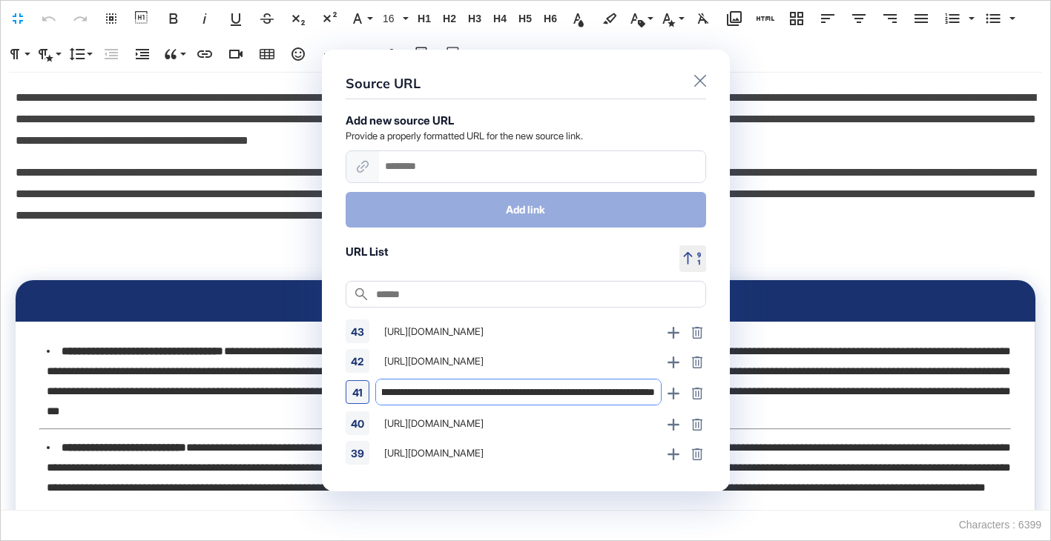
scroll to position [0, 240]
click at [526, 429] on div "https://www.nada.org/nada/nada-headlines/nada-market-beat-august-2025-sales-hit…" at bounding box center [518, 424] width 286 height 24
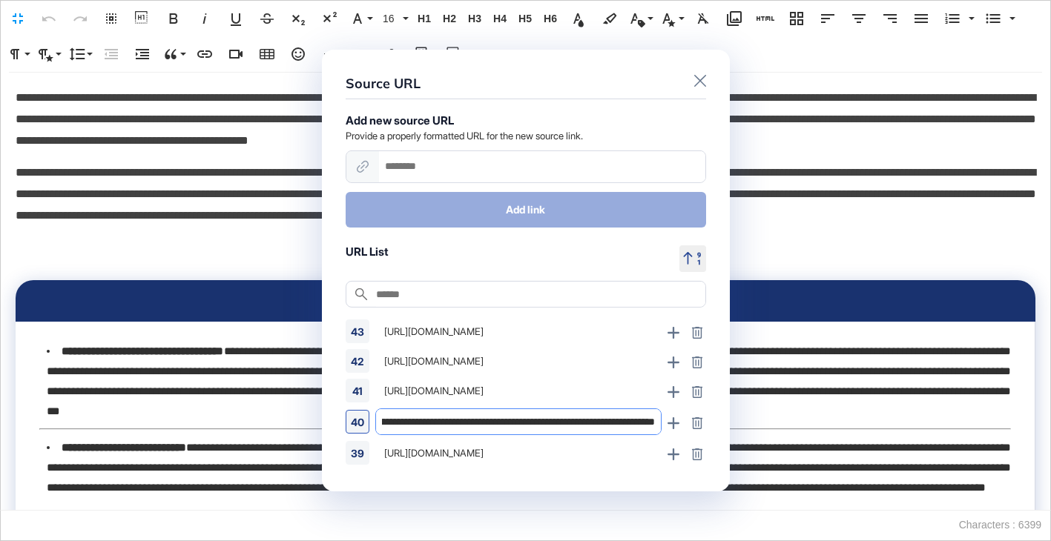
scroll to position [0, 253]
click at [504, 451] on div "https://www.washingtonpost.com/climate-solutions/2025/09/08/electric-car-sales-…" at bounding box center [518, 453] width 286 height 24
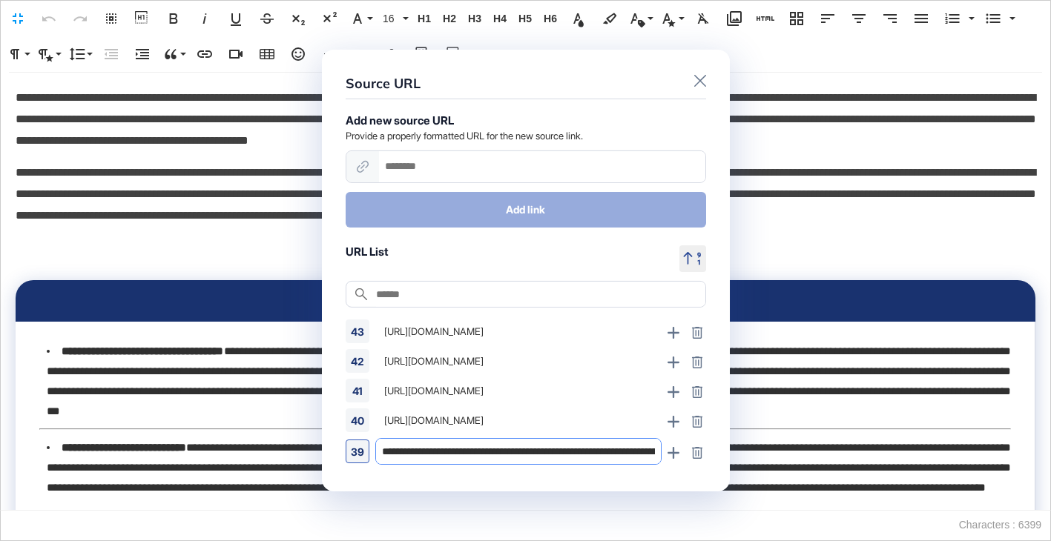
scroll to position [0, 269]
click at [701, 85] on icon at bounding box center [700, 81] width 12 height 12
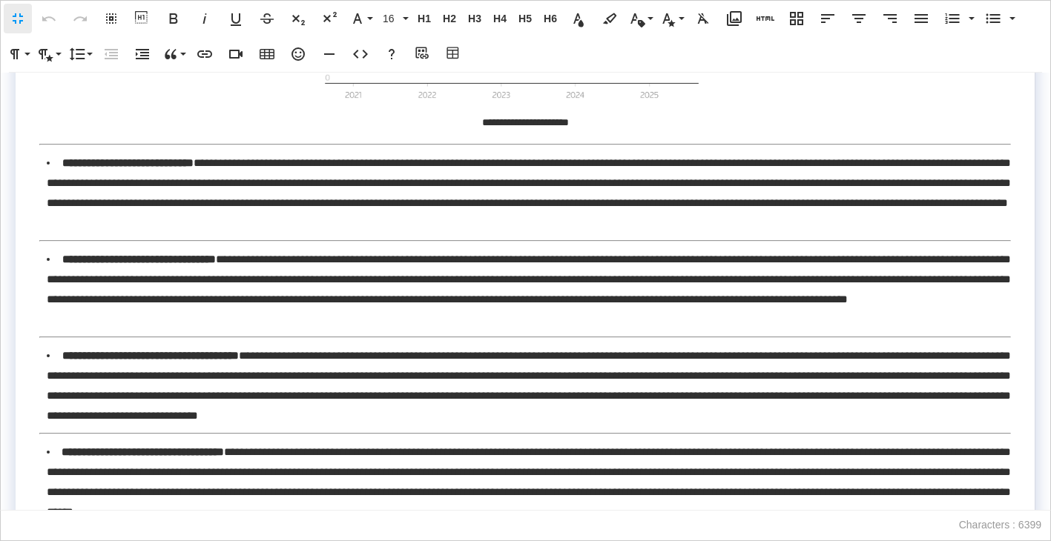
scroll to position [773, 0]
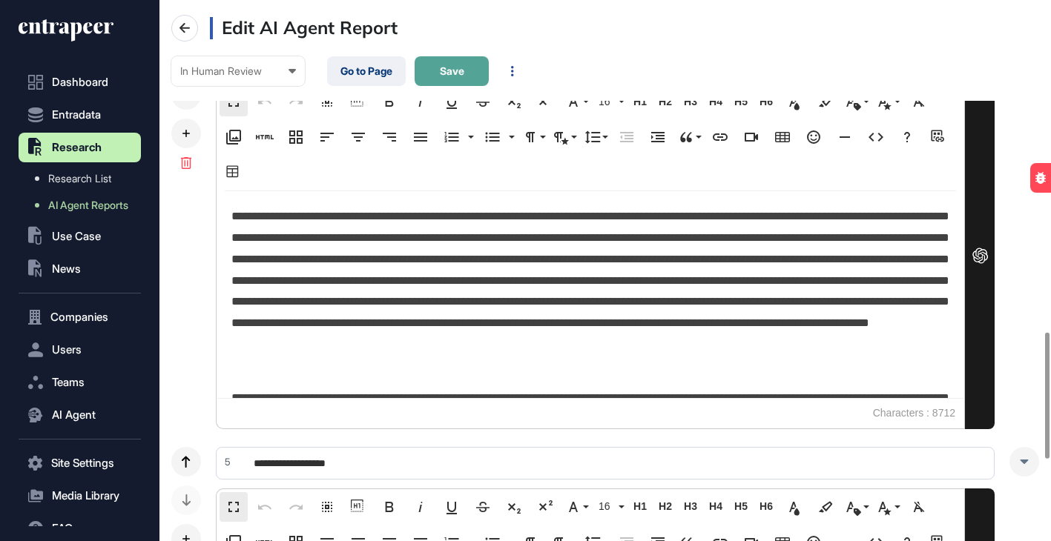
click at [464, 73] on button "Save" at bounding box center [452, 71] width 74 height 30
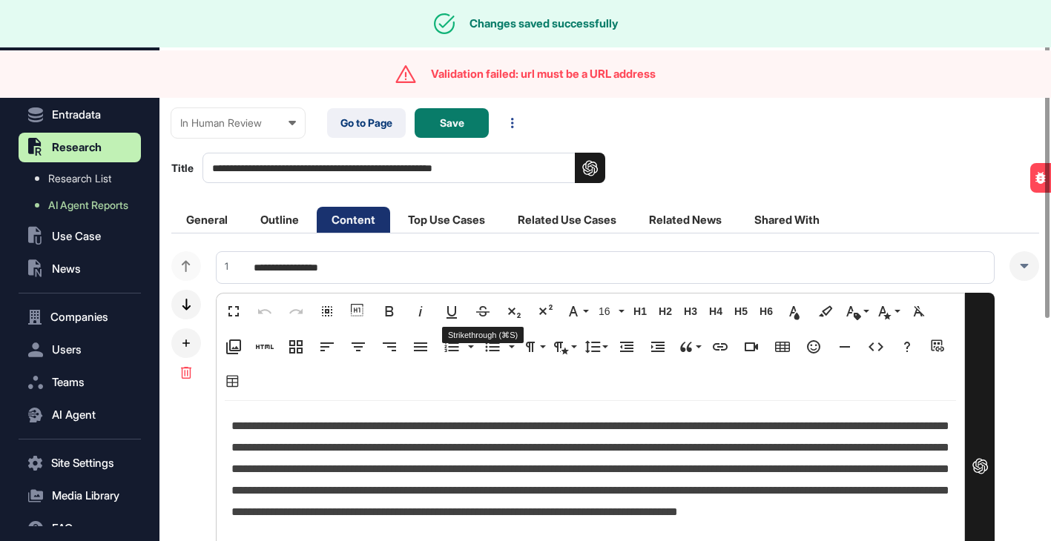
scroll to position [541, 892]
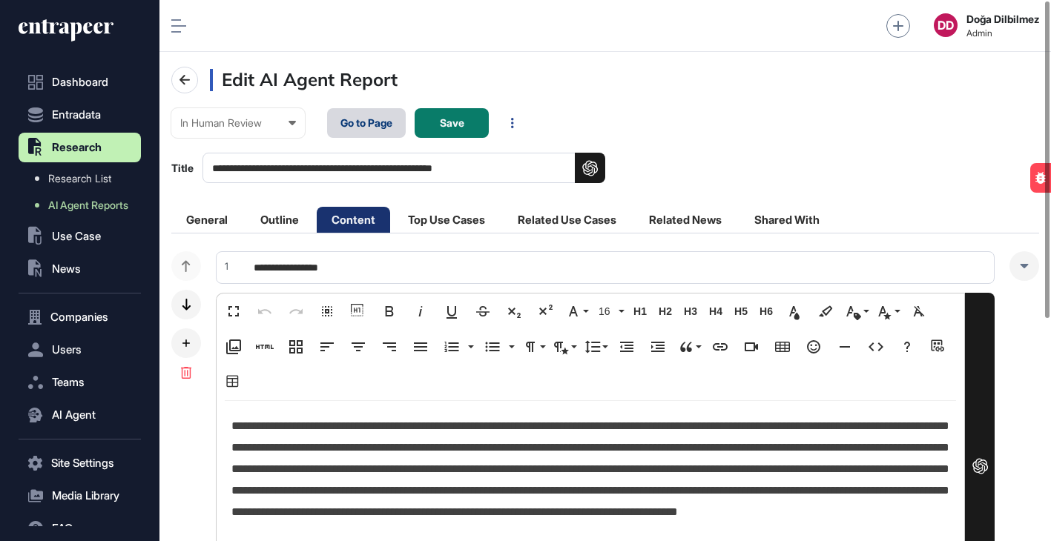
click at [399, 128] on link "Go to Page" at bounding box center [366, 123] width 79 height 30
click at [354, 124] on link "Go to Page" at bounding box center [366, 123] width 79 height 30
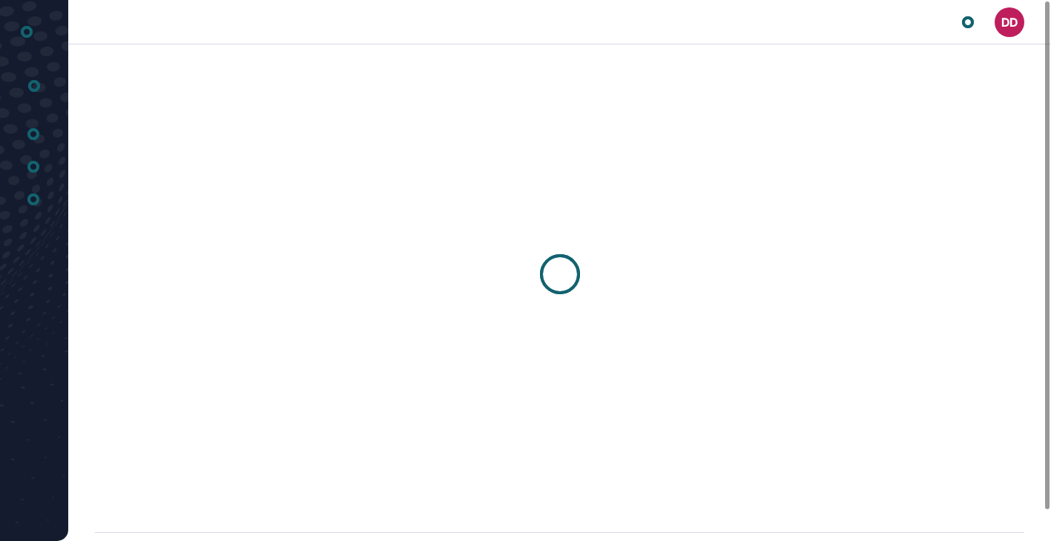
scroll to position [1, 1]
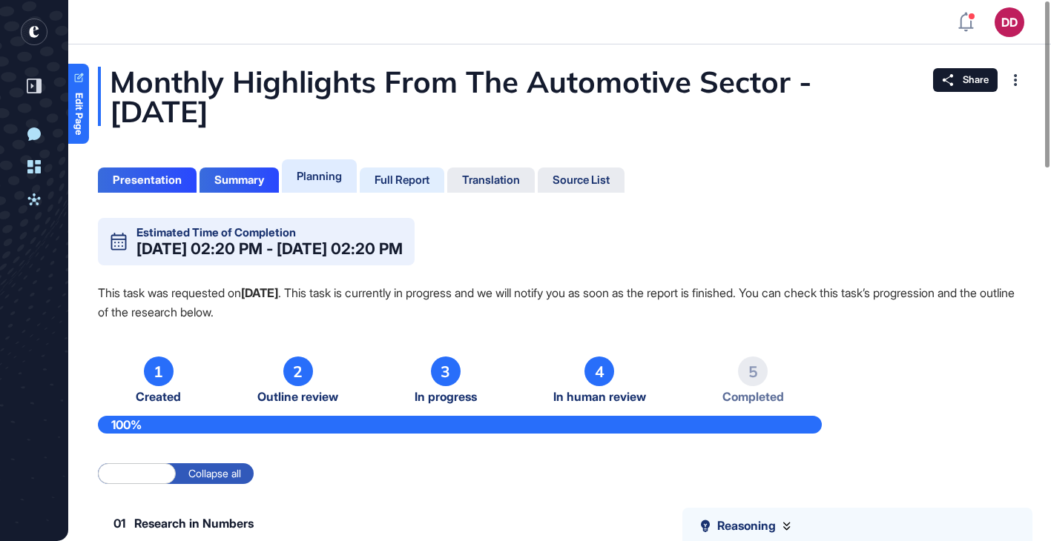
click at [398, 174] on div "Full Report" at bounding box center [402, 180] width 55 height 13
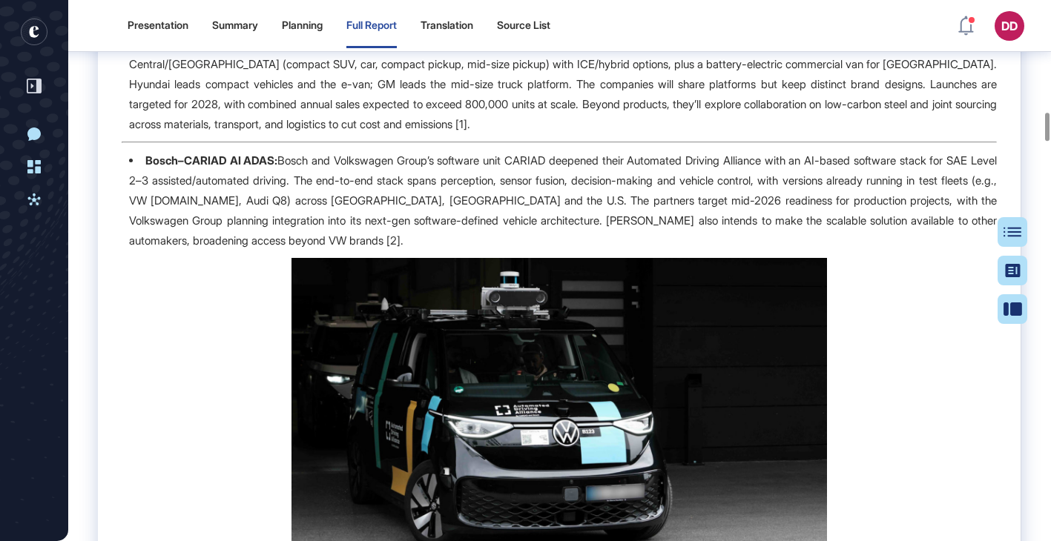
scroll to position [2164, 0]
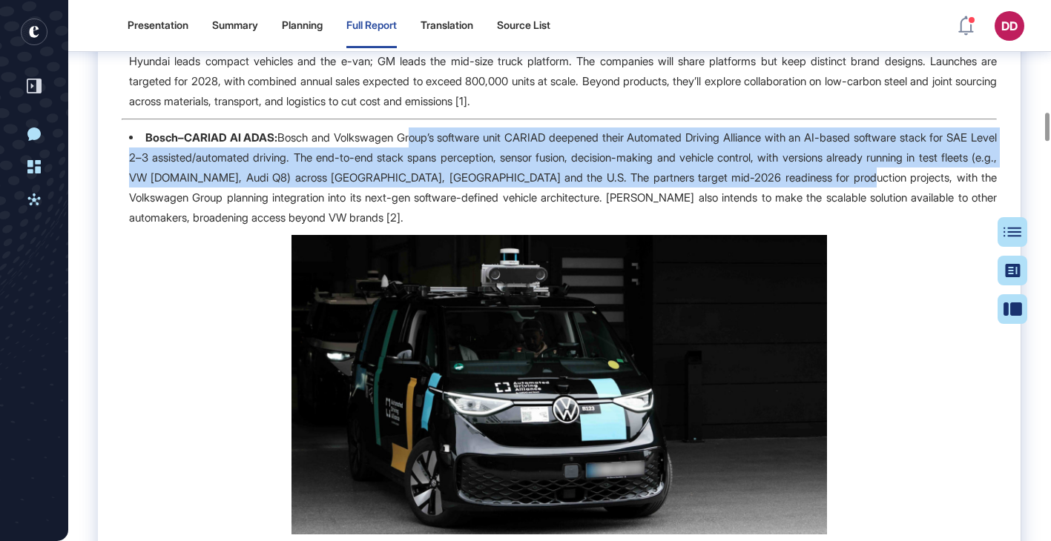
drag, startPoint x: 424, startPoint y: 185, endPoint x: 952, endPoint y: 218, distance: 529.1
click at [952, 220] on li "Bosch–CARIAD AI ADAS: Bosch and Volkswagen Group’s software unit CARIAD deepene…" at bounding box center [563, 178] width 868 height 100
click at [534, 228] on li "Bosch–CARIAD AI ADAS: Bosch and Volkswagen Group’s software unit CARIAD deepene…" at bounding box center [563, 178] width 868 height 100
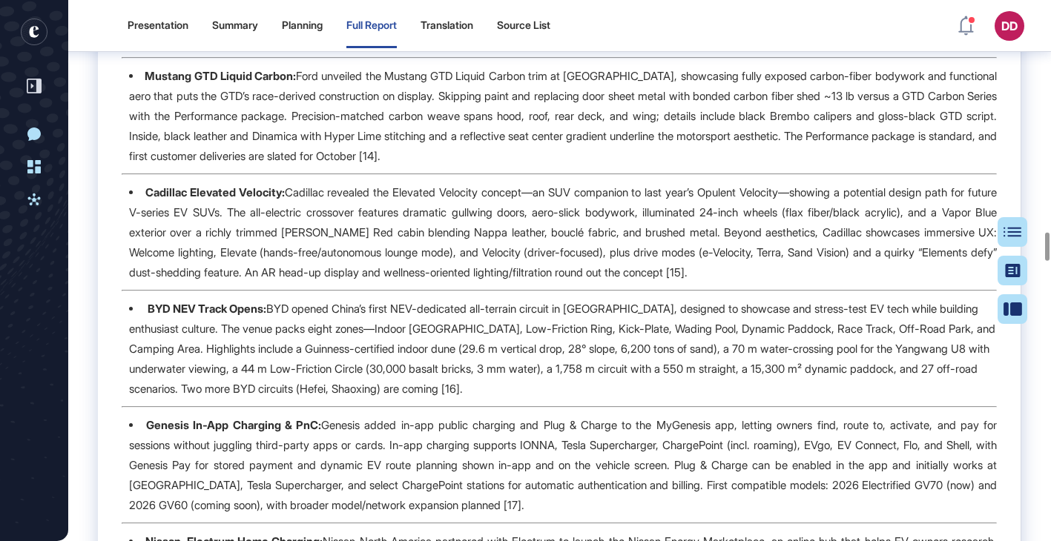
scroll to position [4494, 0]
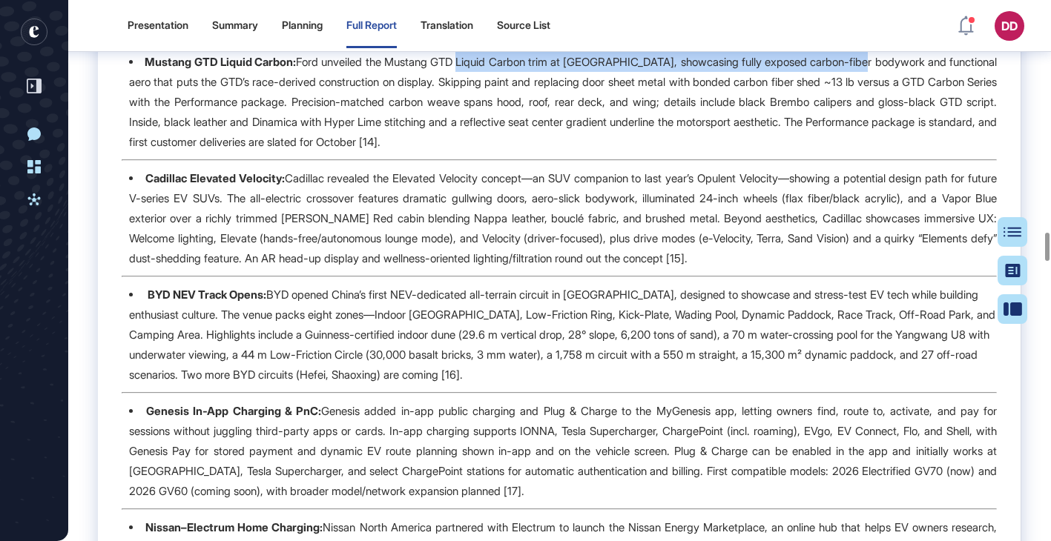
drag, startPoint x: 494, startPoint y: 108, endPoint x: 936, endPoint y: 102, distance: 442.1
click at [936, 102] on li "Mustang GTD Liquid Carbon: Ford unveiled the Mustang GTD Liquid Carbon trim at …" at bounding box center [563, 102] width 868 height 100
click at [468, 152] on li "Mustang GTD Liquid Carbon: Ford unveiled the Mustang GTD Liquid Carbon trim at …" at bounding box center [563, 102] width 868 height 100
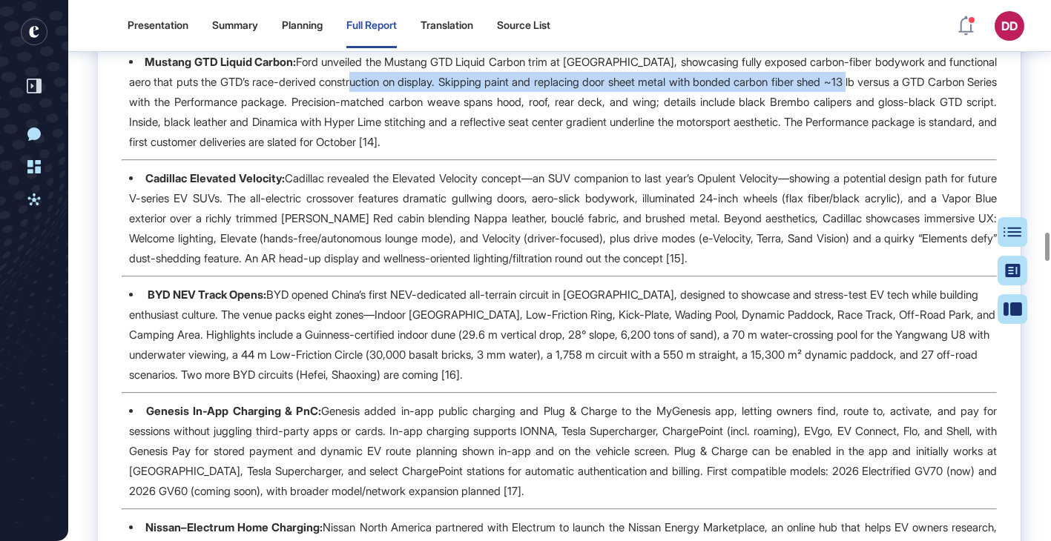
drag, startPoint x: 448, startPoint y: 133, endPoint x: 975, endPoint y: 126, distance: 526.7
click at [975, 126] on li "Mustang GTD Liquid Carbon: Ford unveiled the Mustang GTD Liquid Carbon trim at …" at bounding box center [563, 102] width 868 height 100
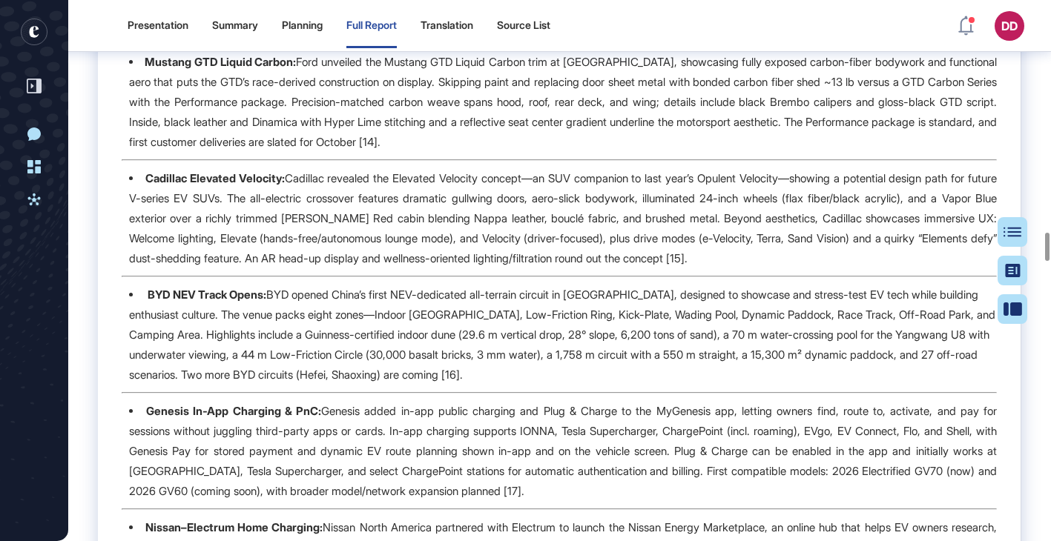
click at [461, 152] on li "Mustang GTD Liquid Carbon: Ford unveiled the Mustang GTD Liquid Carbon trim at …" at bounding box center [563, 102] width 868 height 100
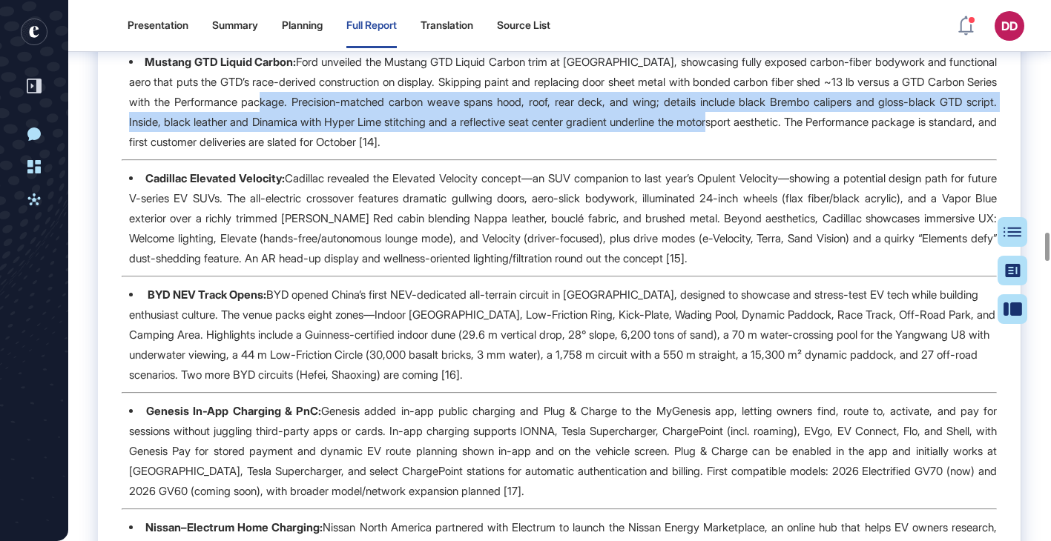
drag, startPoint x: 410, startPoint y: 149, endPoint x: 919, endPoint y: 161, distance: 509.0
click at [919, 152] on li "Mustang GTD Liquid Carbon: Ford unveiled the Mustang GTD Liquid Carbon trim at …" at bounding box center [563, 102] width 868 height 100
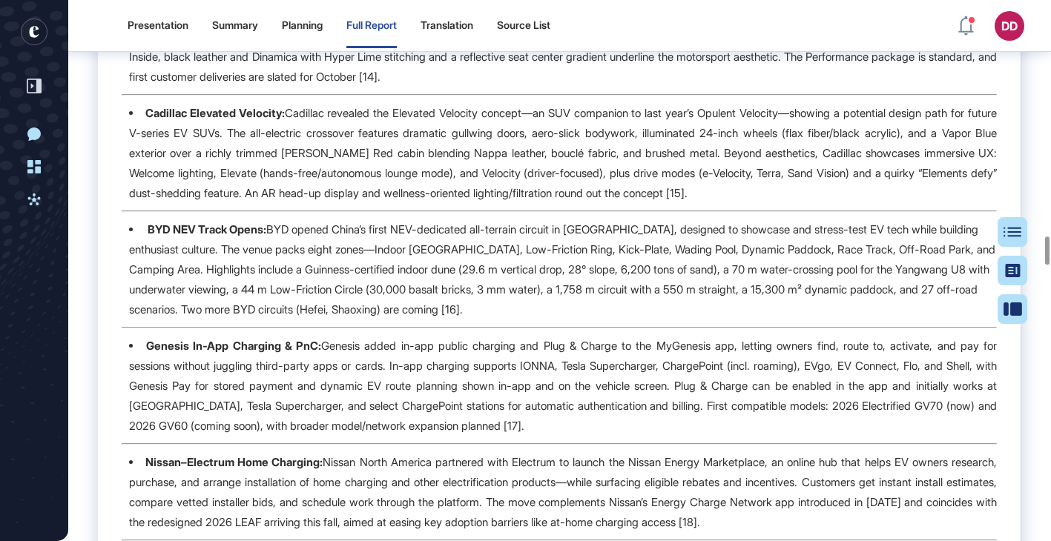
scroll to position [4570, 0]
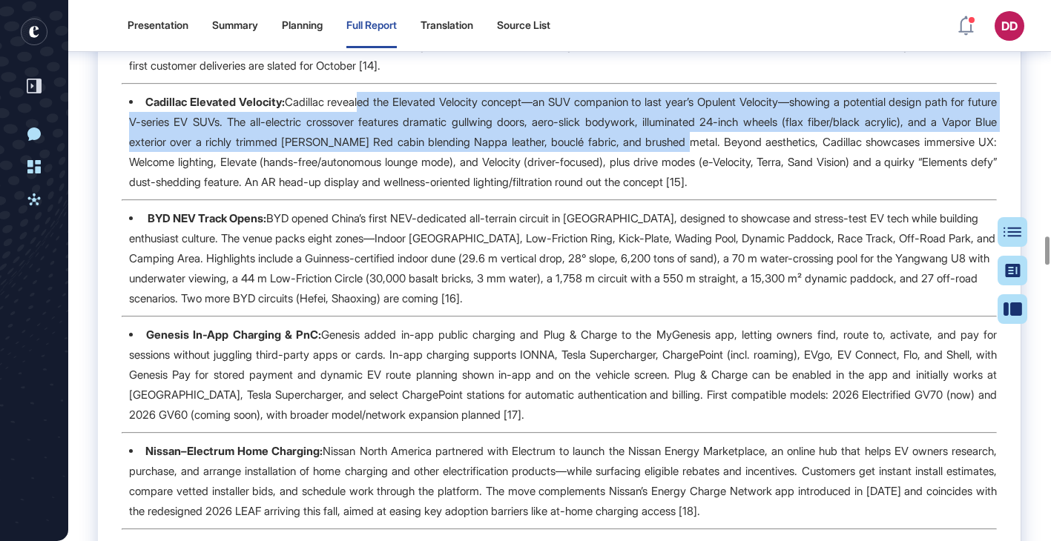
drag, startPoint x: 366, startPoint y: 145, endPoint x: 784, endPoint y: 181, distance: 419.1
click at [784, 182] on li "Cadillac Elevated Velocity: Cadillac revealed the Elevated Velocity concept—an …" at bounding box center [563, 142] width 868 height 100
click at [784, 181] on li "Cadillac Elevated Velocity: Cadillac revealed the Elevated Velocity concept—an …" at bounding box center [563, 142] width 868 height 100
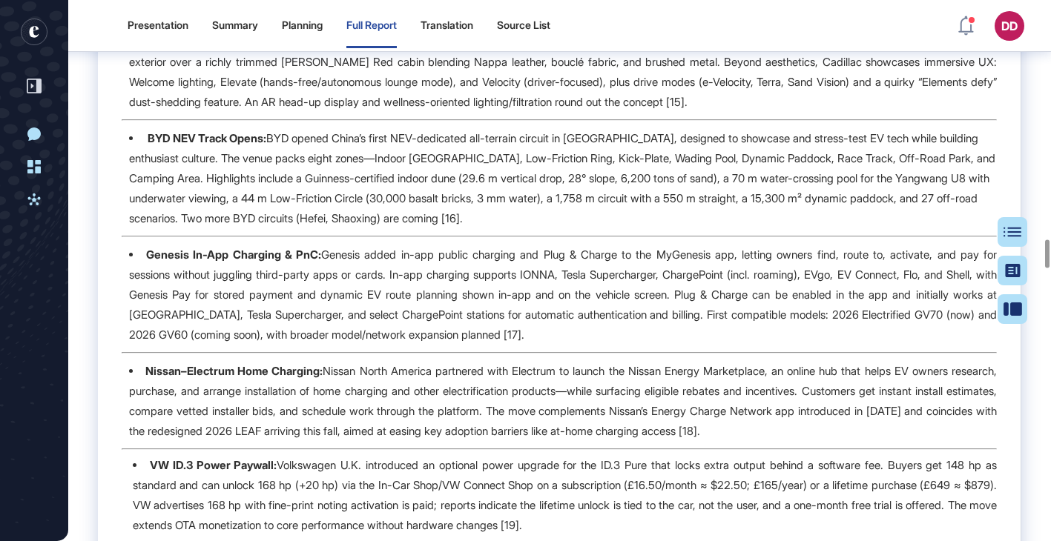
scroll to position [4657, 0]
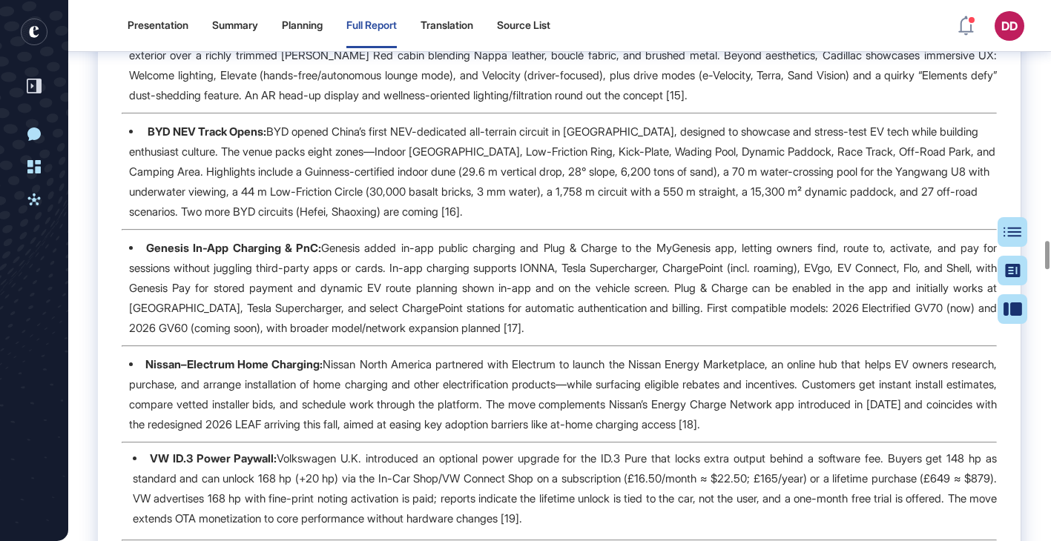
click at [526, 196] on li "BYD NEV Track Opens: BYD opened China’s first NEV-dedicated all-terrain circuit…" at bounding box center [563, 172] width 868 height 100
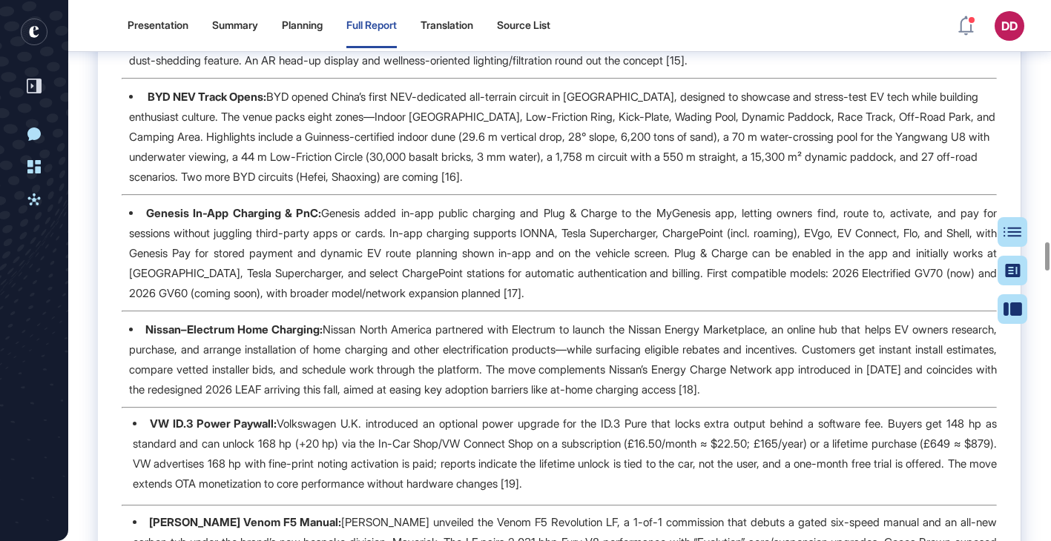
scroll to position [4703, 0]
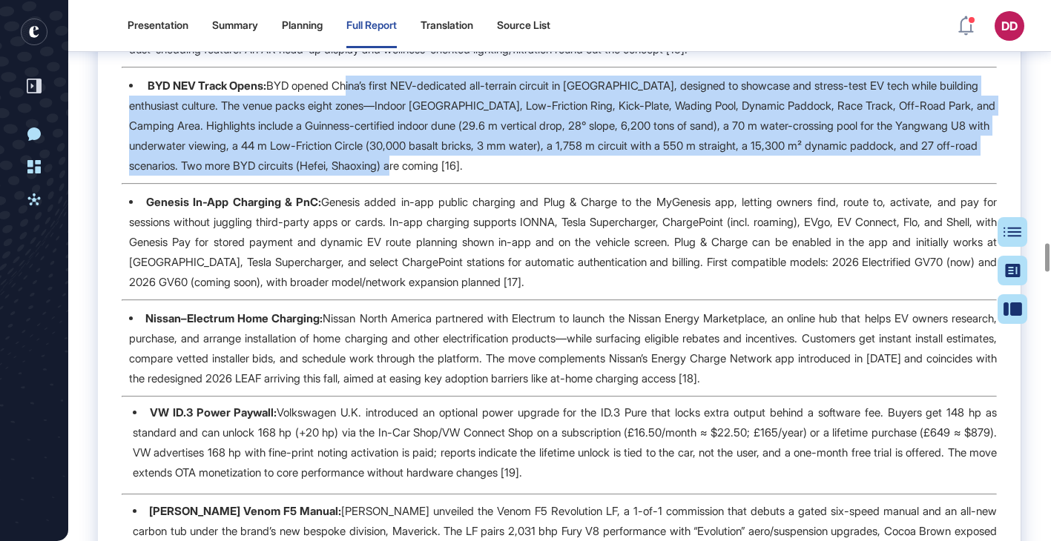
drag, startPoint x: 352, startPoint y: 134, endPoint x: 829, endPoint y: 205, distance: 482.2
click at [829, 176] on li "BYD NEV Track Opens: BYD opened China’s first NEV-dedicated all-terrain circuit…" at bounding box center [563, 126] width 868 height 100
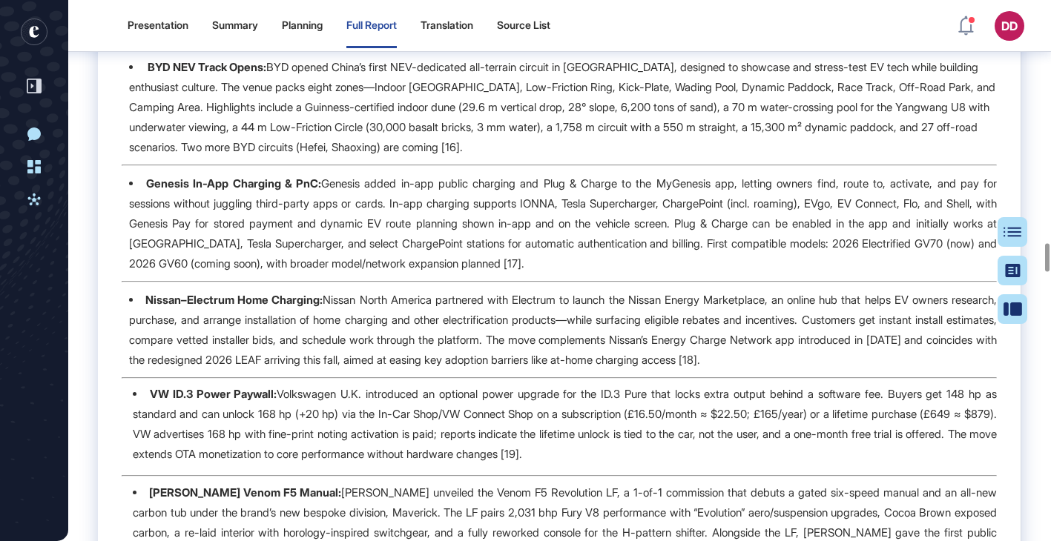
scroll to position [4833, 0]
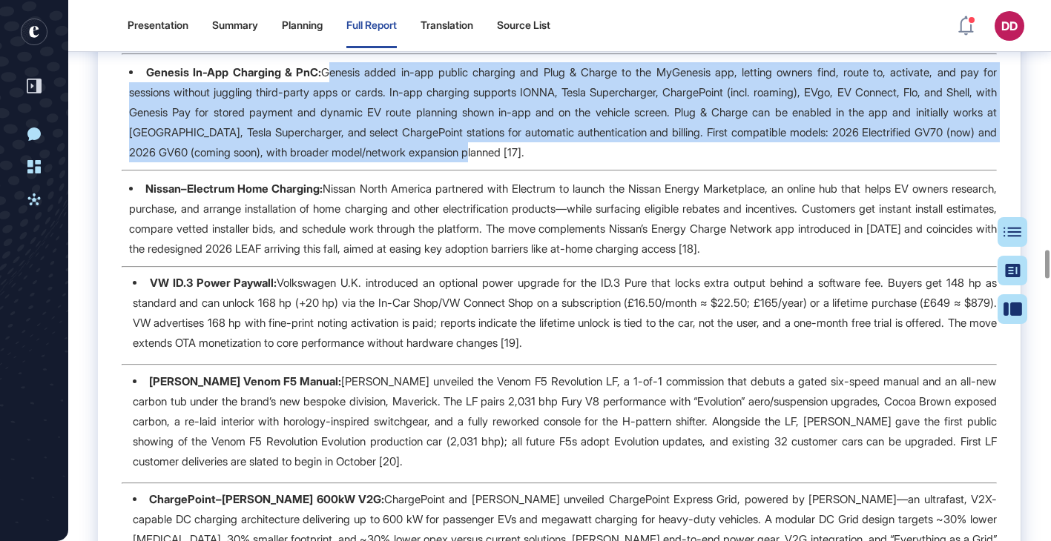
drag, startPoint x: 329, startPoint y: 116, endPoint x: 602, endPoint y: 193, distance: 284.2
click at [603, 162] on li "Genesis In-App Charging & PnC: Genesis added in-app public charging and Plug & …" at bounding box center [563, 112] width 868 height 100
click at [602, 162] on li "Genesis In-App Charging & PnC: Genesis added in-app public charging and Plug & …" at bounding box center [563, 112] width 868 height 100
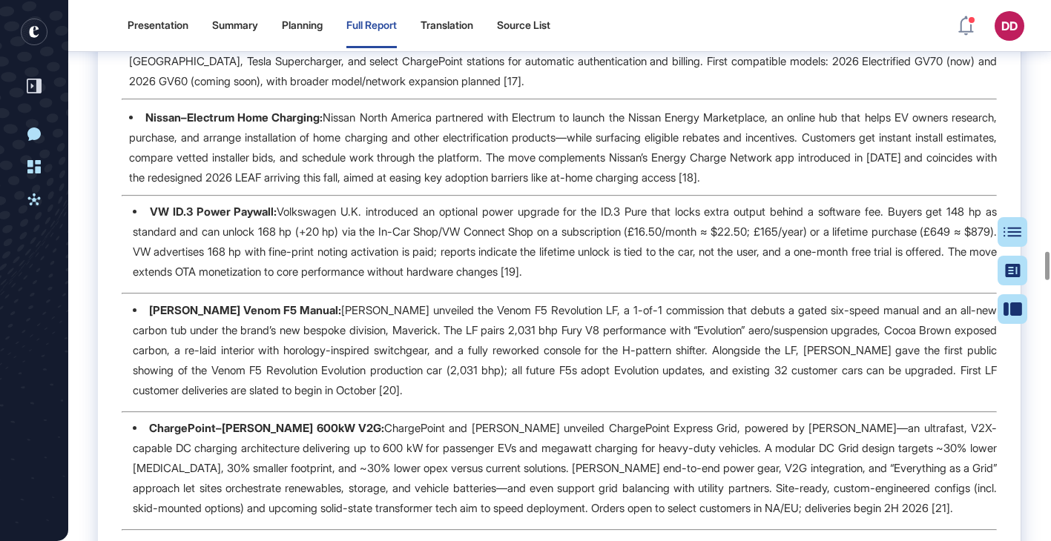
scroll to position [4905, 0]
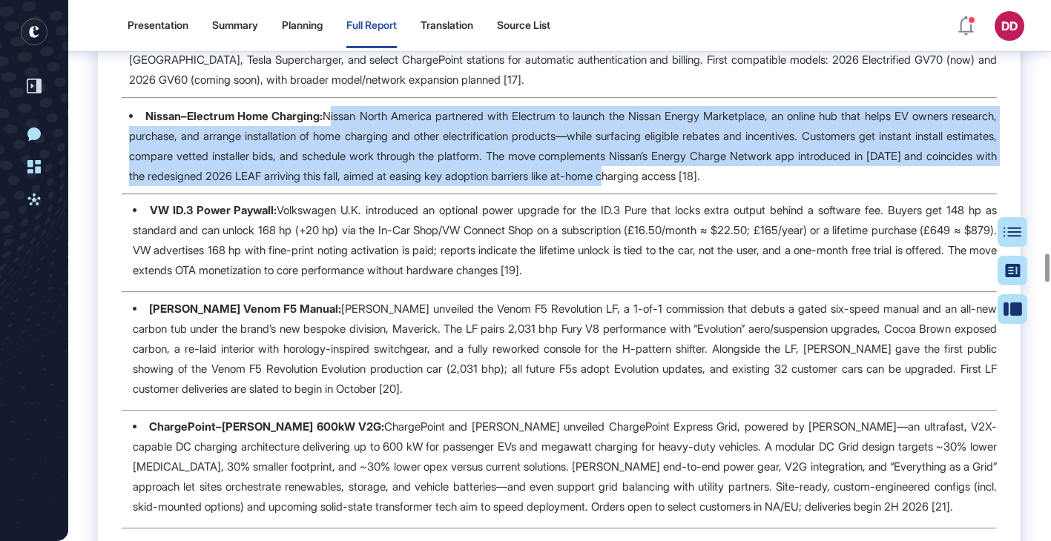
drag, startPoint x: 335, startPoint y: 161, endPoint x: 841, endPoint y: 224, distance: 510.5
click at [843, 186] on li "Nissan–Electrum Home Charging: Nissan North America partnered with Electrum to …" at bounding box center [563, 146] width 868 height 80
click at [841, 186] on li "Nissan–Electrum Home Charging: Nissan North America partnered with Electrum to …" at bounding box center [563, 146] width 868 height 80
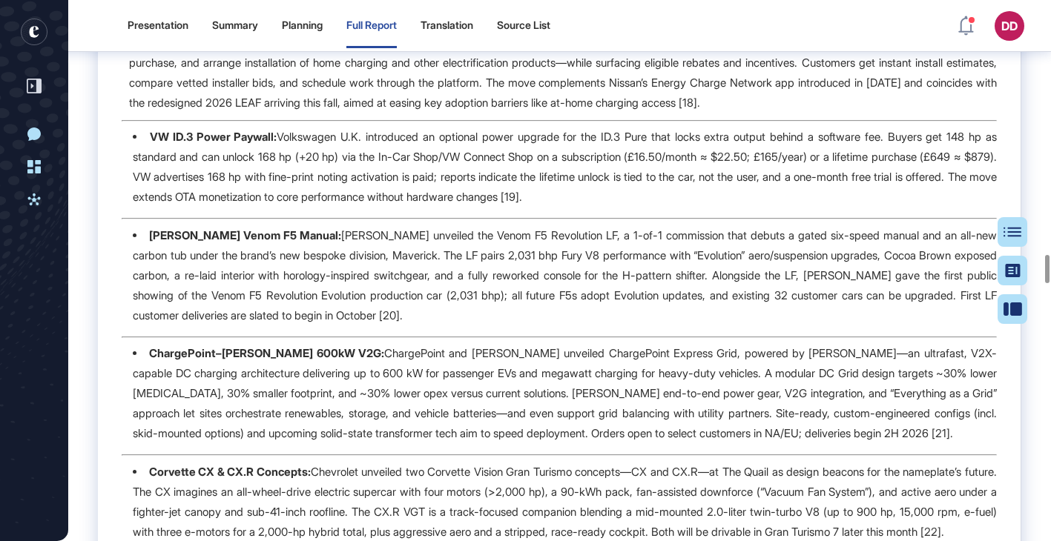
scroll to position [4988, 0]
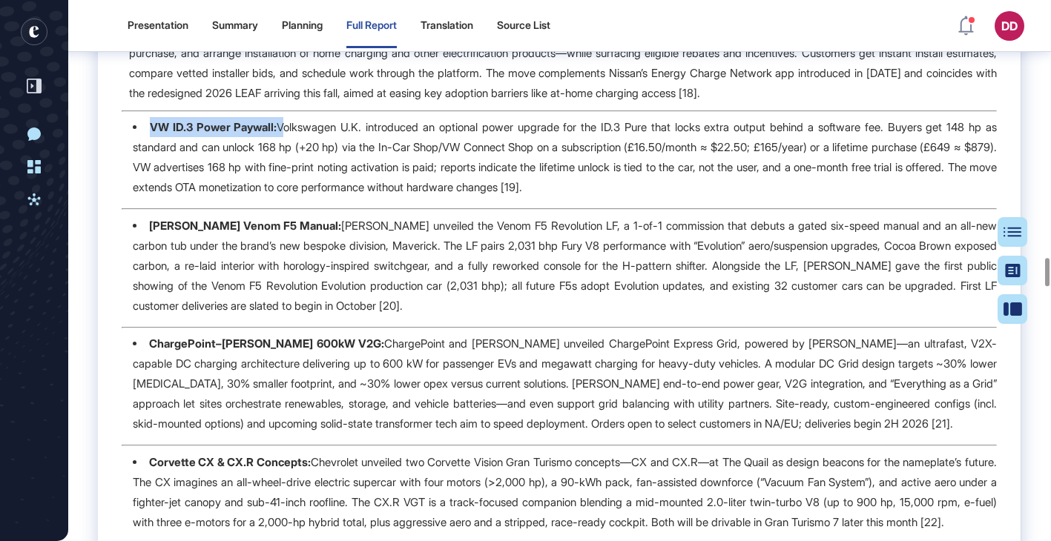
drag, startPoint x: 282, startPoint y: 176, endPoint x: 826, endPoint y: 242, distance: 547.7
click at [825, 197] on li "VW ID.3 Power Paywall: Volkswagen U.K. introduced an optional power upgrade for…" at bounding box center [565, 157] width 864 height 80
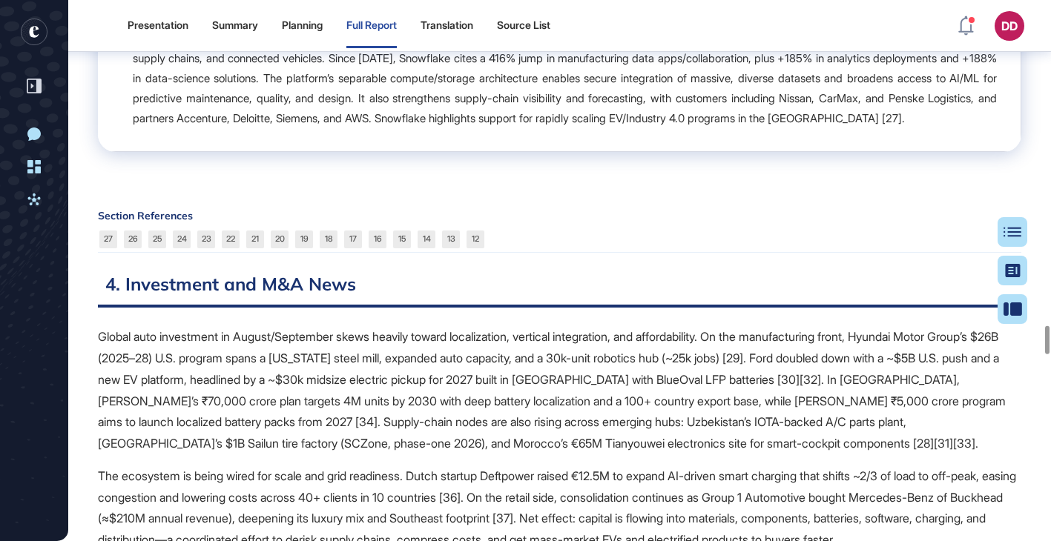
scroll to position [6354, 0]
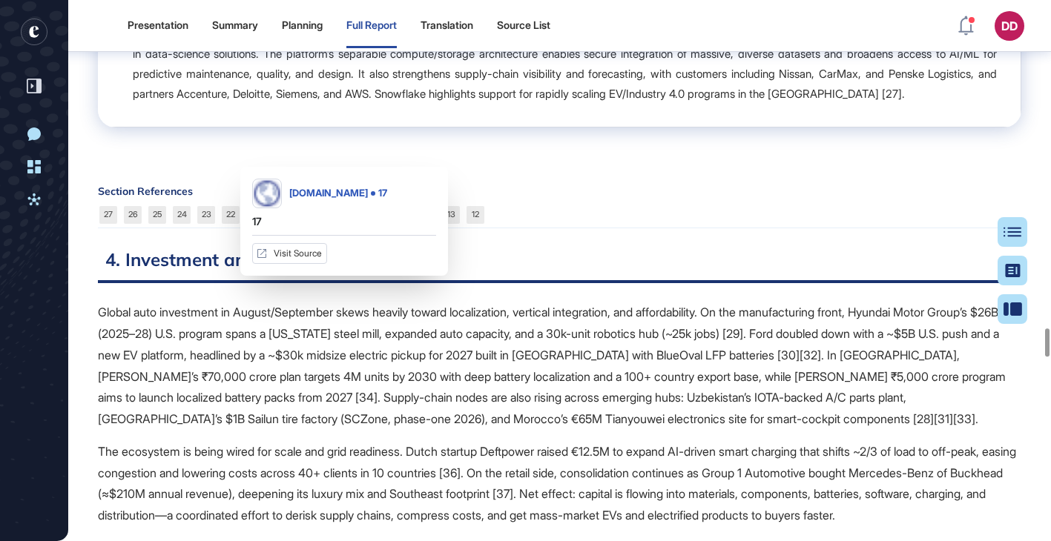
click at [349, 224] on link "17" at bounding box center [353, 215] width 18 height 18
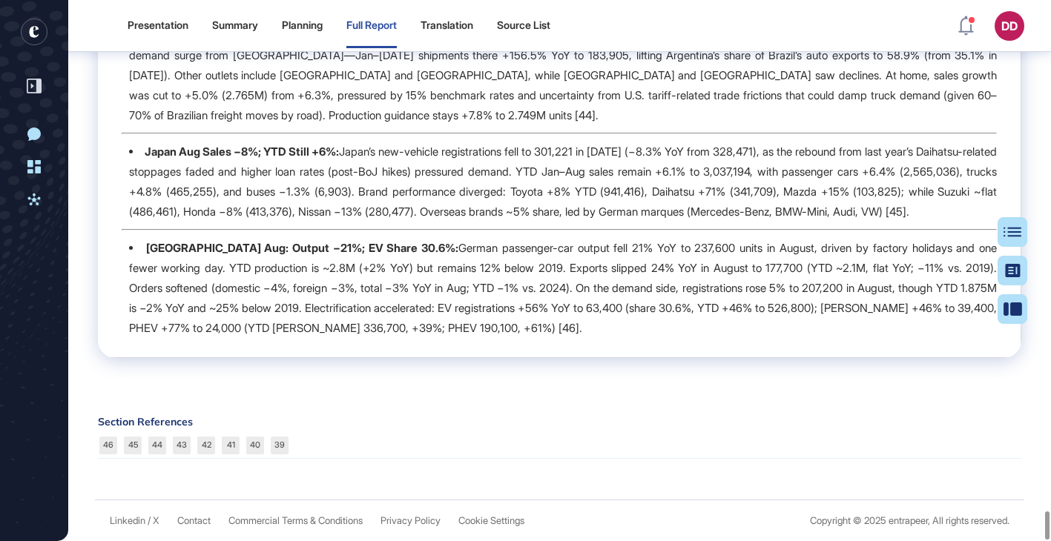
scroll to position [9908, 0]
drag, startPoint x: 403, startPoint y: 274, endPoint x: 260, endPoint y: 265, distance: 143.4
click at [260, 266] on li "Germany Aug: Output −21%; EV Share 30.6%: German passenger-car output fell 21% …" at bounding box center [563, 288] width 868 height 100
click at [429, 269] on li "Germany Aug: Output −21%; EV Share 30.6%: German passenger-car output fell 21% …" at bounding box center [563, 288] width 868 height 100
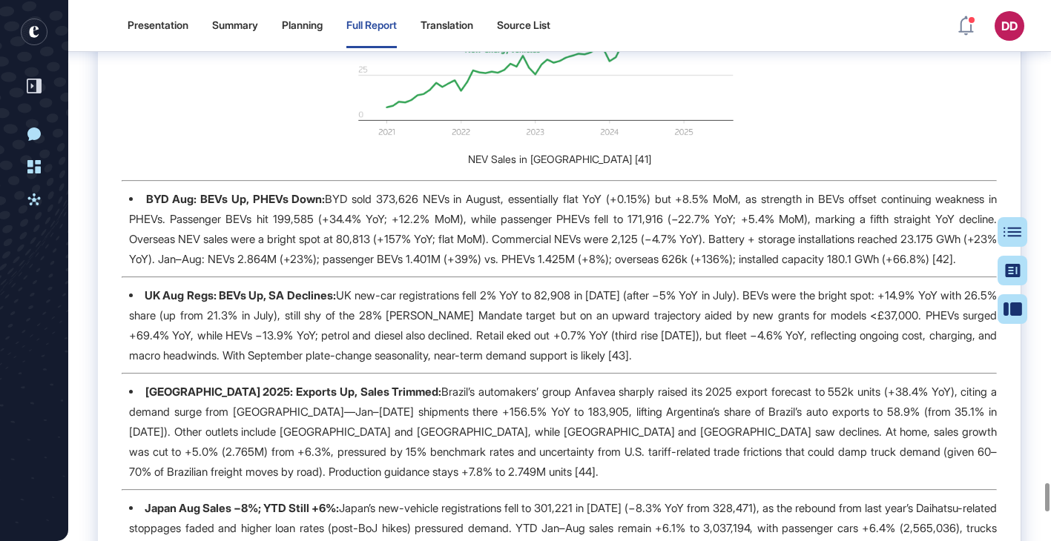
scroll to position [9306, 0]
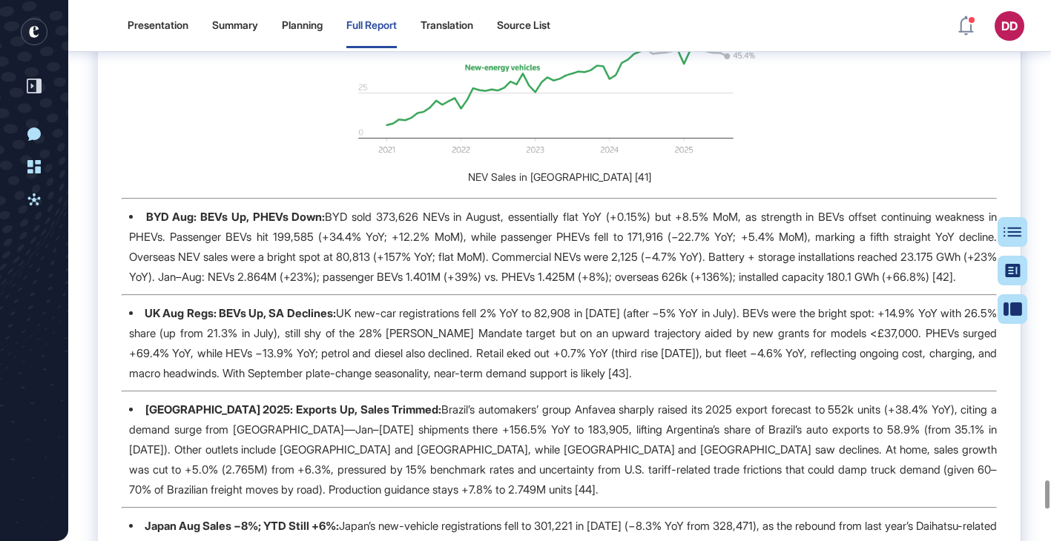
click at [506, 163] on img at bounding box center [560, 53] width 410 height 220
drag, startPoint x: 337, startPoint y: 123, endPoint x: 736, endPoint y: 304, distance: 438.2
click at [736, 304] on td "U.S. EV Surge Before Subsidy Sunset: U.S. EV sales spiked in July–August as buy…" at bounding box center [559, 177] width 923 height 1109
click at [581, 287] on li "BYD Aug: BEVs Up, PHEVs Down: BYD sold 373,626 NEVs in August, essentially flat…" at bounding box center [563, 247] width 868 height 80
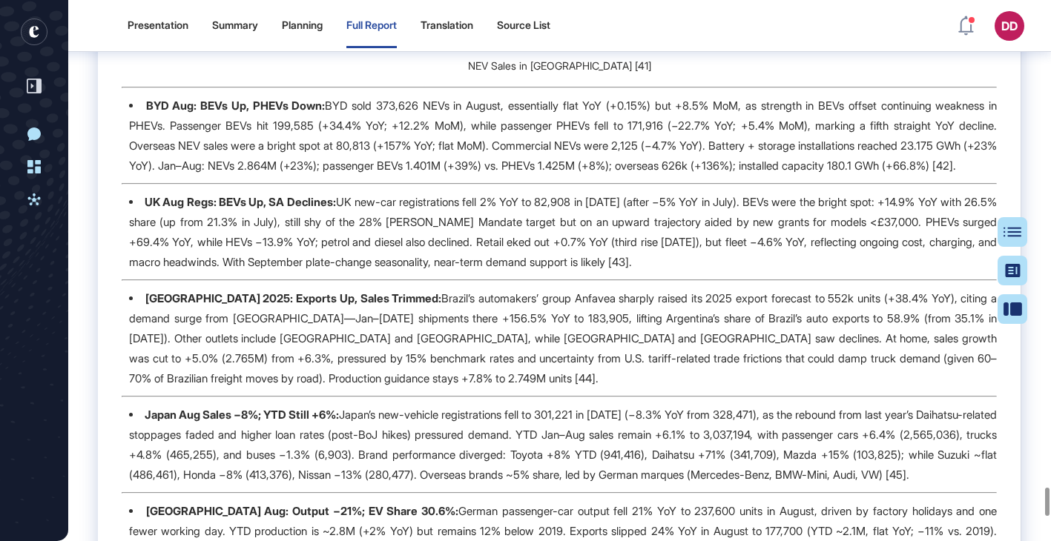
scroll to position [9448, 0]
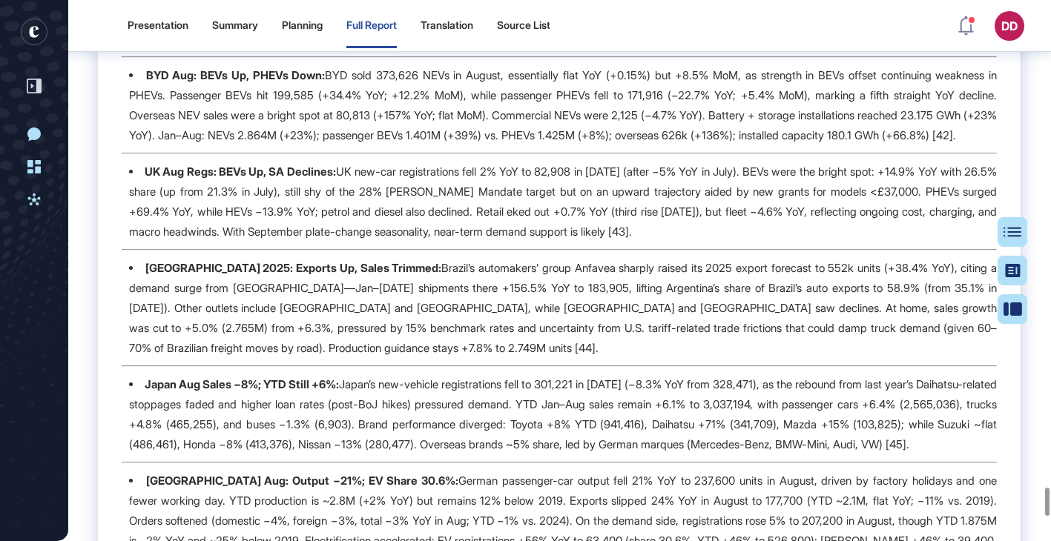
drag, startPoint x: 342, startPoint y: 261, endPoint x: 400, endPoint y: 345, distance: 101.8
click at [401, 145] on li "BYD Aug: BEVs Up, PHEVs Down: BYD sold 373,626 NEVs in August, essentially flat…" at bounding box center [563, 105] width 868 height 80
click at [400, 145] on li "BYD Aug: BEVs Up, PHEVs Down: BYD sold 373,626 NEVs in August, essentially flat…" at bounding box center [563, 105] width 868 height 80
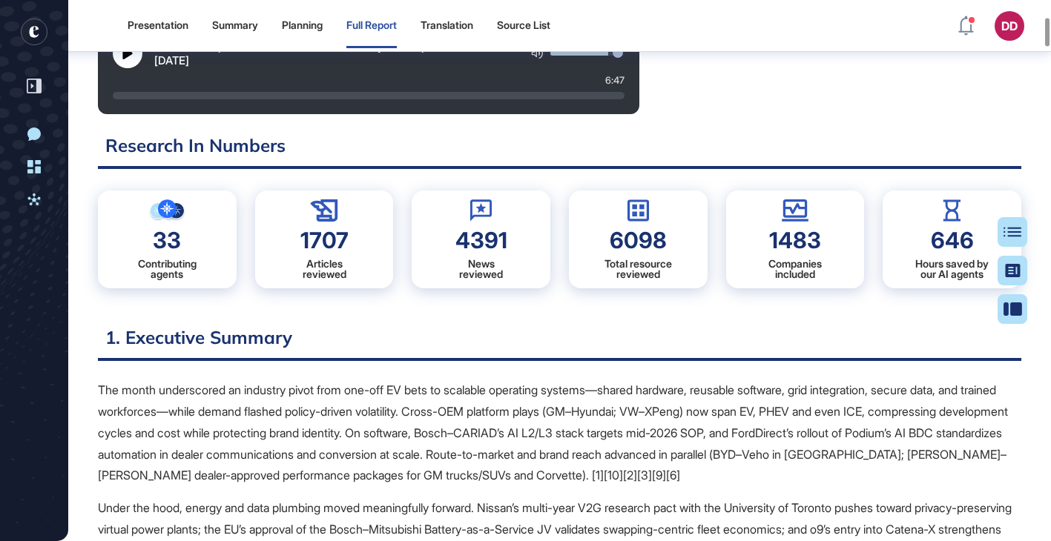
scroll to position [0, 0]
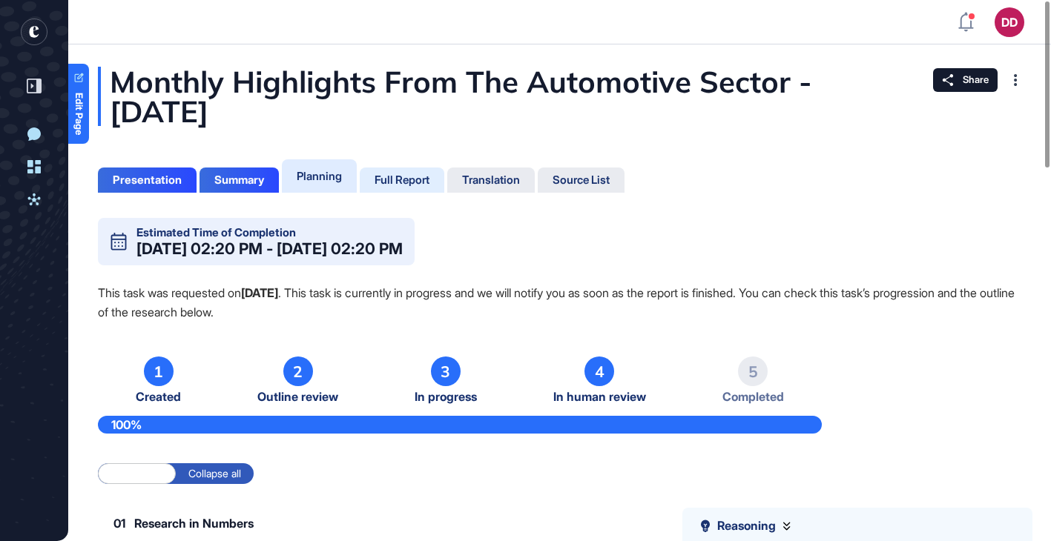
click at [410, 180] on div "Full Report" at bounding box center [402, 180] width 55 height 13
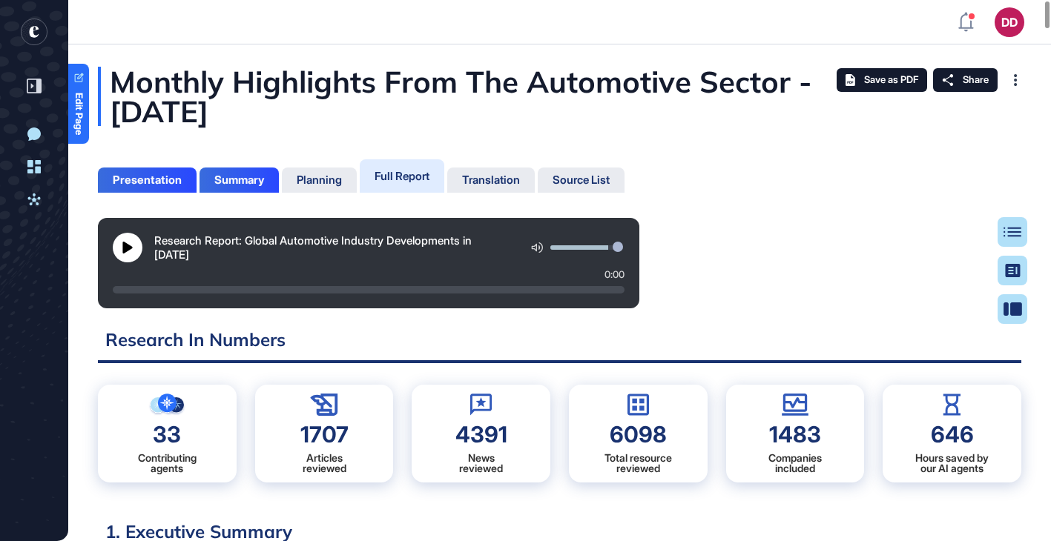
scroll to position [7, 1]
click at [511, 121] on div "Monthly Highlights From The Automotive Sector - [DATE]" at bounding box center [559, 96] width 923 height 59
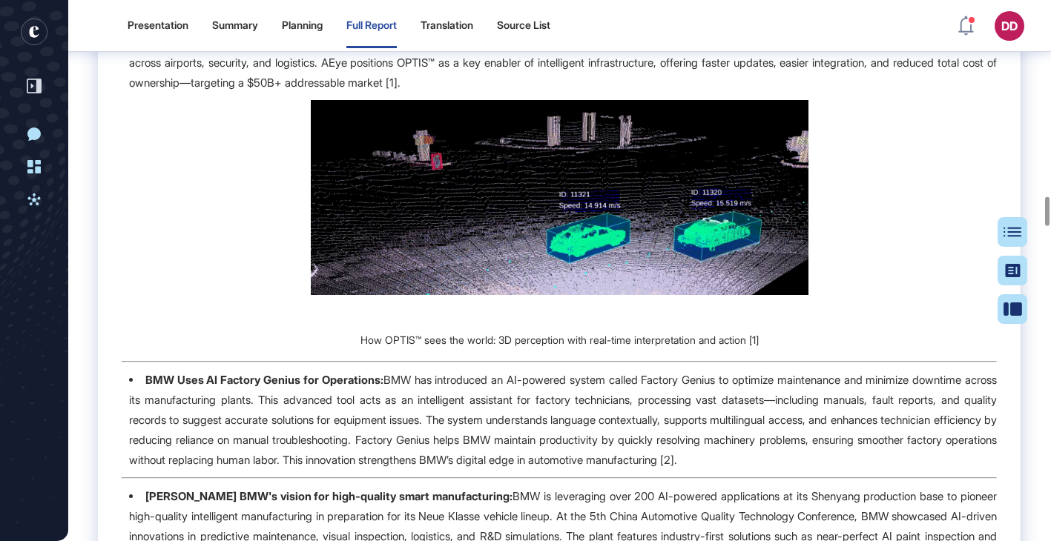
scroll to position [3654, 0]
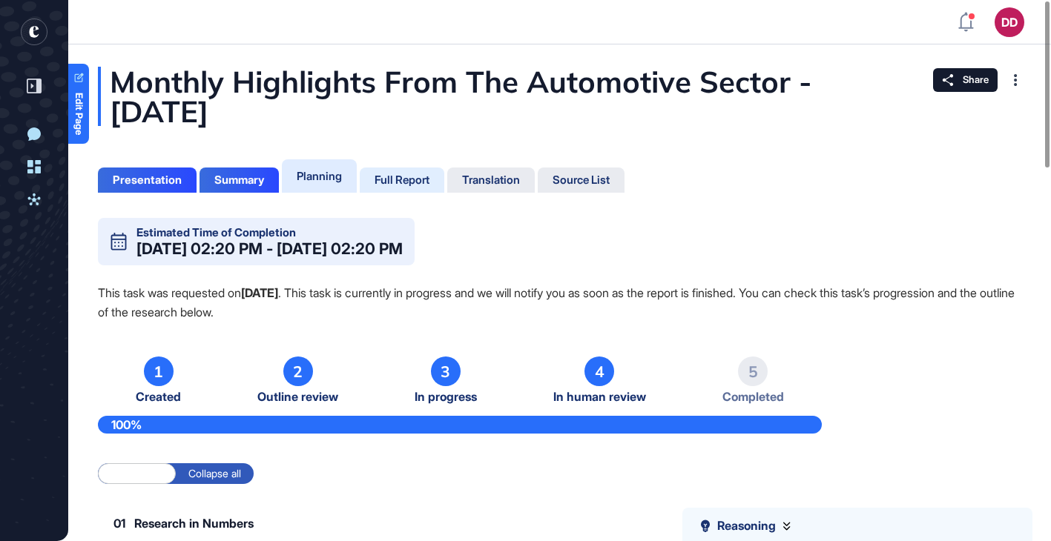
click at [412, 181] on div "Full Report" at bounding box center [402, 180] width 55 height 13
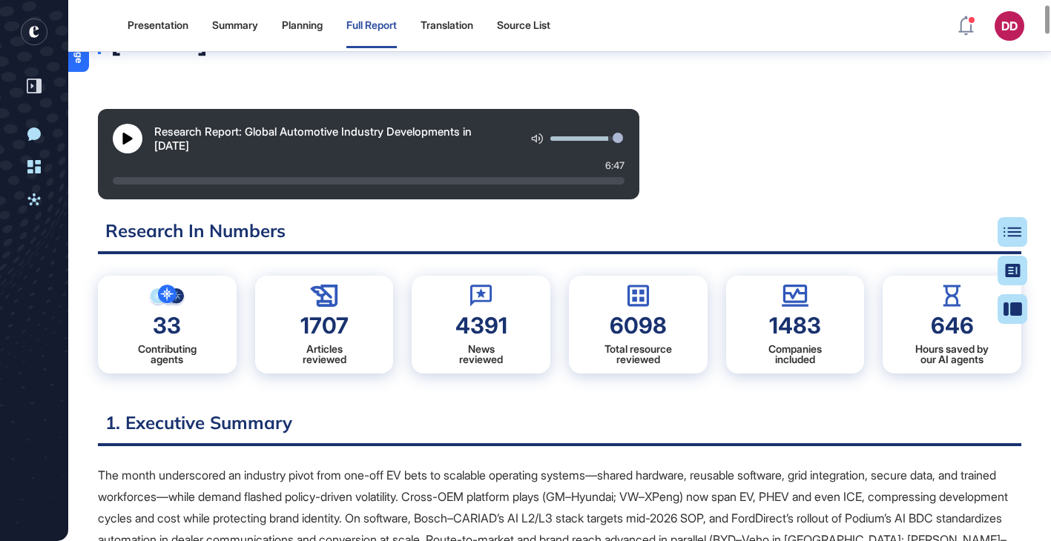
scroll to position [80, 0]
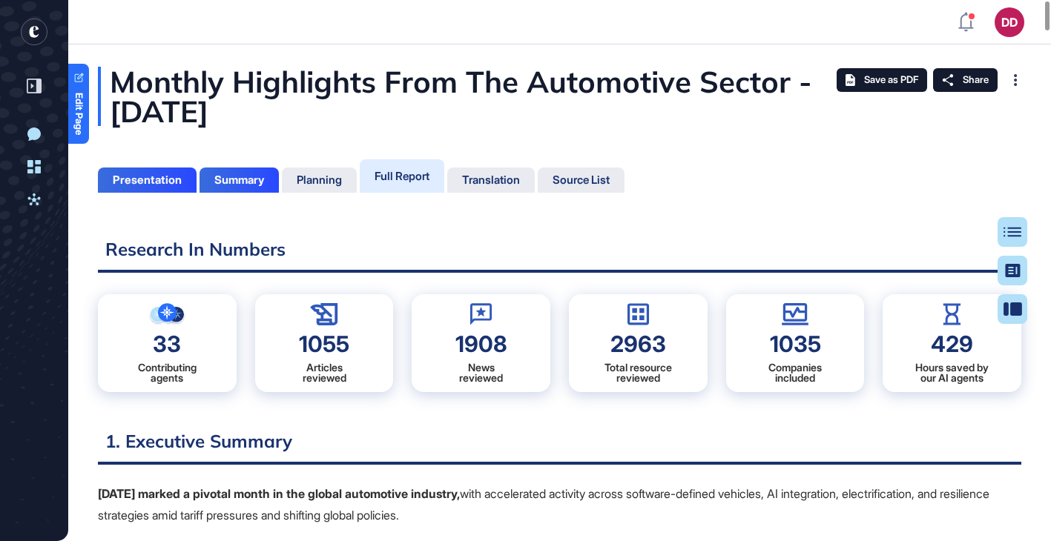
click at [485, 348] on div "1908" at bounding box center [481, 344] width 52 height 22
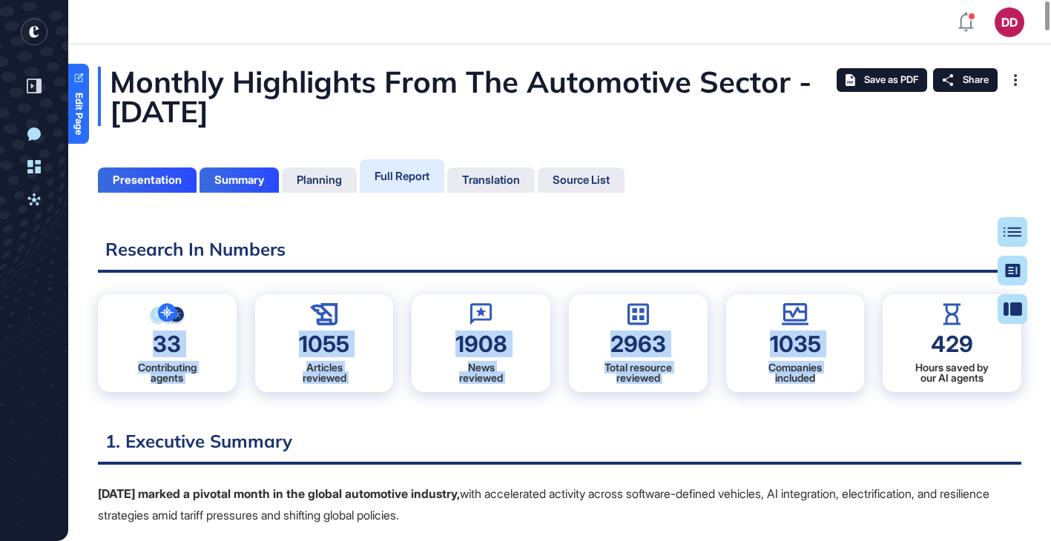
drag, startPoint x: 193, startPoint y: 334, endPoint x: 829, endPoint y: 391, distance: 639.0
click at [829, 391] on div "33 Contributing agents 1055 Articles reviewed 1908 News reviewed 2963 Total res…" at bounding box center [559, 344] width 923 height 134
click at [831, 391] on div "1035 Companies included" at bounding box center [795, 343] width 139 height 98
